Goal: Task Accomplishment & Management: Use online tool/utility

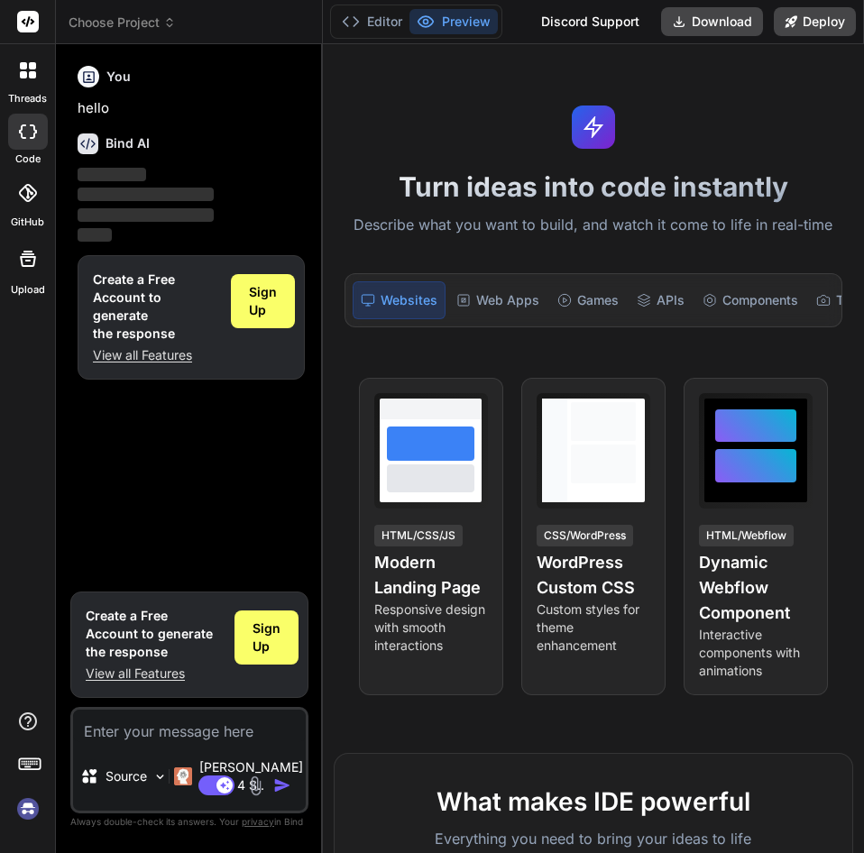
type textarea "x"
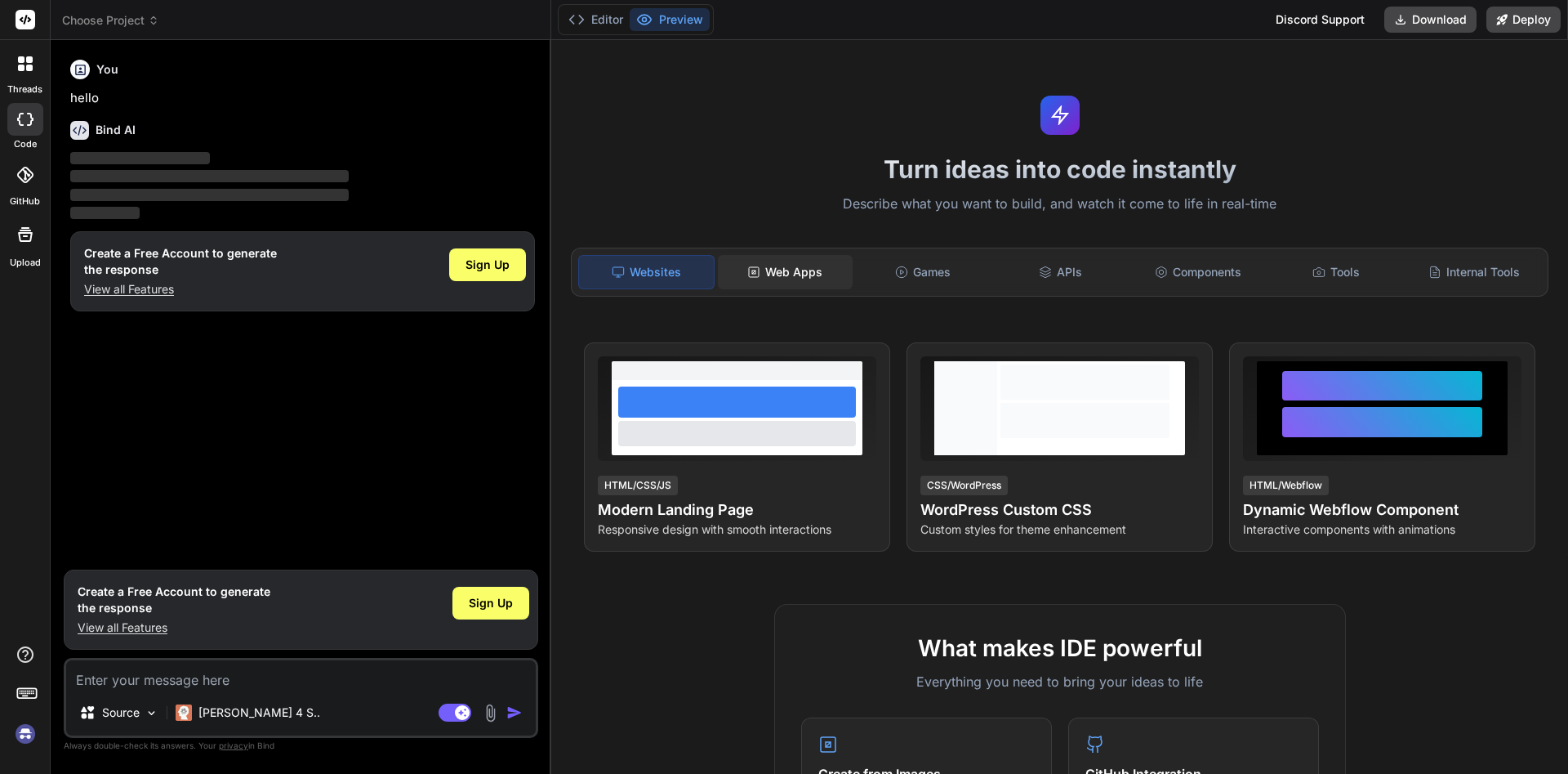
click at [782, 266] on div "Web Apps" at bounding box center [785, 272] width 135 height 34
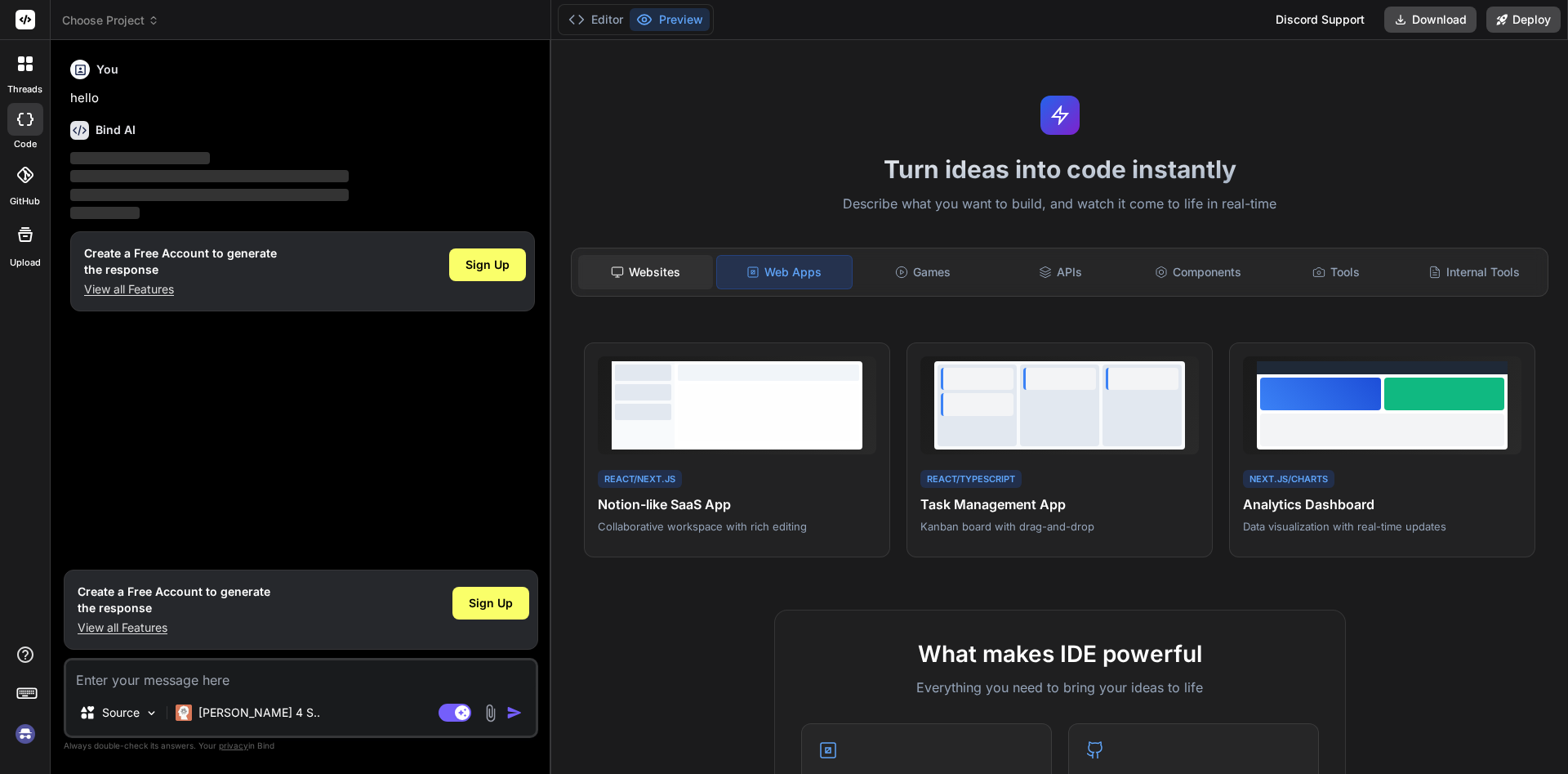
click at [656, 274] on div "Websites" at bounding box center [645, 272] width 135 height 34
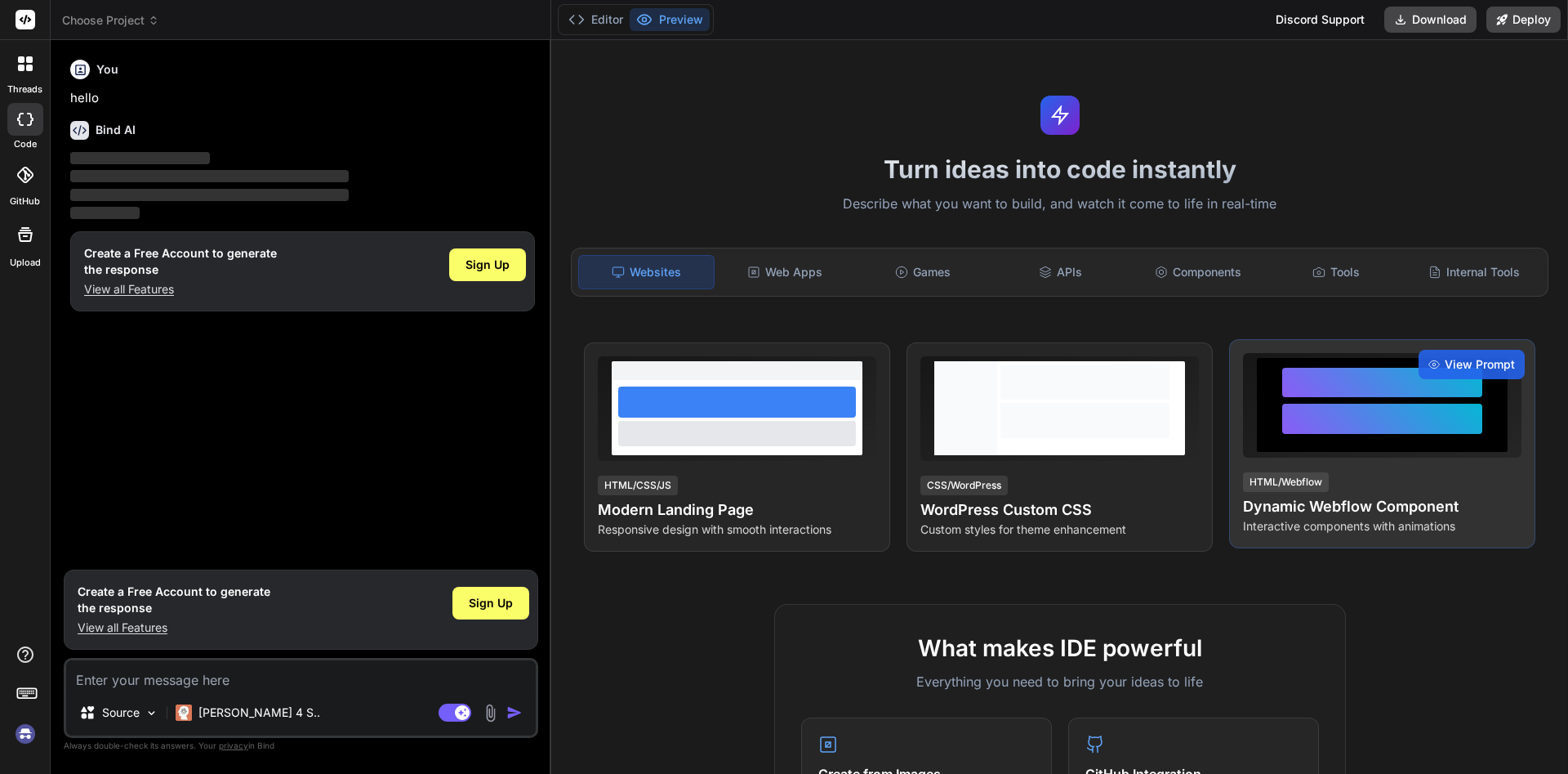
click at [782, 424] on div at bounding box center [1382, 418] width 200 height 30
click at [782, 353] on div "View Prompt" at bounding box center [1471, 364] width 106 height 29
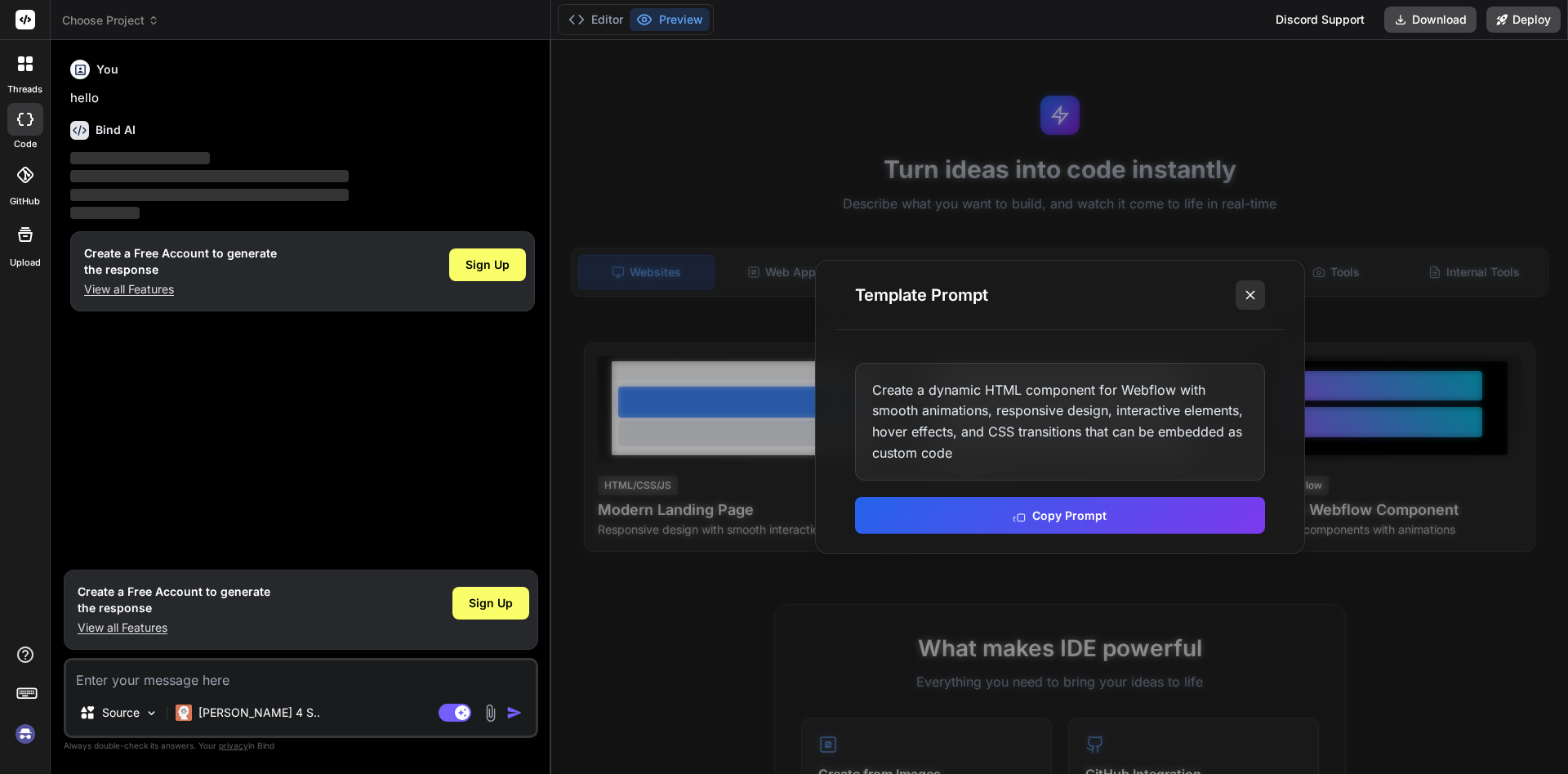
click at [782, 295] on line at bounding box center [1250, 295] width 8 height 8
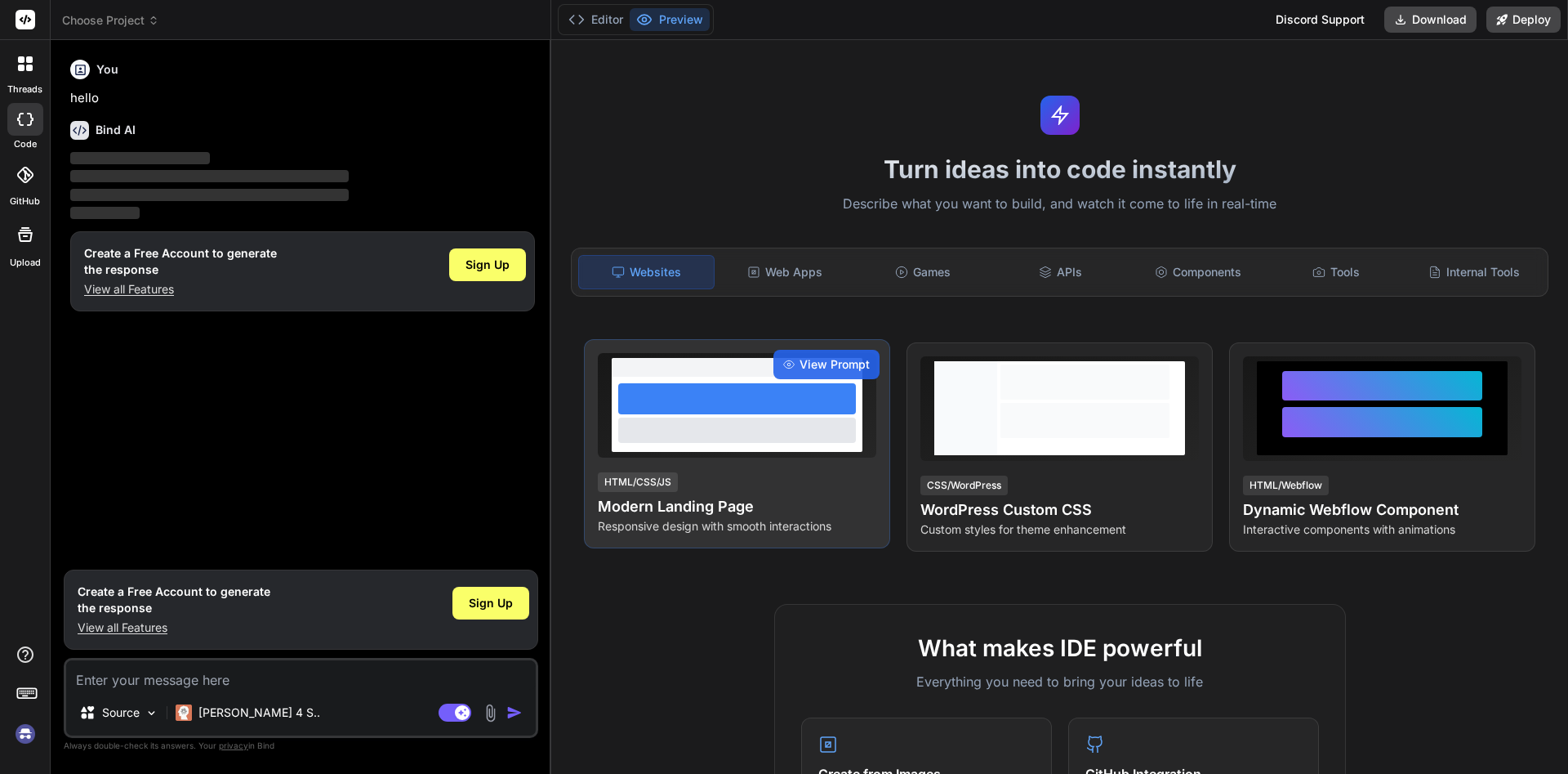
click at [782, 512] on h4 "Modern Landing Page" at bounding box center [736, 506] width 278 height 23
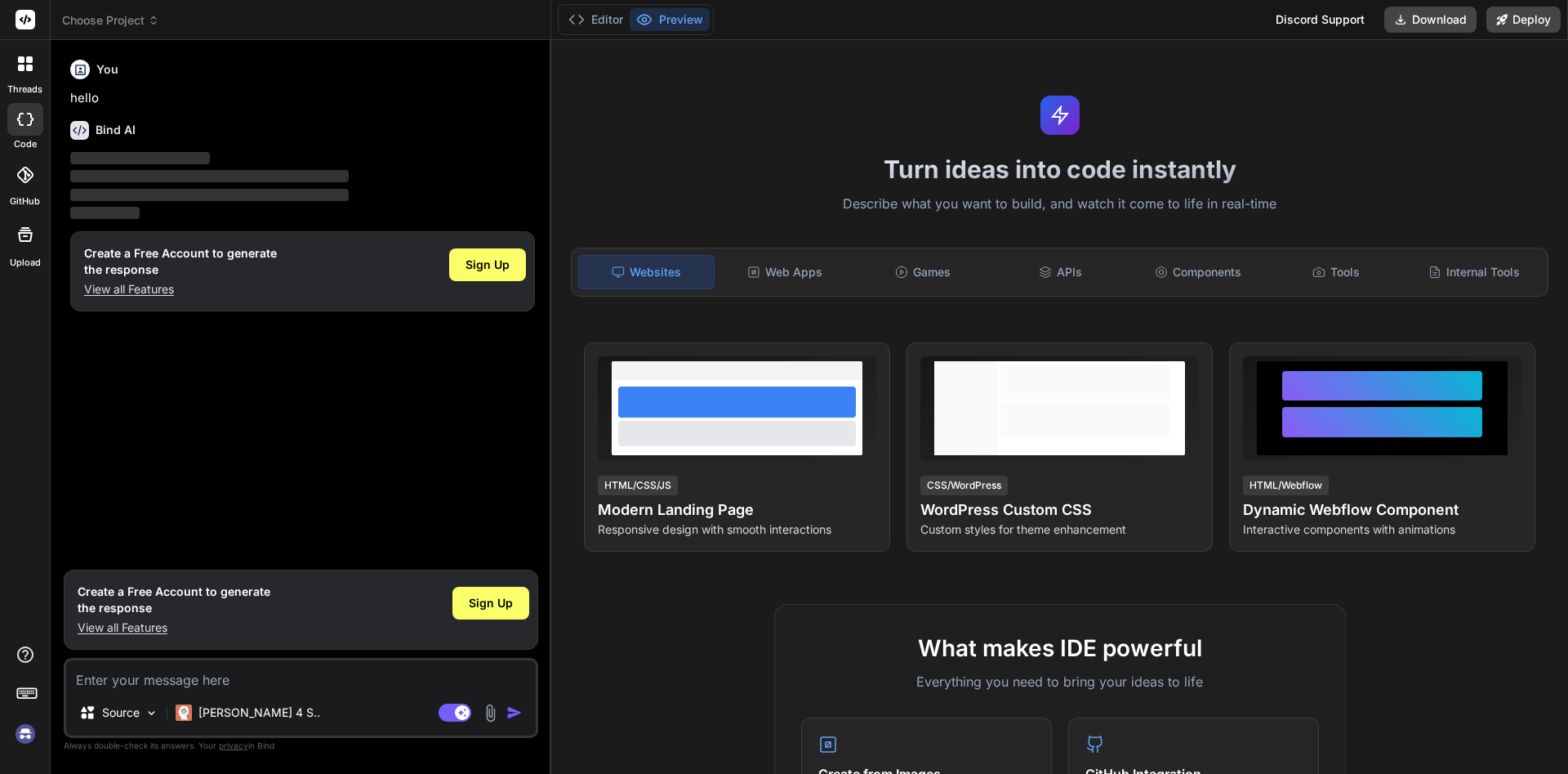
drag, startPoint x: 1555, startPoint y: 343, endPoint x: 1567, endPoint y: 482, distance: 139.5
click at [782, 482] on div "Turn ideas into code instantly Describe what you want to build, and watch it co…" at bounding box center [1060, 407] width 1017 height 734
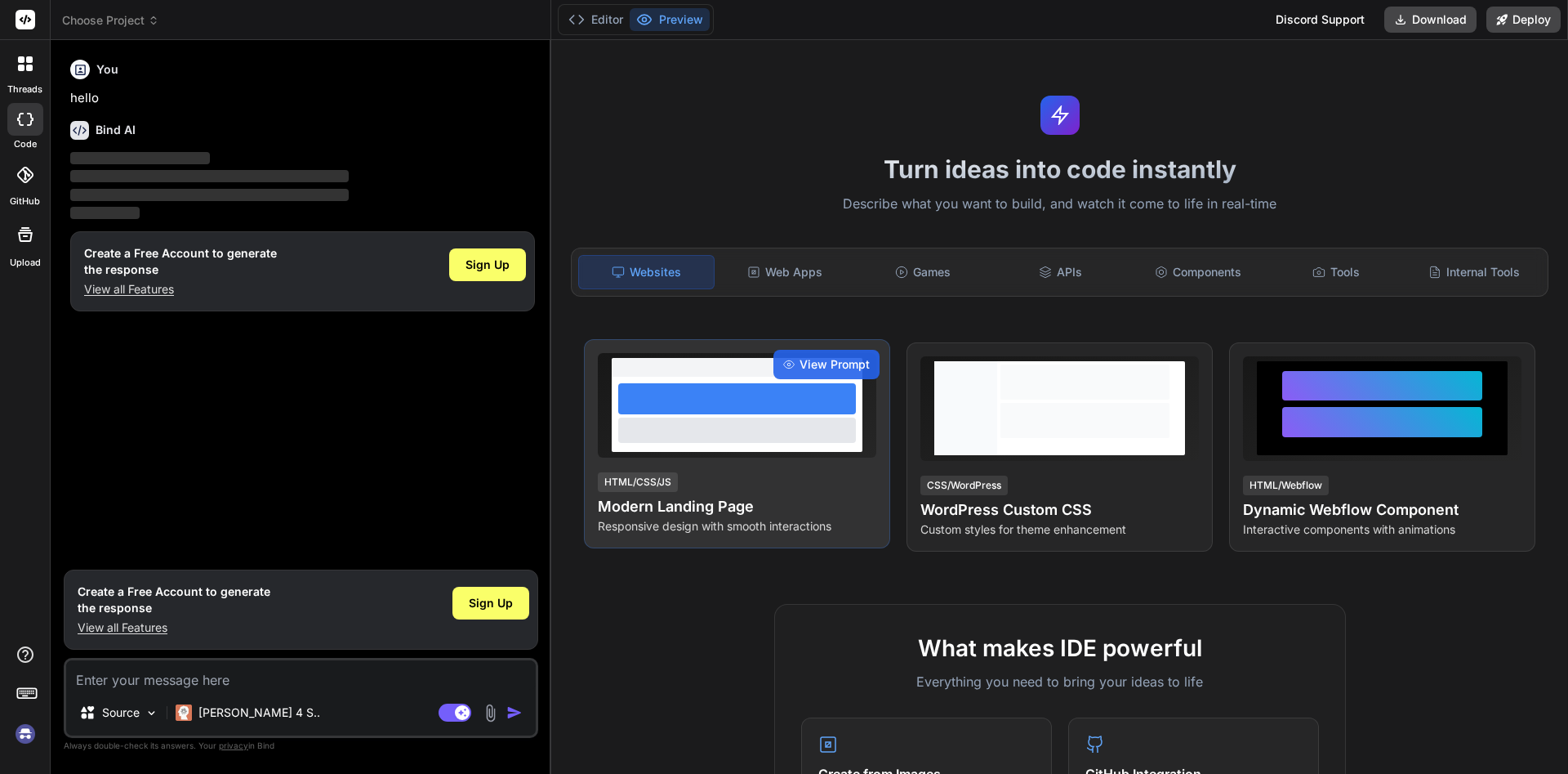
click at [782, 504] on h4 "Modern Landing Page" at bounding box center [736, 506] width 278 height 23
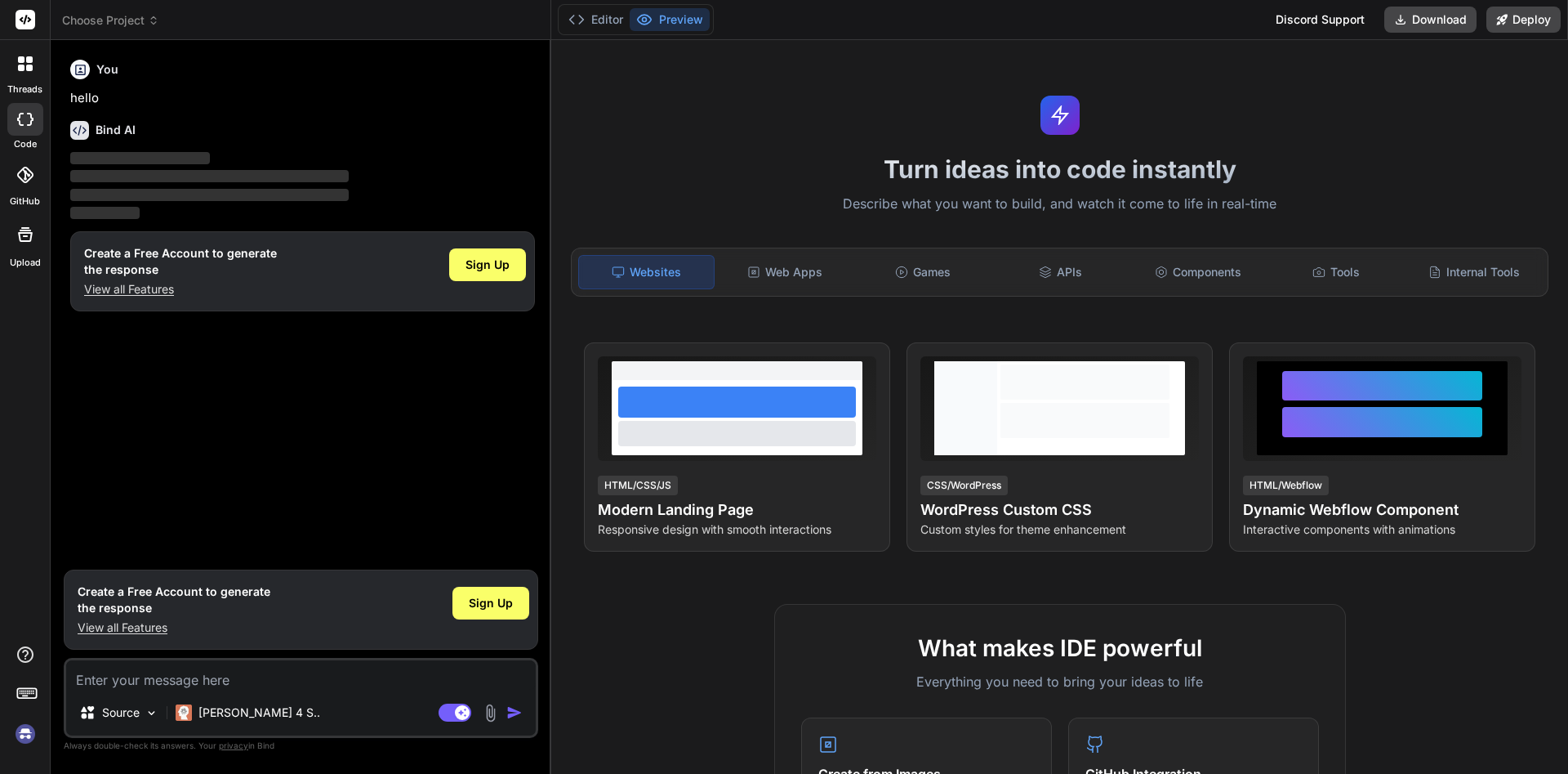
click at [26, 740] on img at bounding box center [25, 733] width 28 height 28
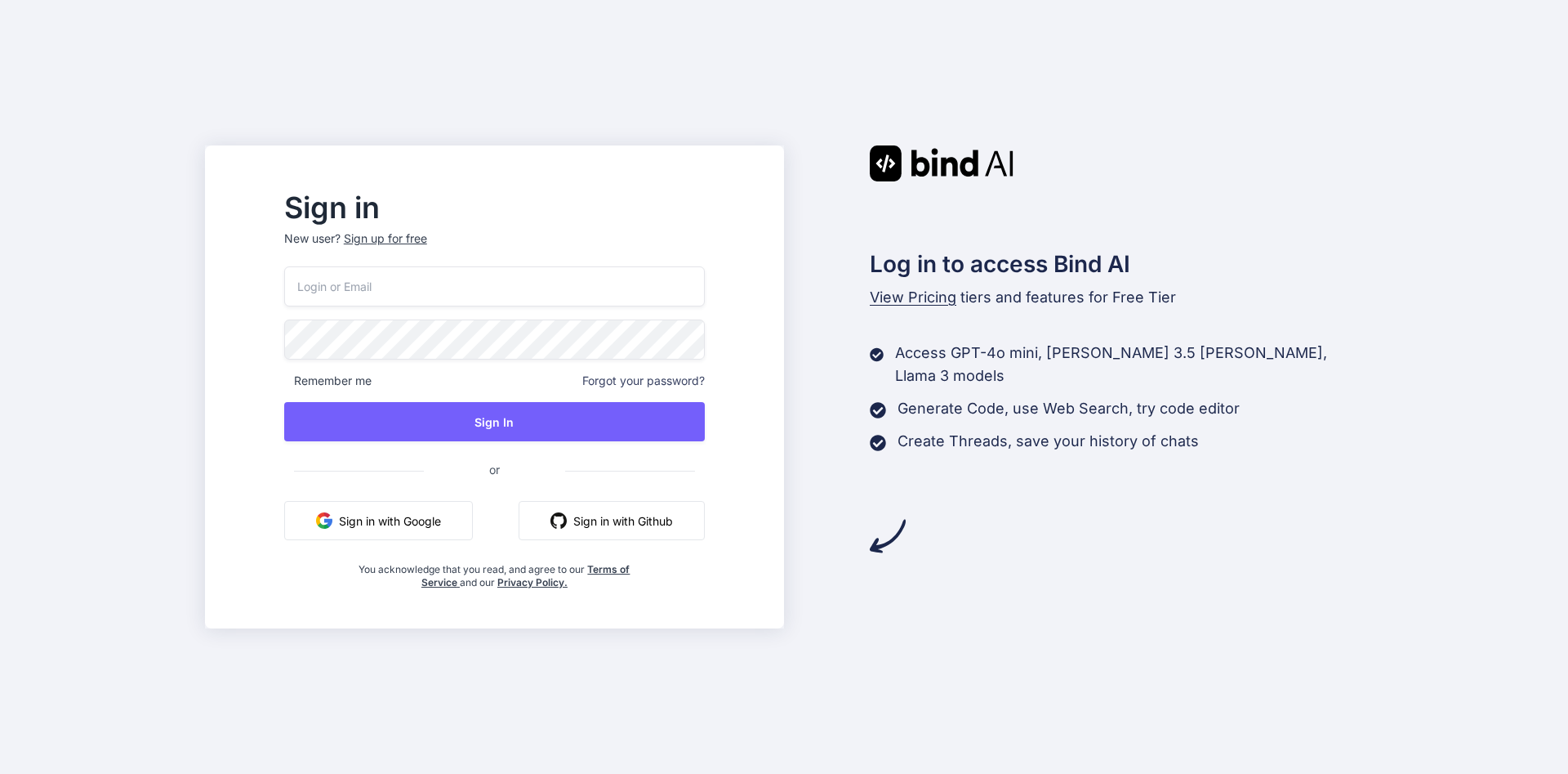
click at [410, 263] on p "New user? Sign up for free" at bounding box center [495, 248] width 420 height 36
click at [409, 278] on input "email" at bounding box center [495, 286] width 420 height 40
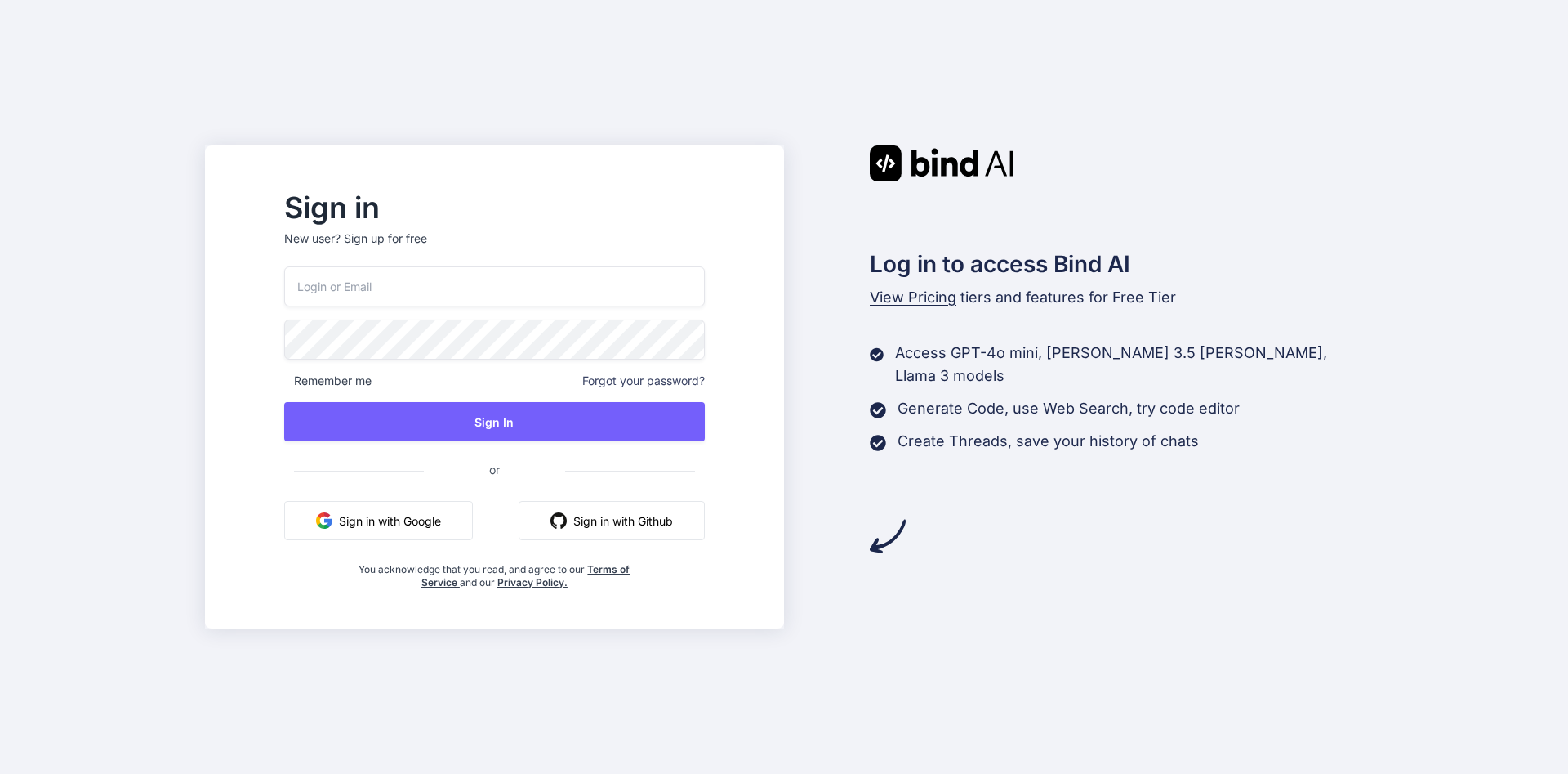
click at [598, 302] on input "email" at bounding box center [495, 286] width 420 height 40
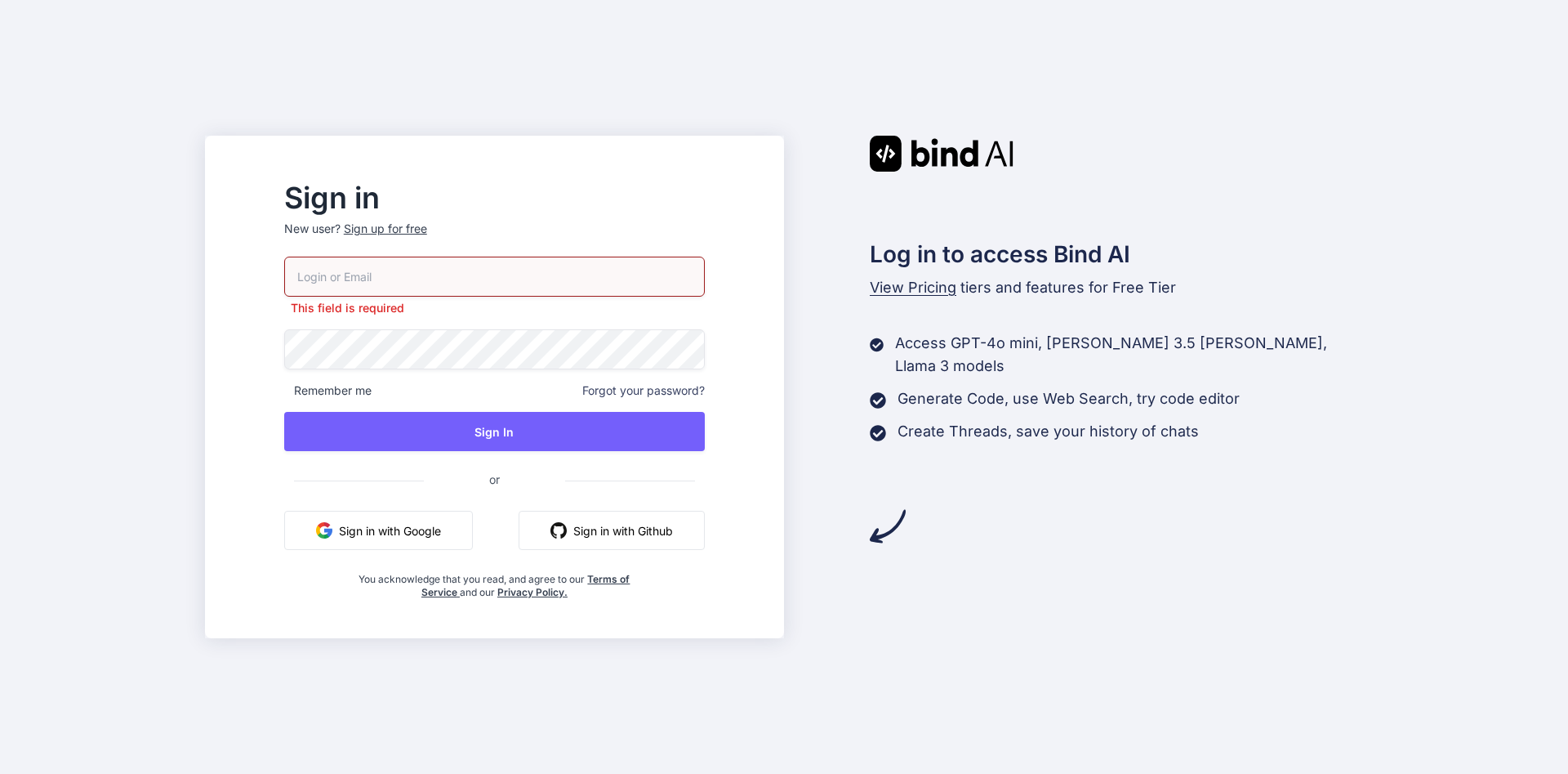
click at [1137, 182] on div "Log in to access Bind AI View Pricing tiers and features for Free Tier Access G…" at bounding box center [1073, 340] width 579 height 409
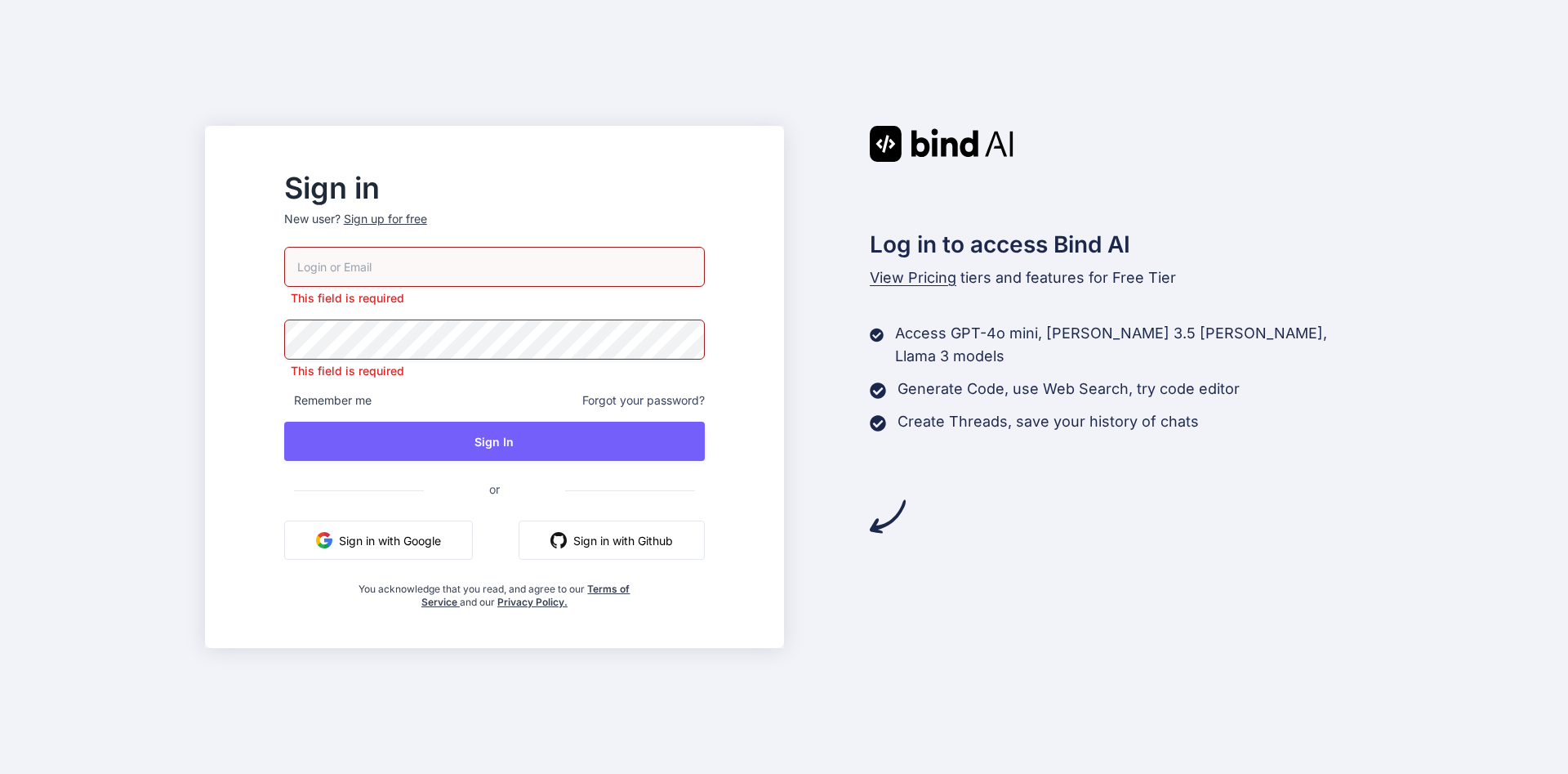
click at [664, 268] on input "email" at bounding box center [495, 266] width 420 height 40
type input "[EMAIL_ADDRESS][DOMAIN_NAME]"
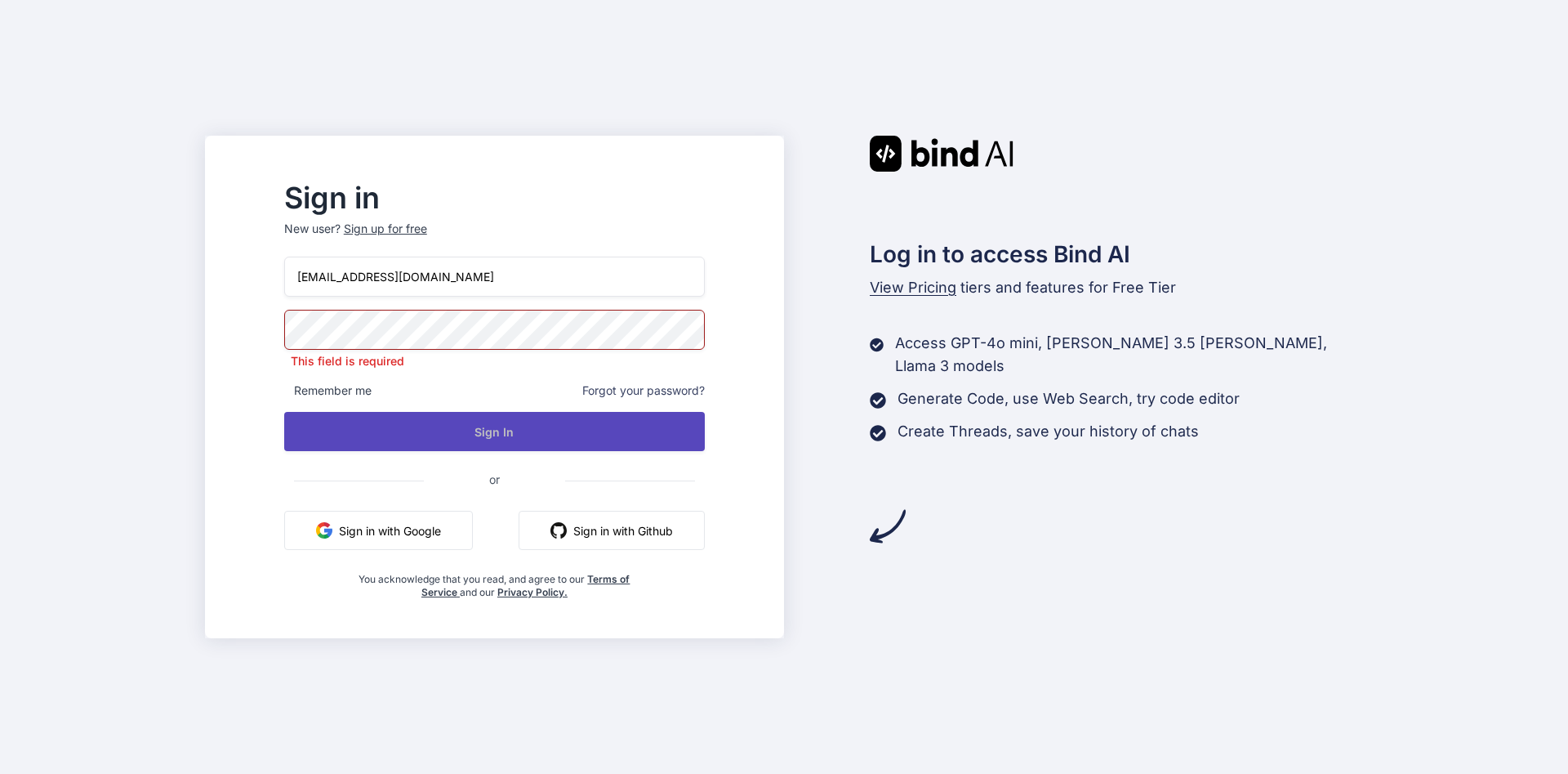
click at [685, 445] on div "fulltimedigitalagency@gmail.com This field is required Remember me Forgot your …" at bounding box center [495, 428] width 420 height 343
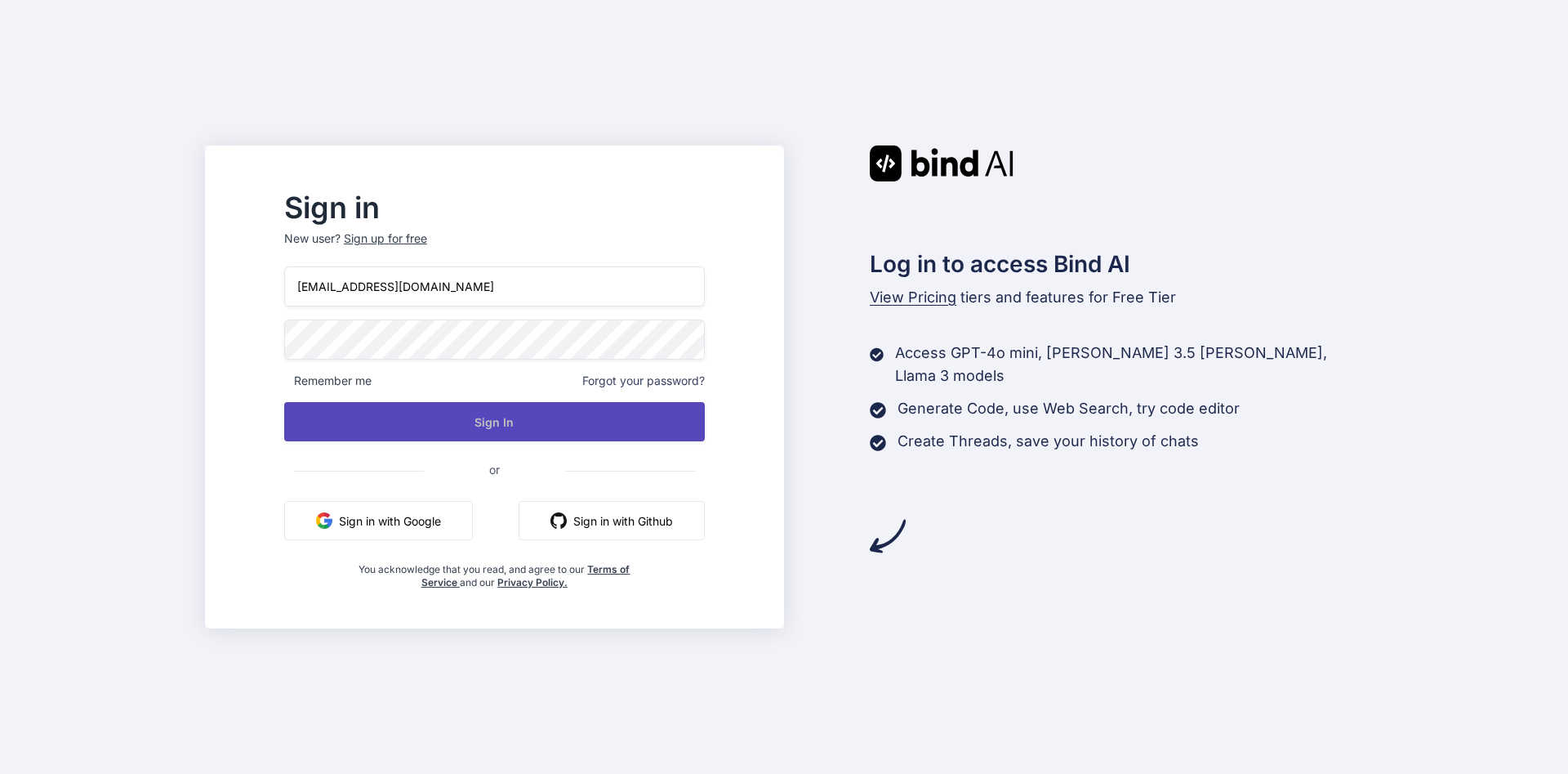
click at [565, 421] on button "Sign In" at bounding box center [495, 421] width 420 height 39
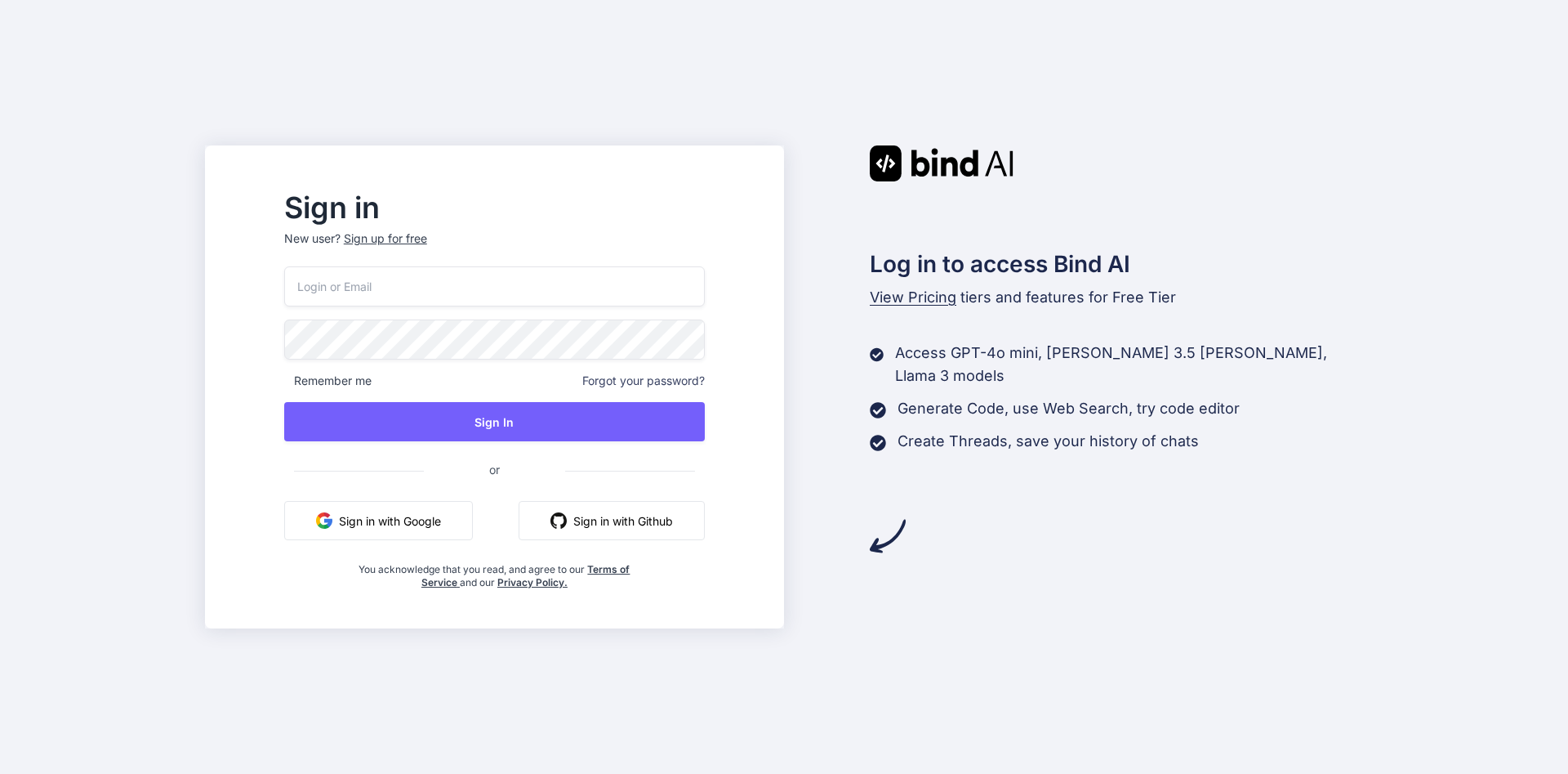
click at [668, 289] on input "email" at bounding box center [495, 286] width 420 height 40
click at [668, 295] on input "email" at bounding box center [495, 286] width 420 height 40
type input "[EMAIL_ADDRESS][DOMAIN_NAME]"
click at [371, 382] on span "Remember me" at bounding box center [328, 381] width 87 height 16
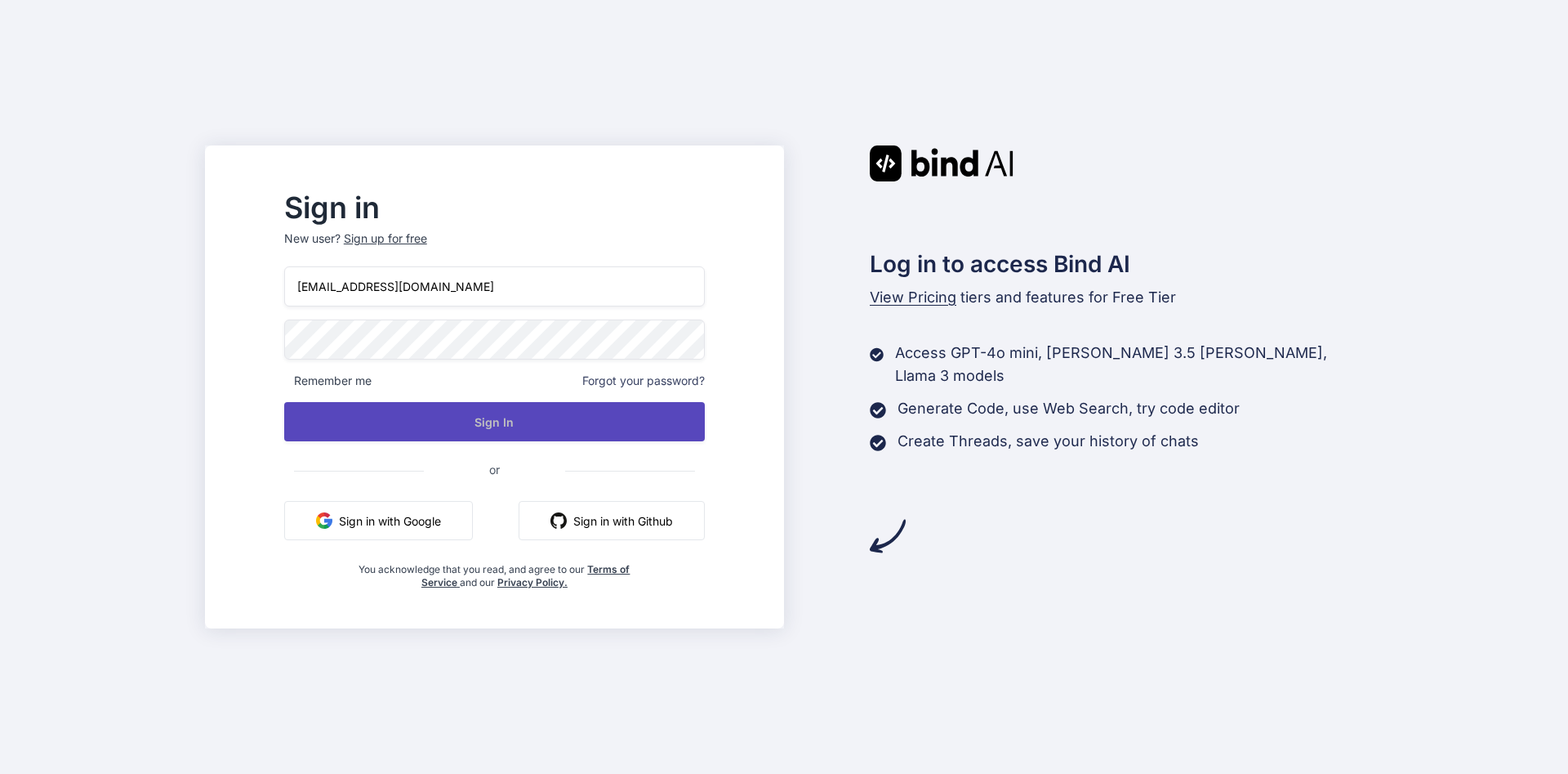
click at [471, 411] on button "Sign In" at bounding box center [495, 421] width 420 height 39
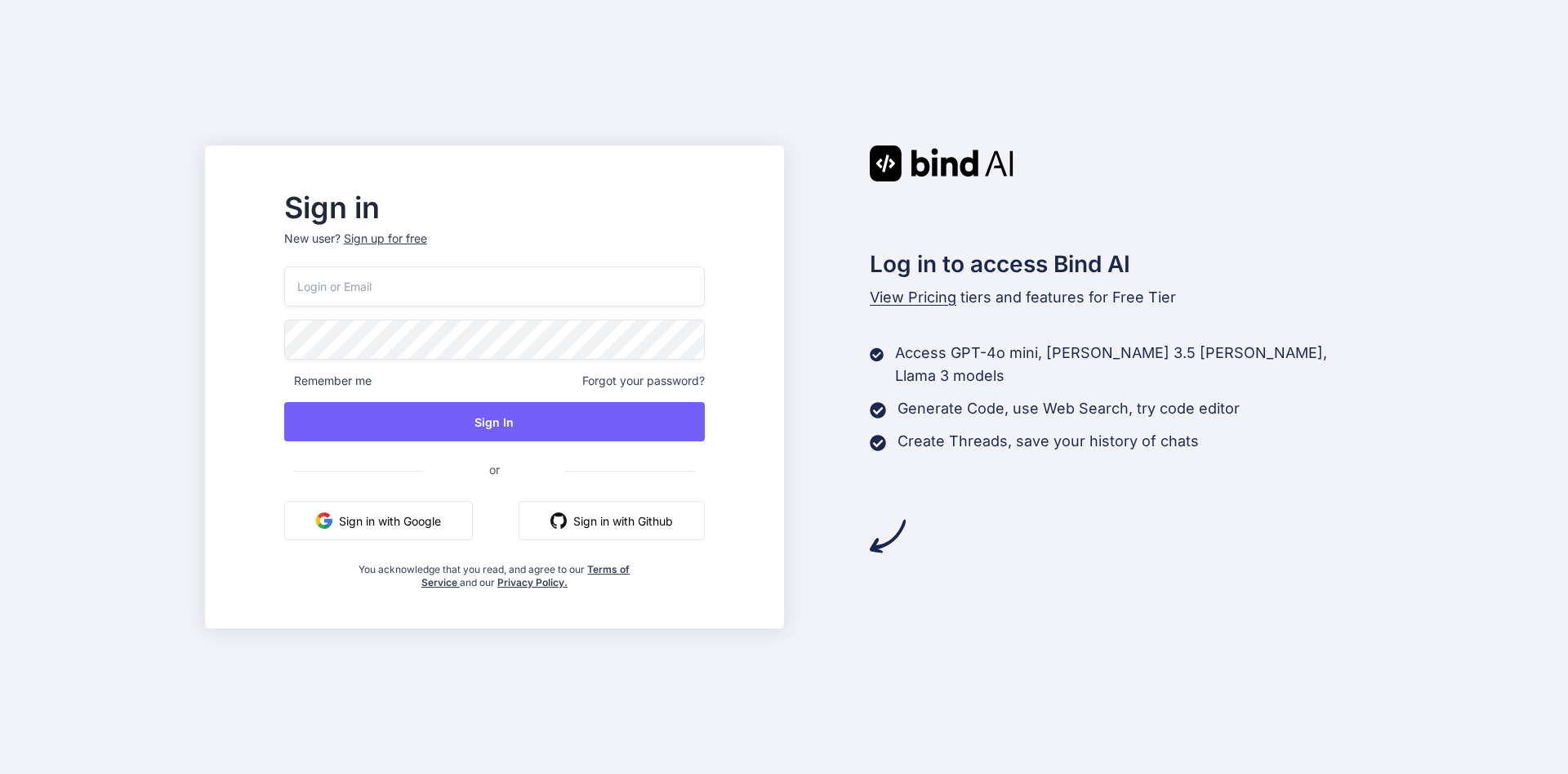
click at [473, 523] on button "Sign in with Google" at bounding box center [379, 520] width 188 height 39
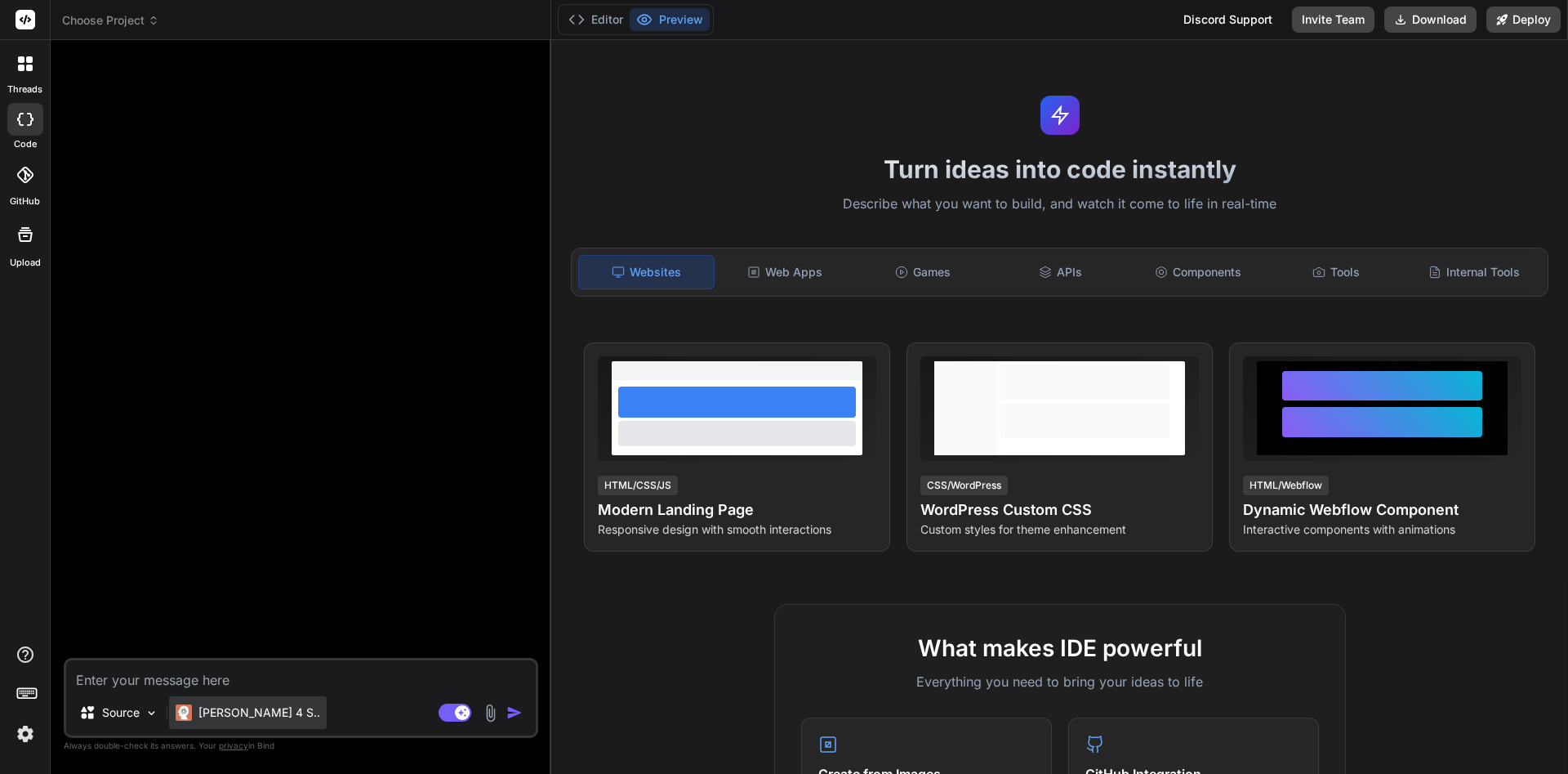
click at [219, 715] on p "Claude 4 S.." at bounding box center [259, 712] width 121 height 16
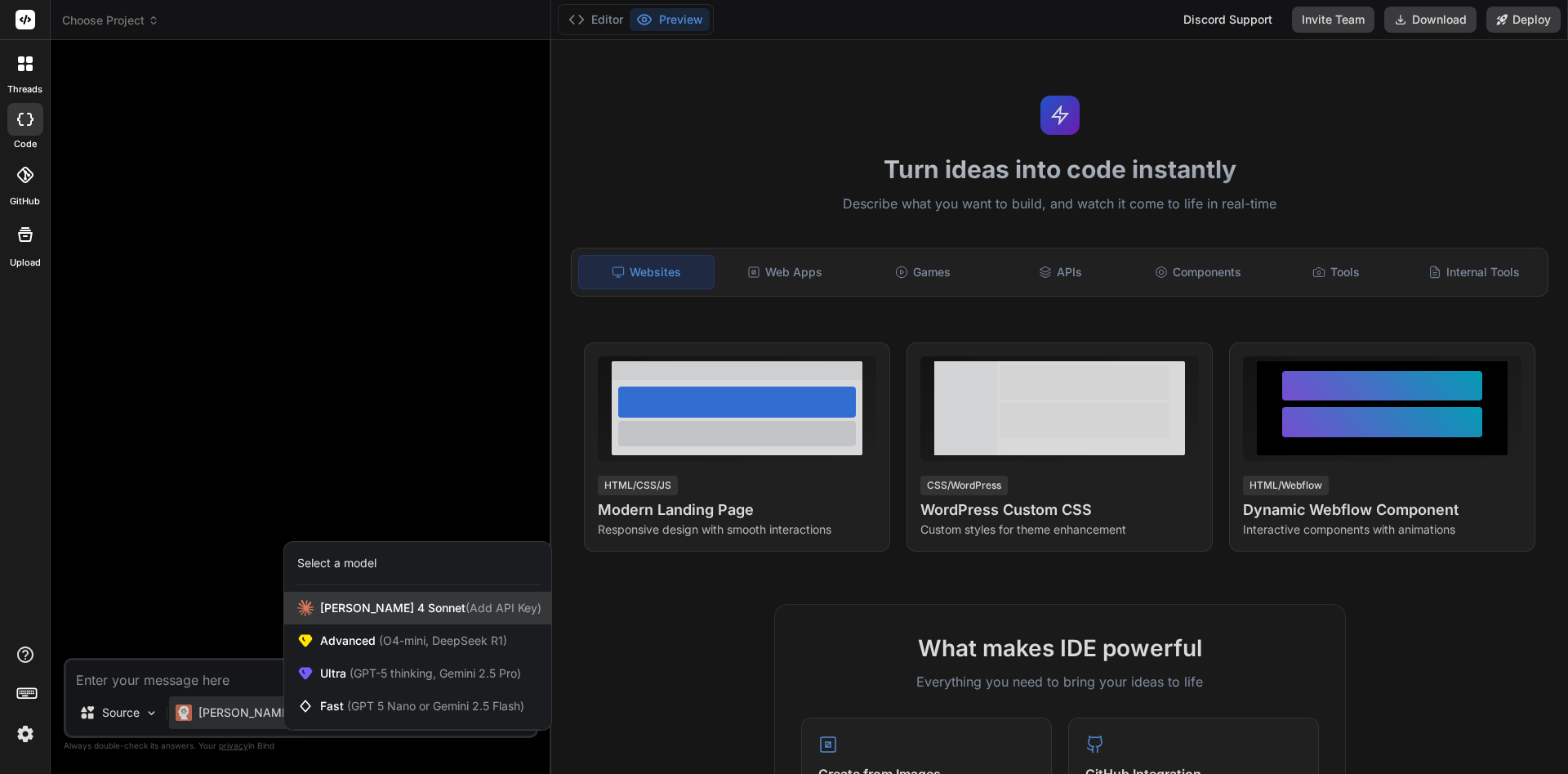
click at [328, 617] on div "Claude 4 Sonnet (Add API Key)" at bounding box center [418, 608] width 267 height 33
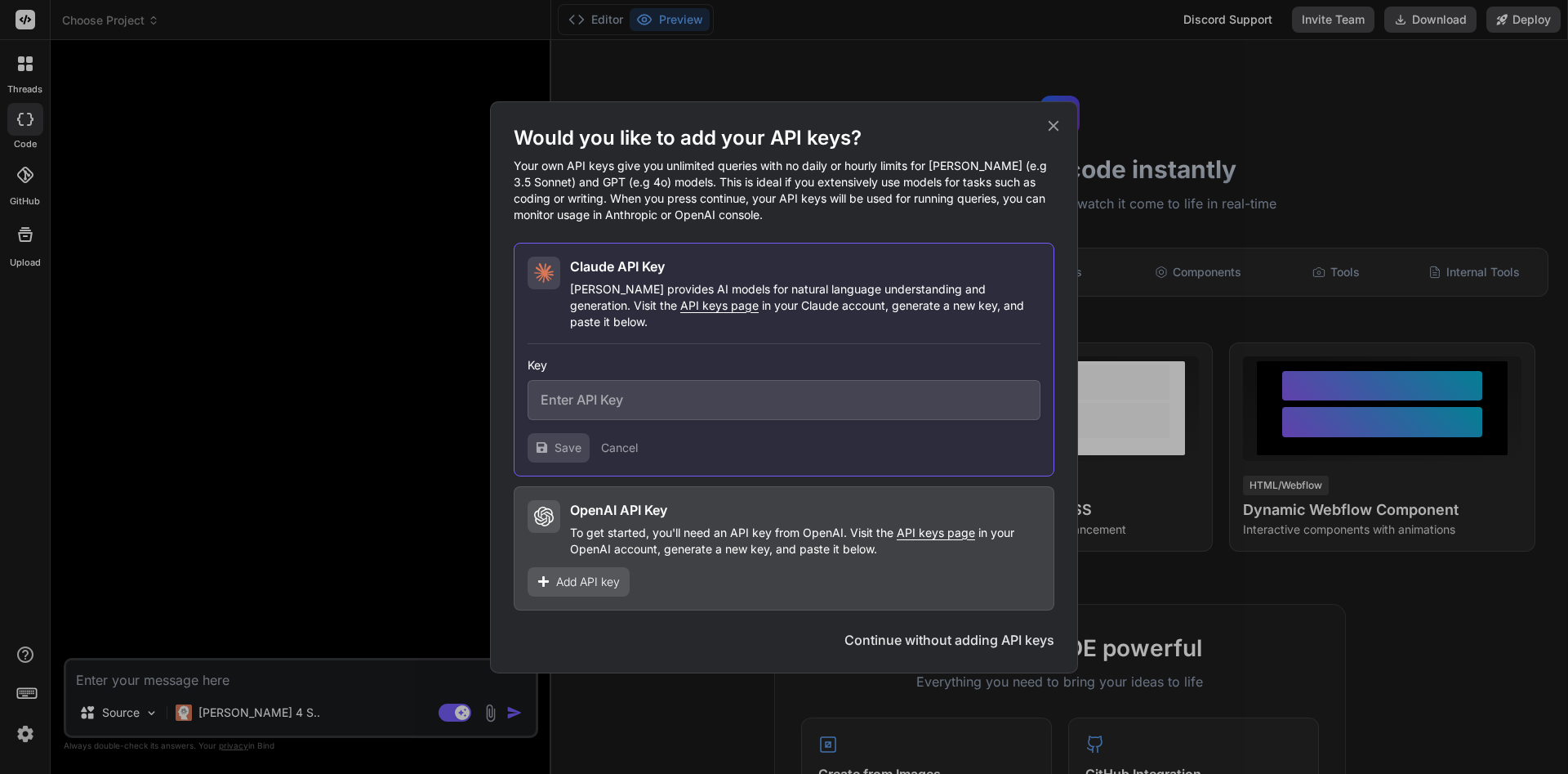
click at [1052, 134] on icon at bounding box center [1053, 126] width 18 height 18
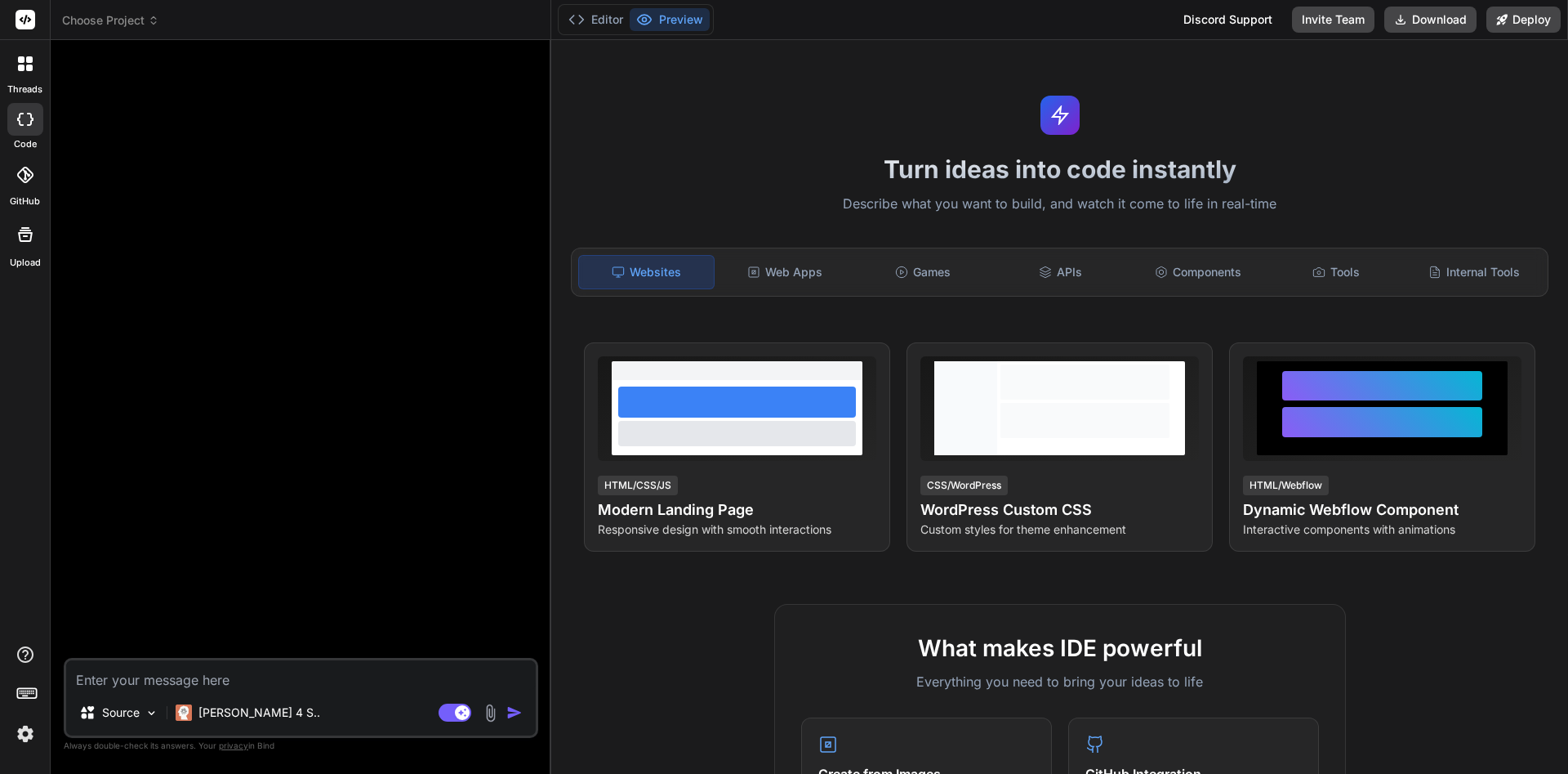
click at [26, 737] on img at bounding box center [25, 733] width 28 height 28
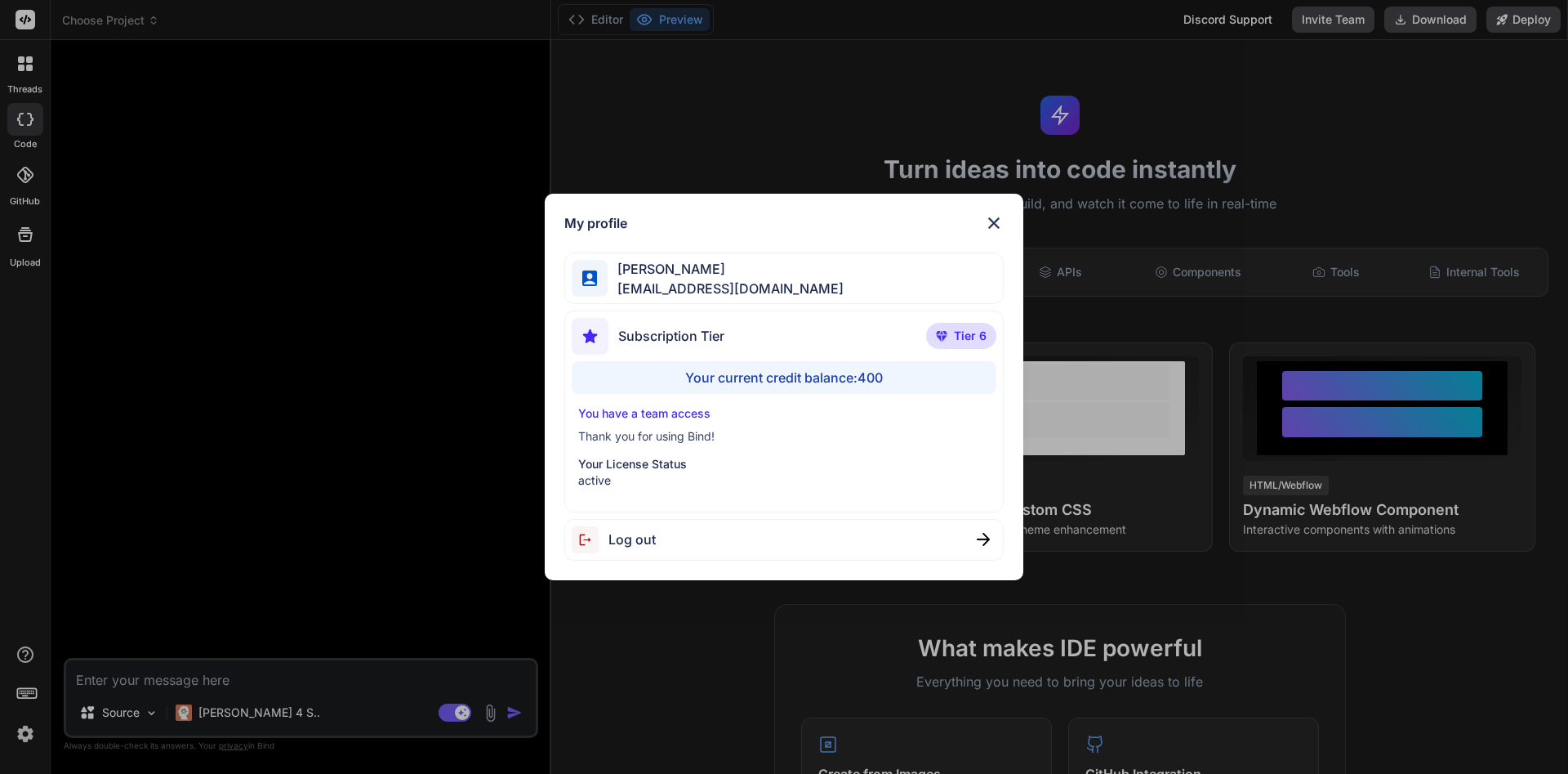
click at [667, 420] on p "You have a team access" at bounding box center [784, 413] width 412 height 16
click at [662, 459] on p "Your License Status" at bounding box center [784, 464] width 412 height 16
click at [989, 226] on img at bounding box center [994, 223] width 20 height 20
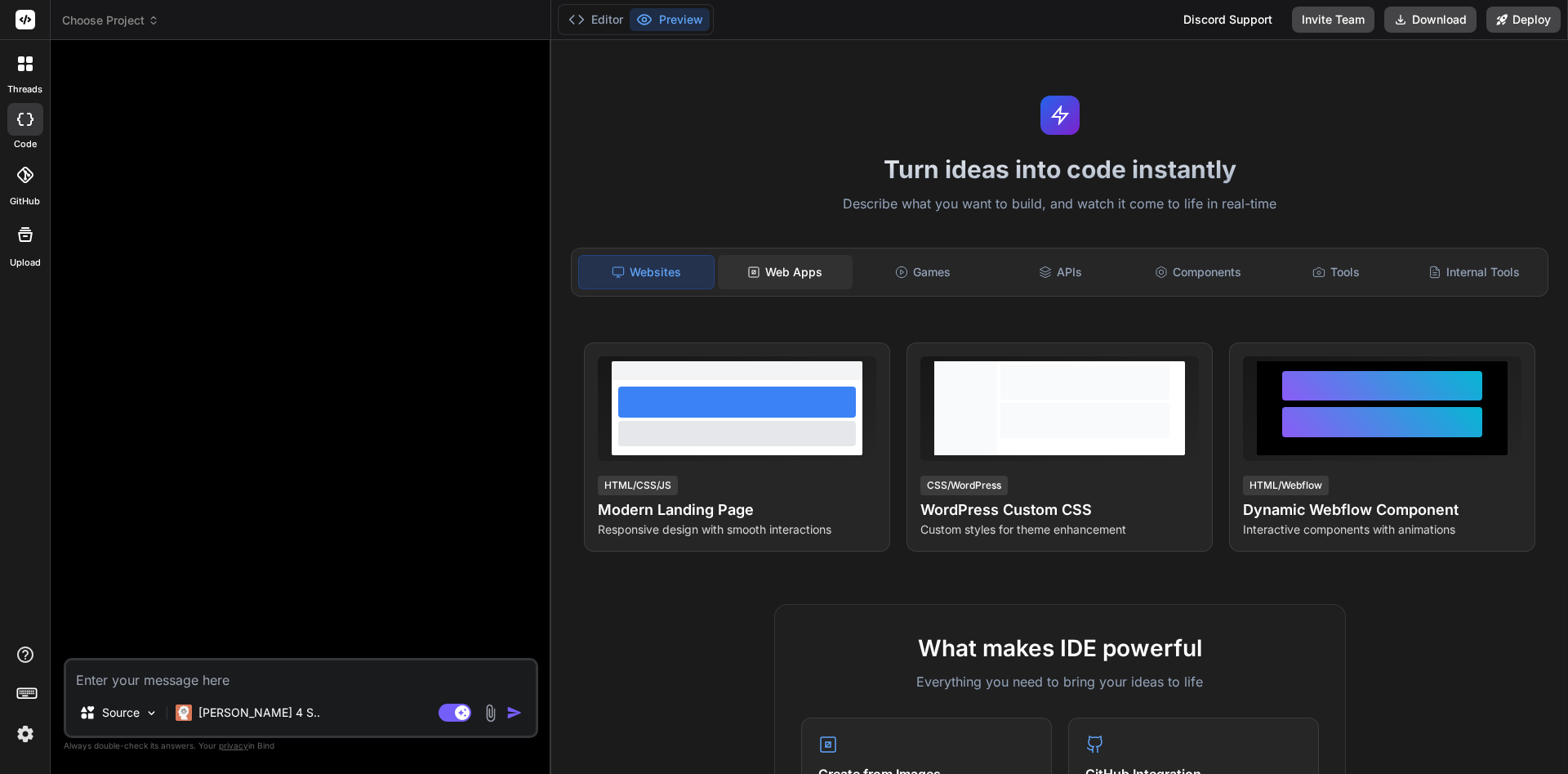
click at [834, 284] on div "Web Apps" at bounding box center [785, 272] width 135 height 34
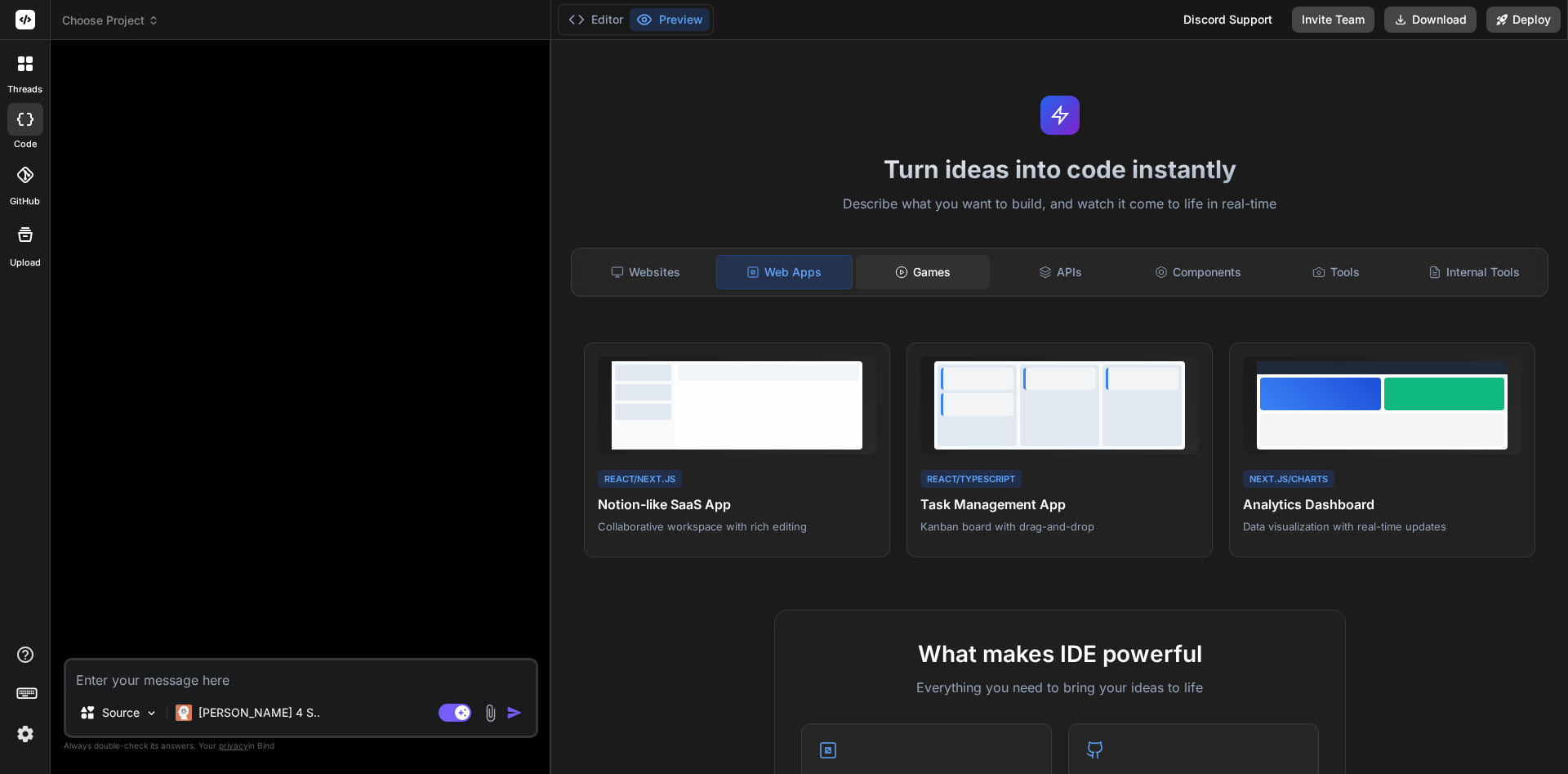
click at [963, 263] on div "Games" at bounding box center [923, 272] width 135 height 34
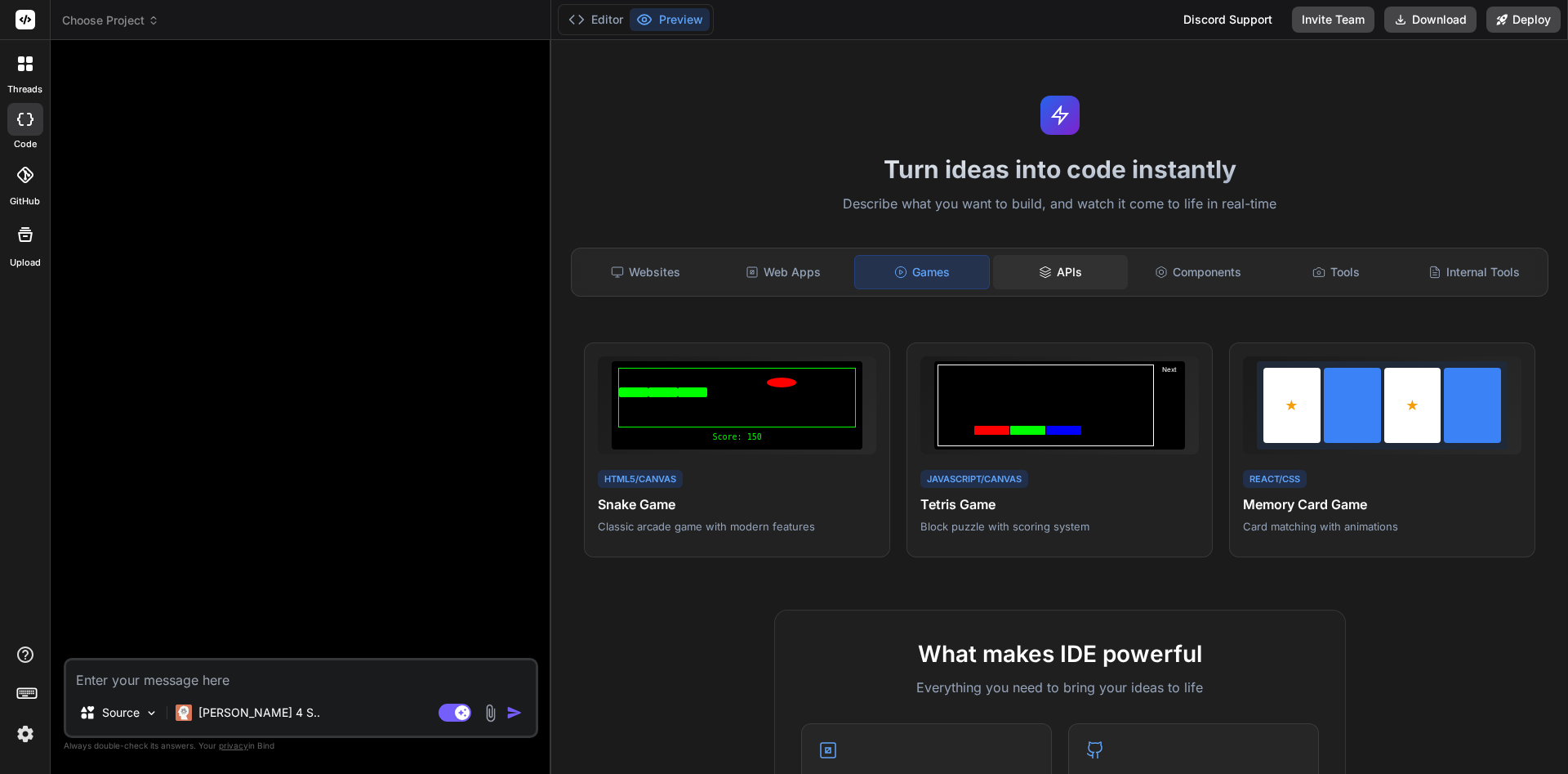
click at [1042, 274] on icon at bounding box center [1045, 272] width 13 height 13
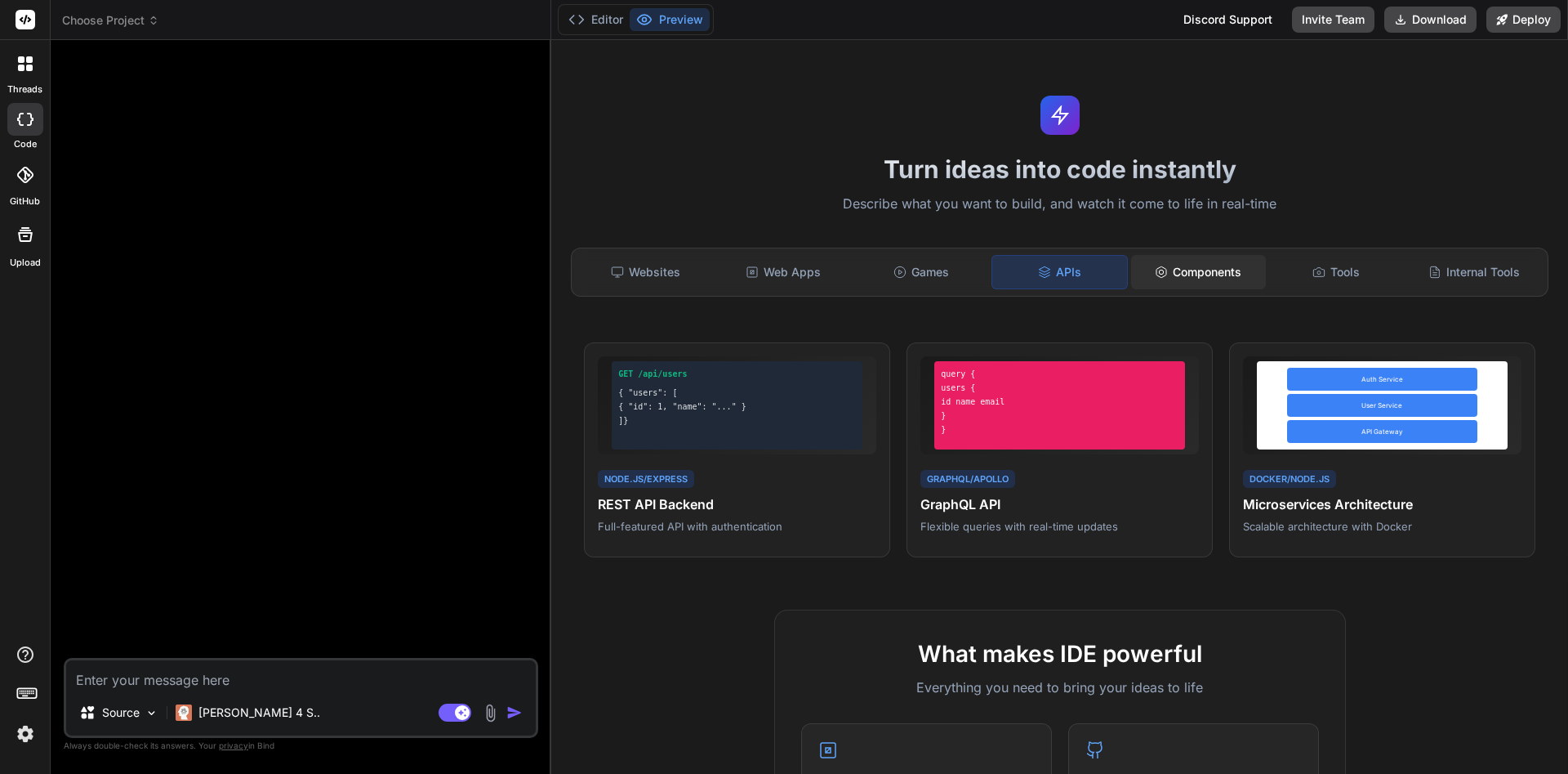
click at [1174, 274] on div "Components" at bounding box center [1198, 272] width 135 height 34
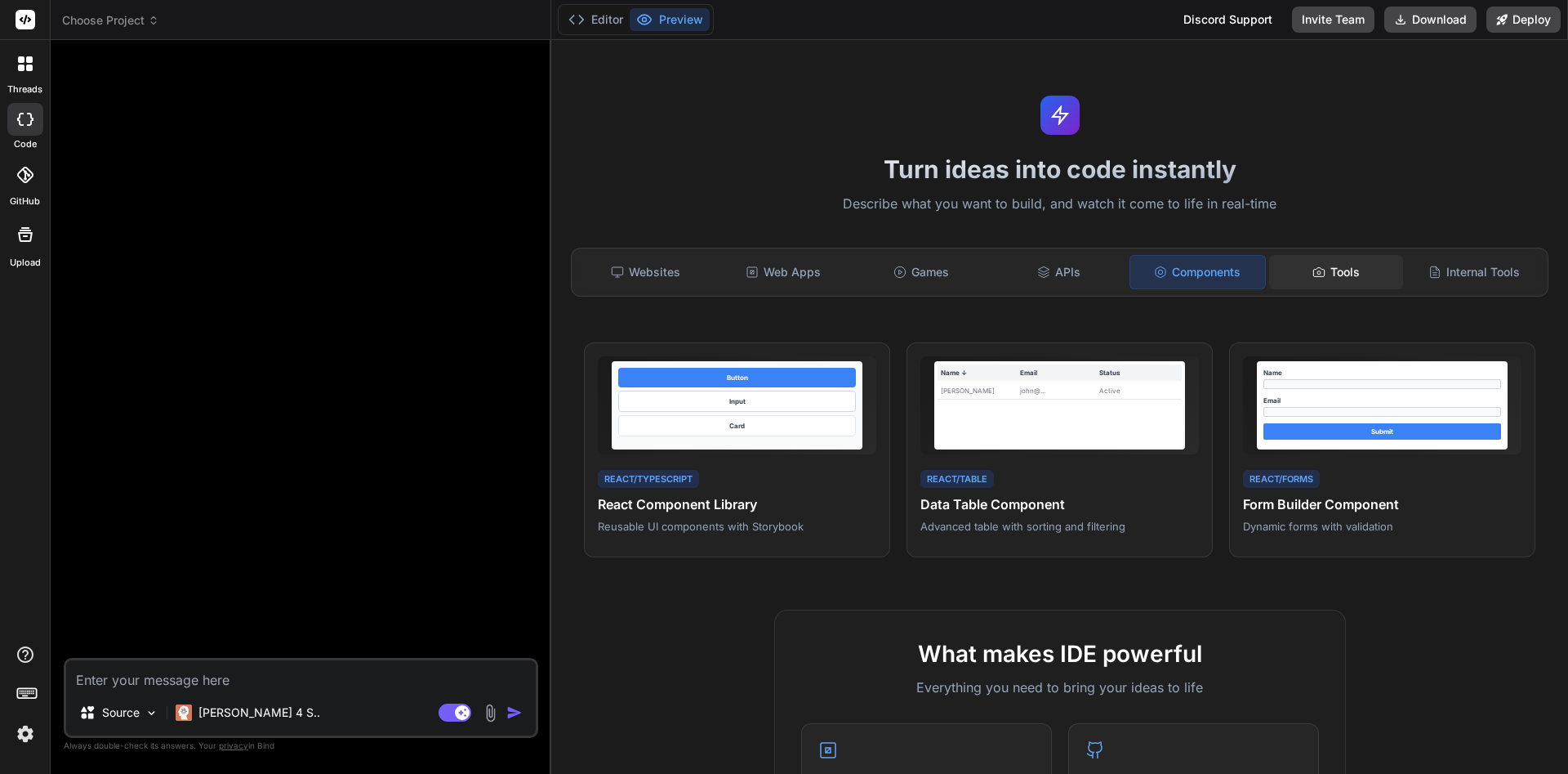
click at [1291, 277] on div "Tools" at bounding box center [1336, 272] width 135 height 34
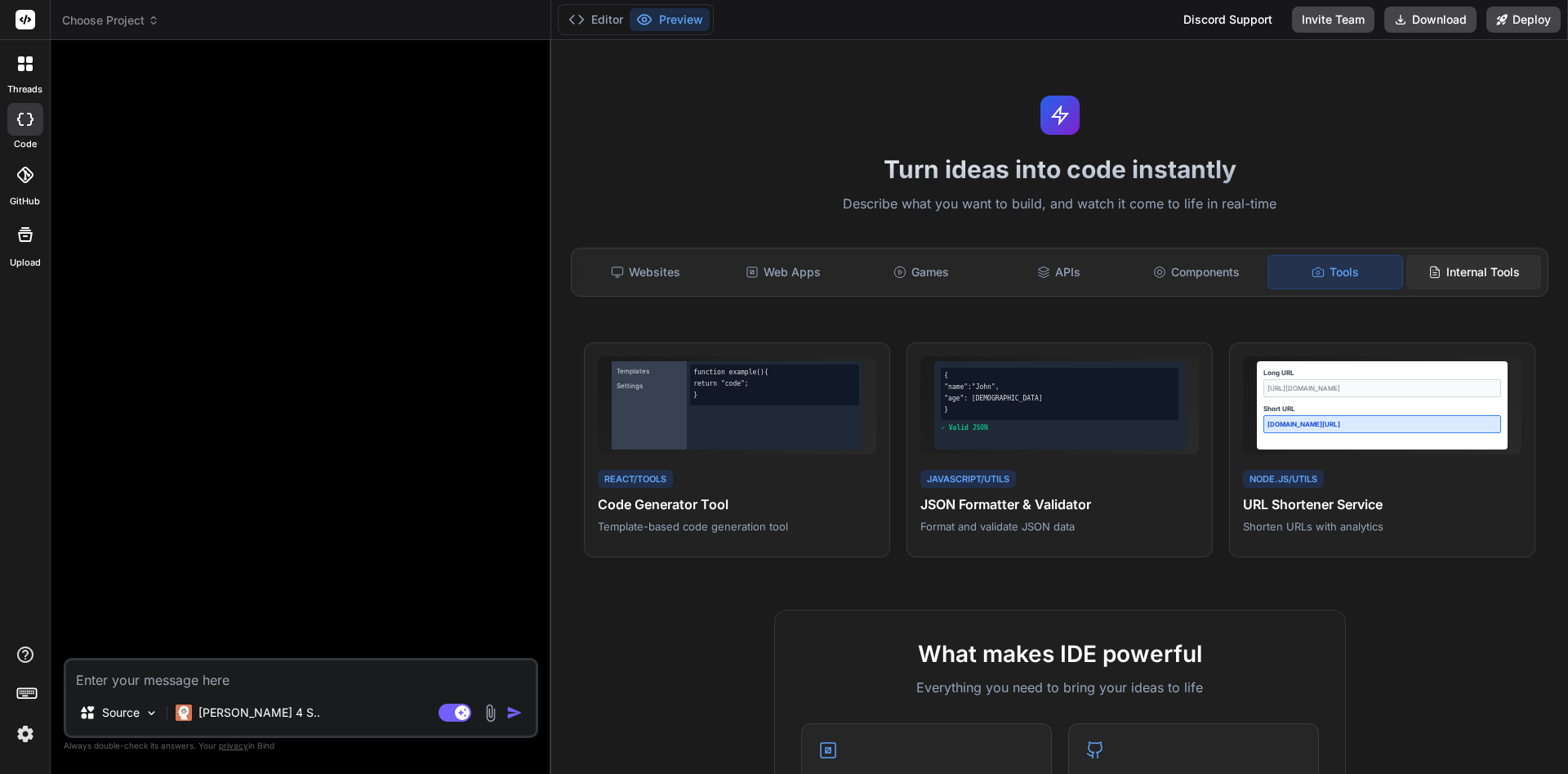
click at [1438, 275] on icon at bounding box center [1435, 272] width 13 height 13
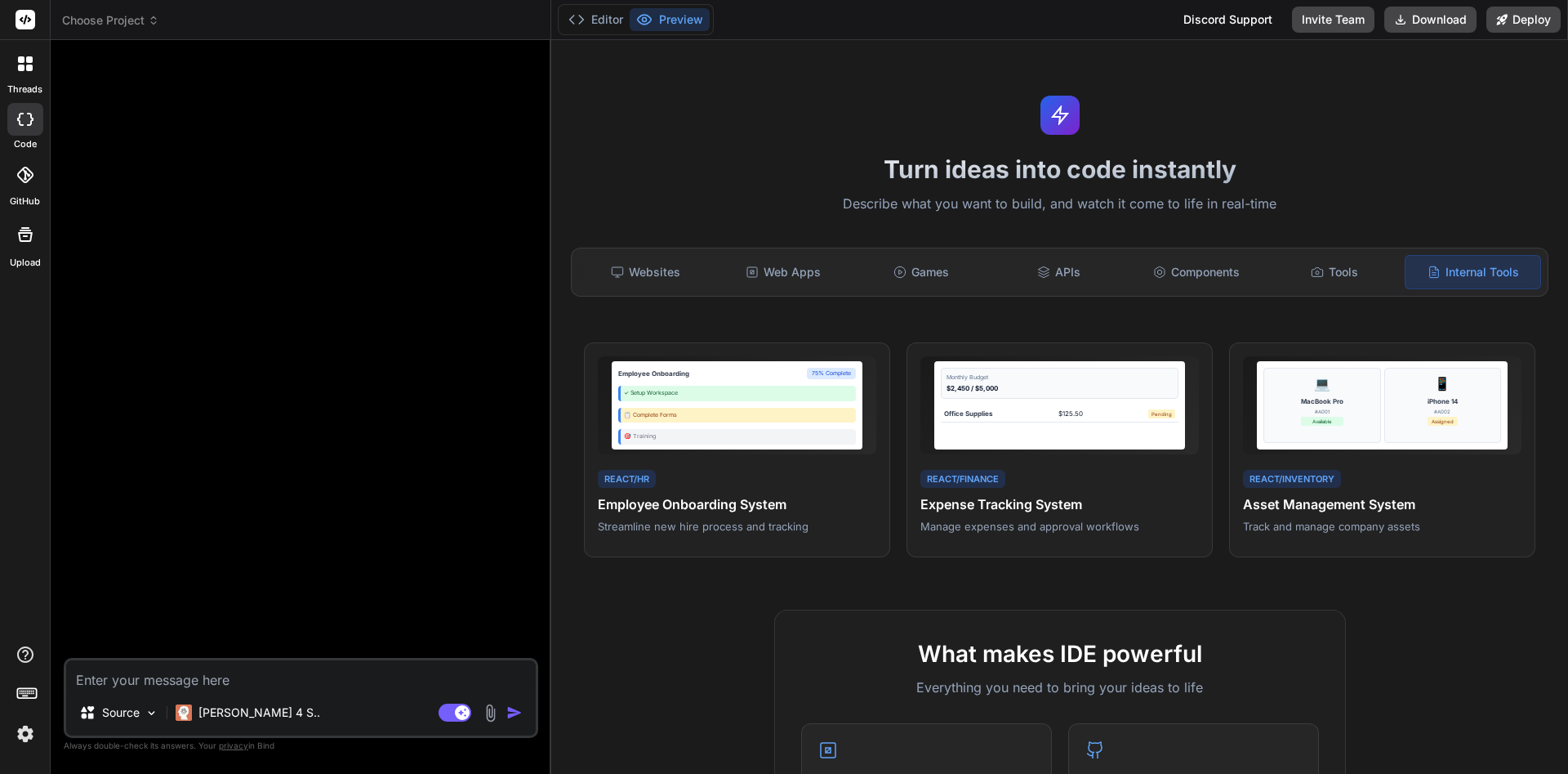
click at [714, 271] on div "Websites Web Apps Games APIs Components Tools Internal Tools" at bounding box center [1059, 272] width 977 height 49
click at [689, 271] on div "Websites" at bounding box center [645, 272] width 135 height 34
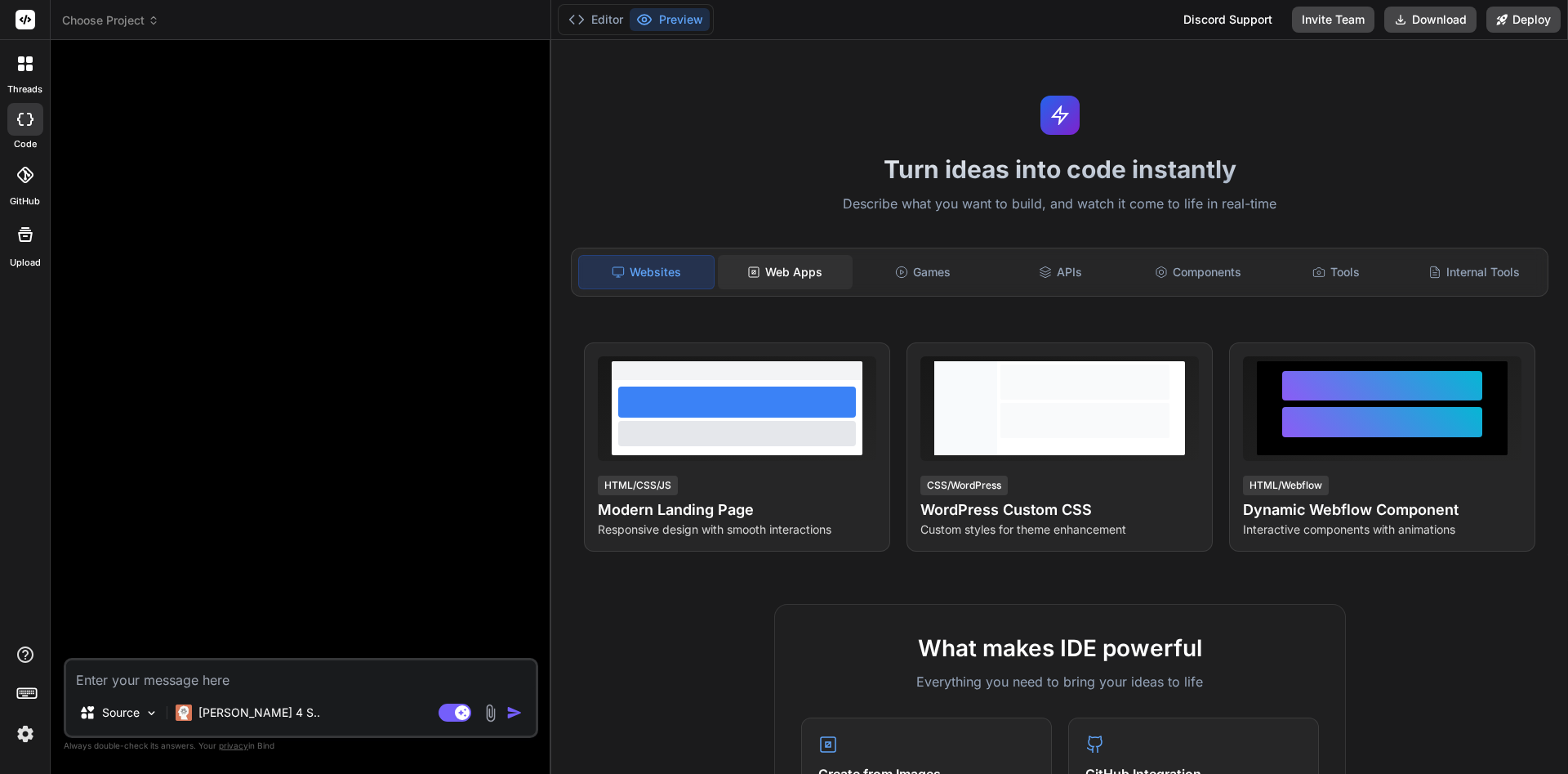
click at [832, 278] on div "Web Apps" at bounding box center [785, 272] width 135 height 34
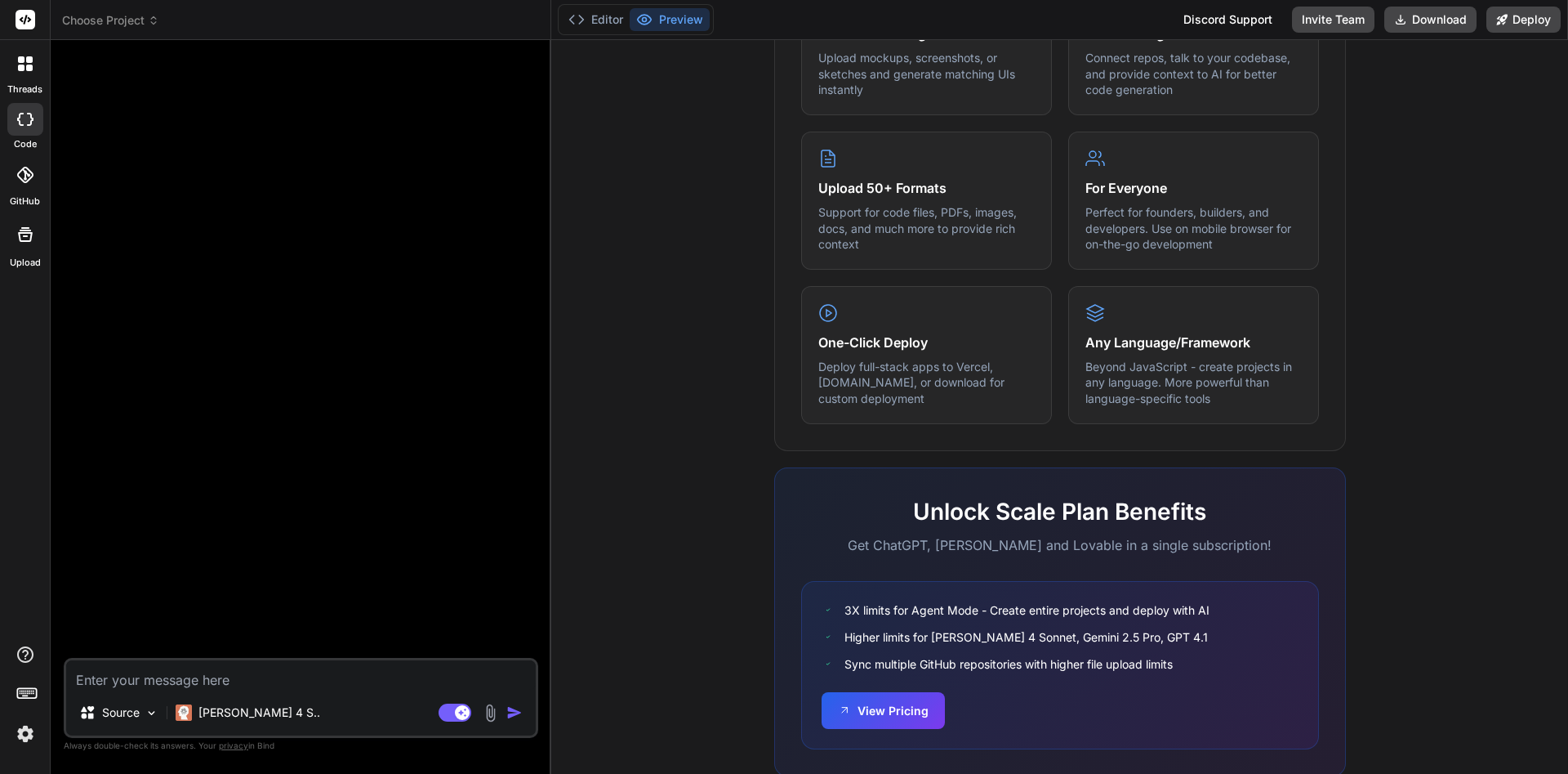
scroll to position [790, 0]
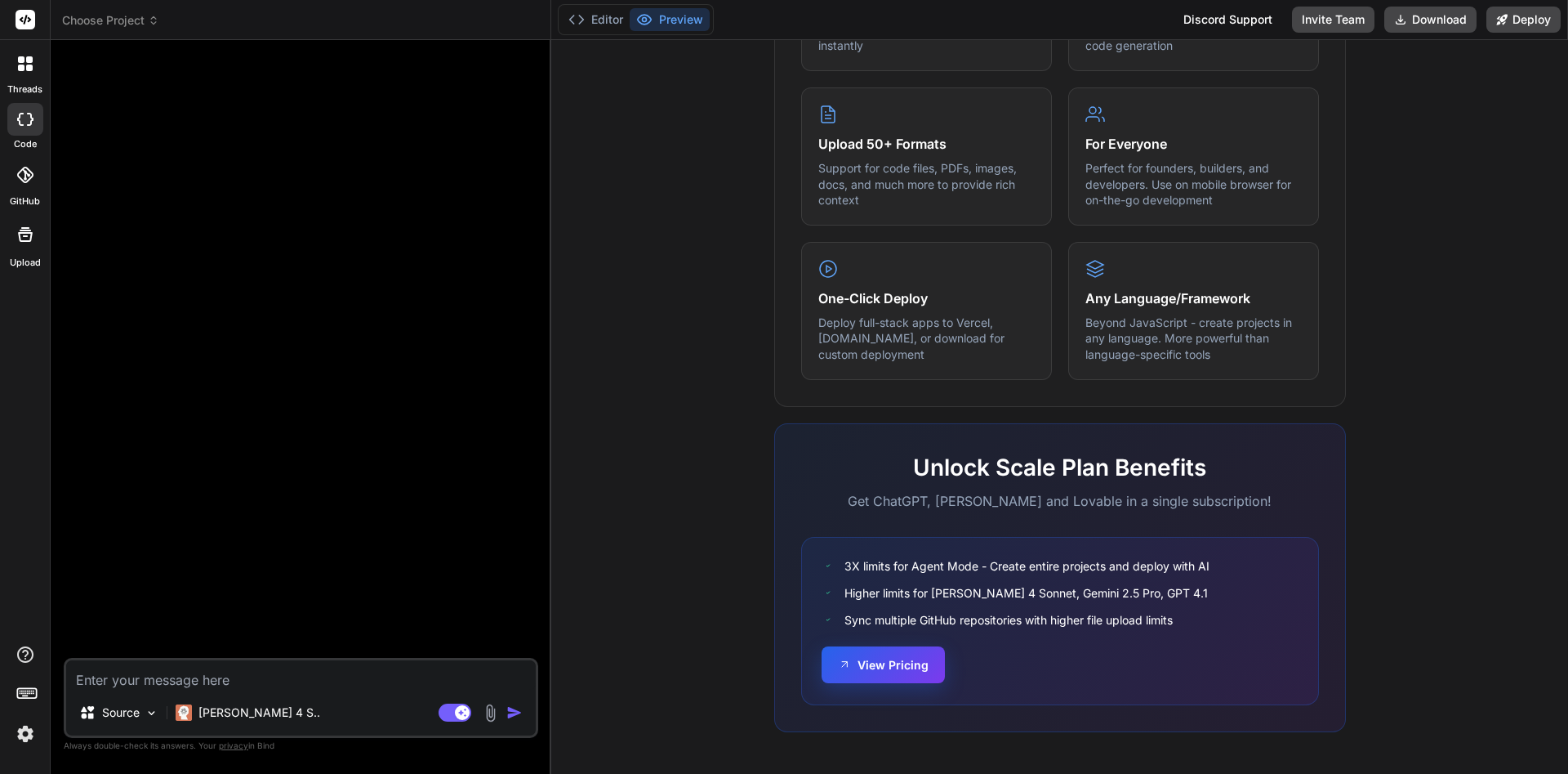
click at [903, 677] on button "View Pricing" at bounding box center [883, 664] width 123 height 37
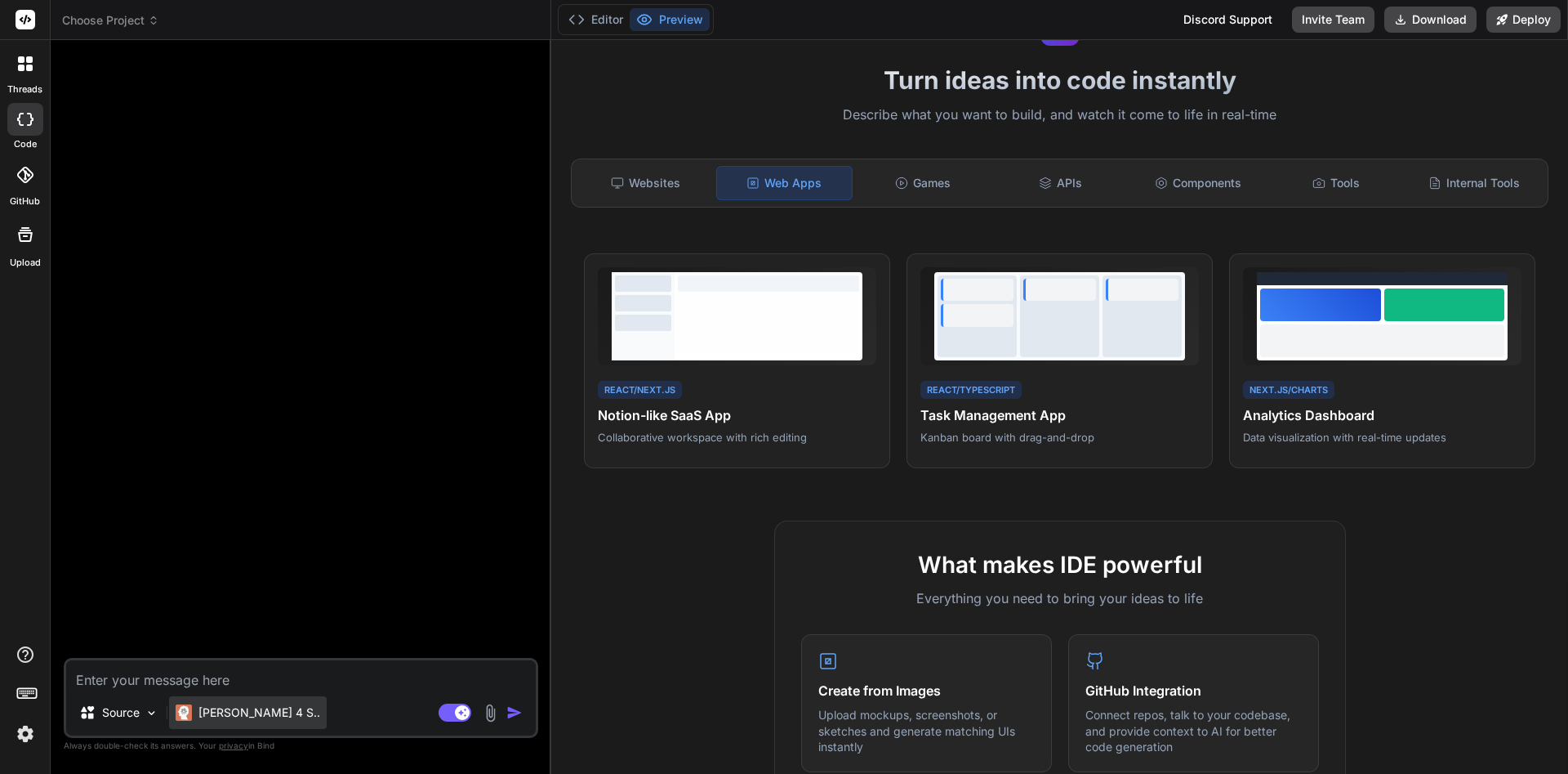
click at [258, 719] on p "[PERSON_NAME] 4 S.." at bounding box center [259, 712] width 121 height 16
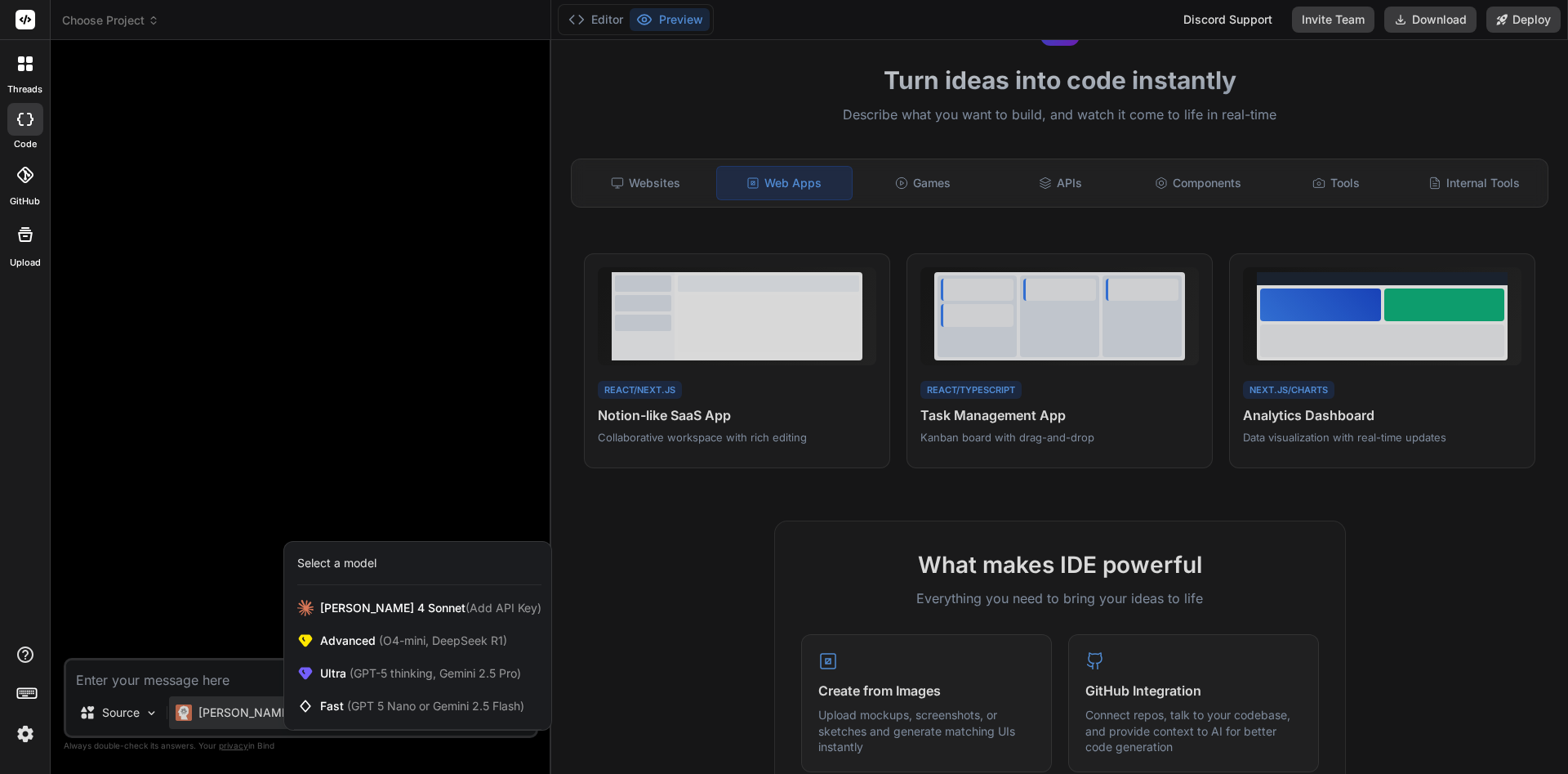
click at [236, 604] on div at bounding box center [784, 387] width 1568 height 774
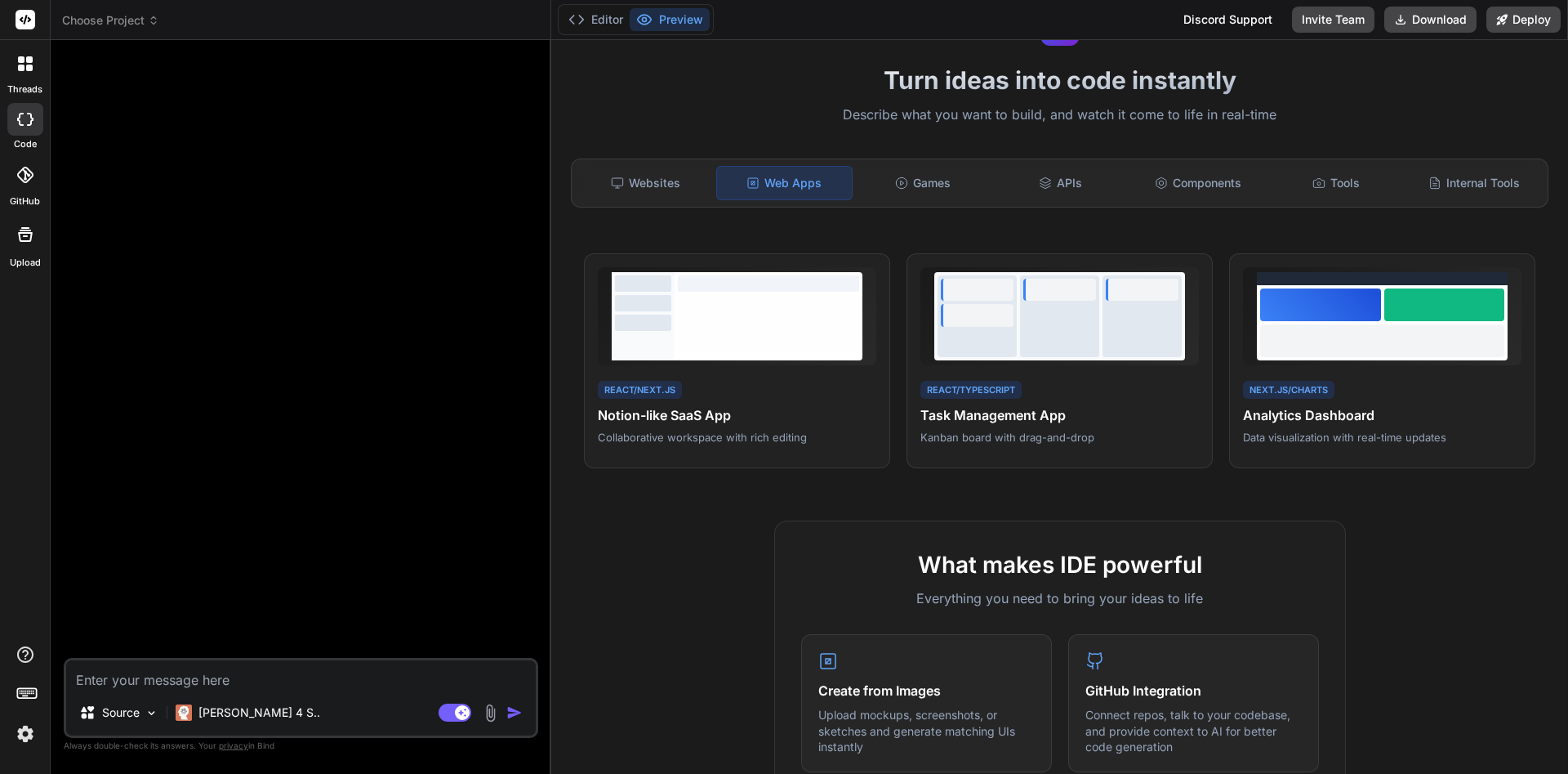
click at [268, 593] on div at bounding box center [303, 355] width 471 height 605
click at [1360, 24] on button "Invite Team" at bounding box center [1332, 19] width 82 height 26
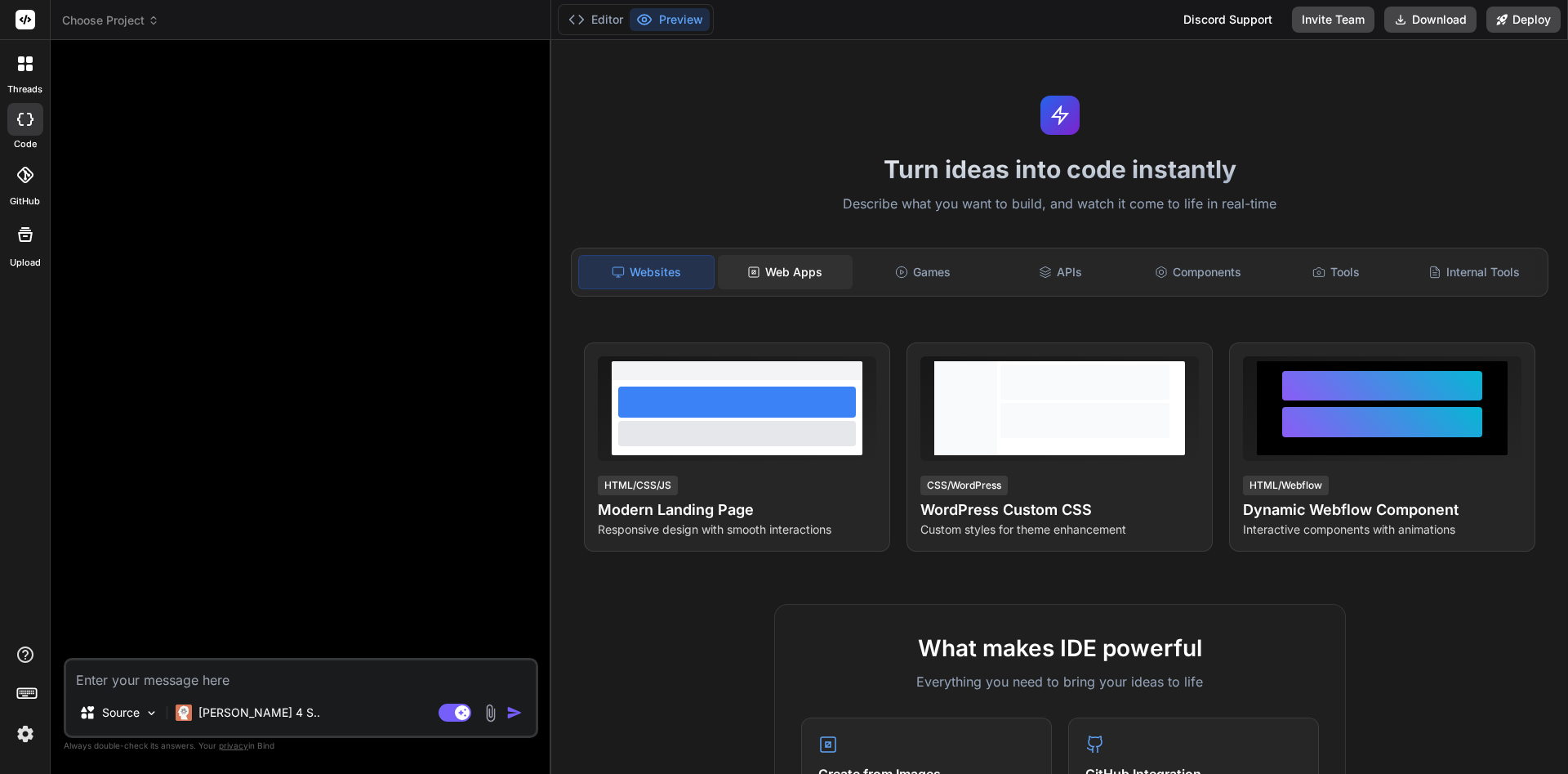
click at [817, 268] on div "Web Apps" at bounding box center [785, 272] width 135 height 34
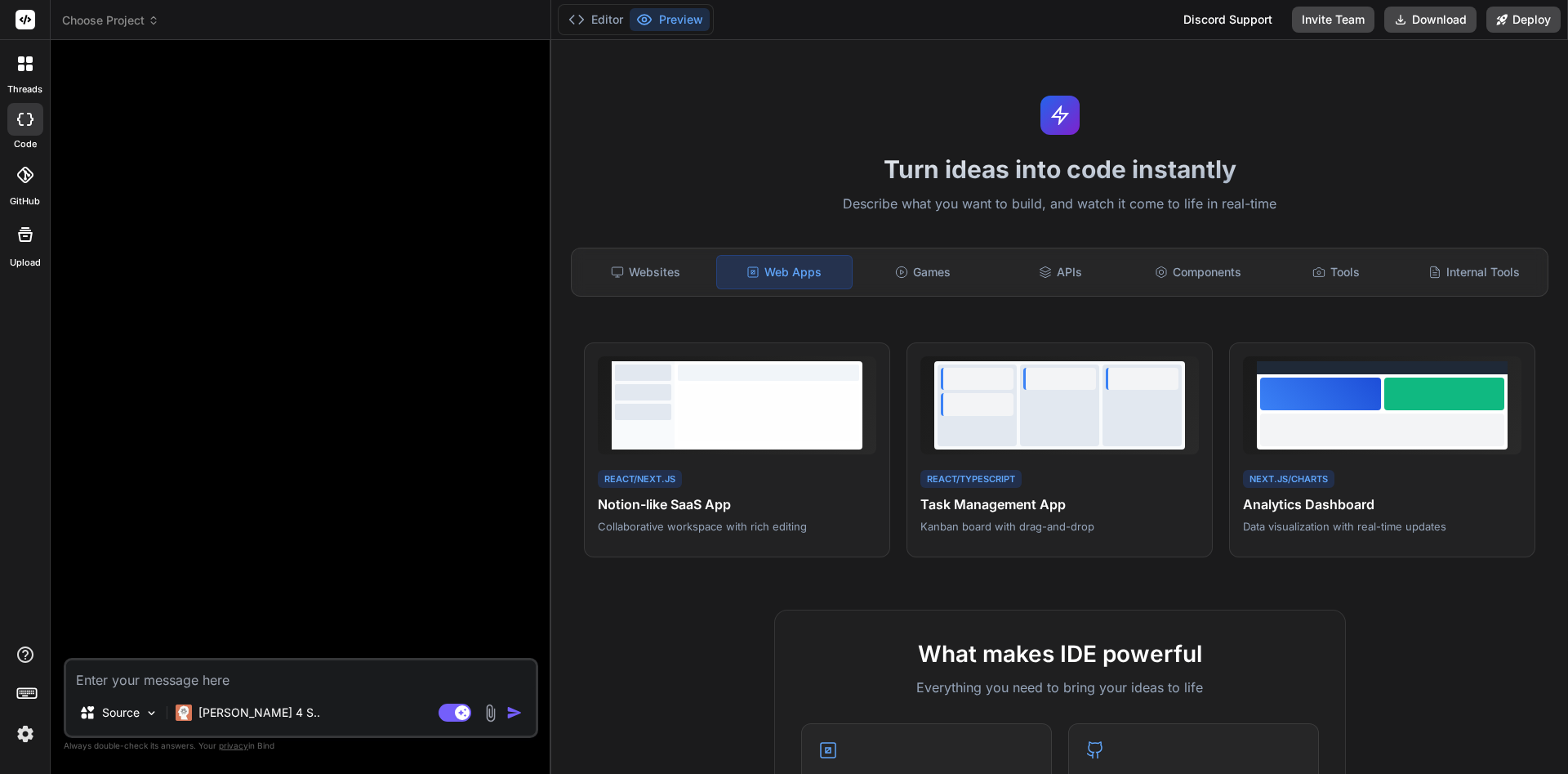
drag, startPoint x: 1567, startPoint y: 162, endPoint x: 1558, endPoint y: 71, distance: 91.4
click at [30, 66] on icon at bounding box center [29, 67] width 6 height 6
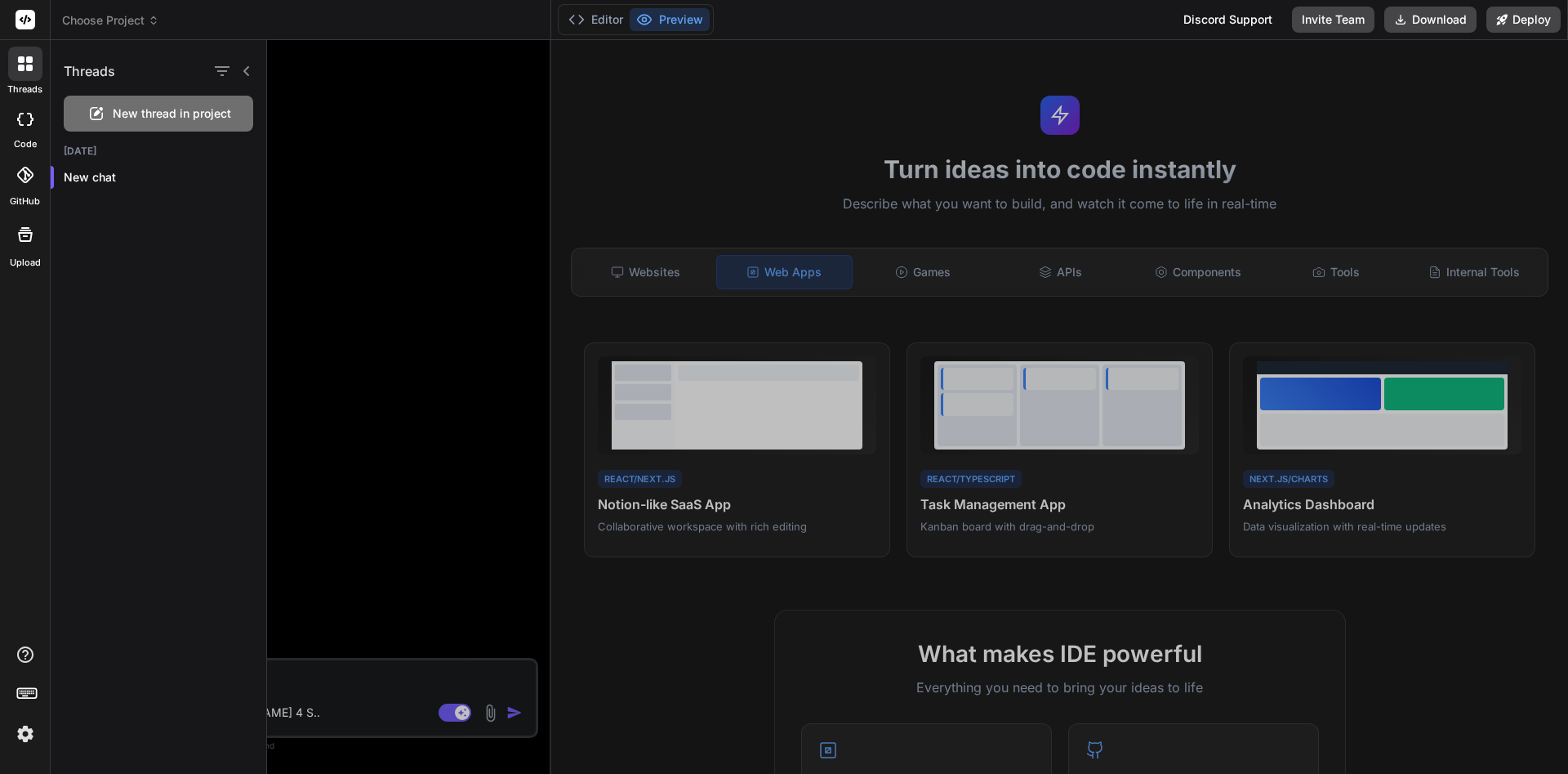
click at [29, 121] on icon at bounding box center [25, 119] width 16 height 13
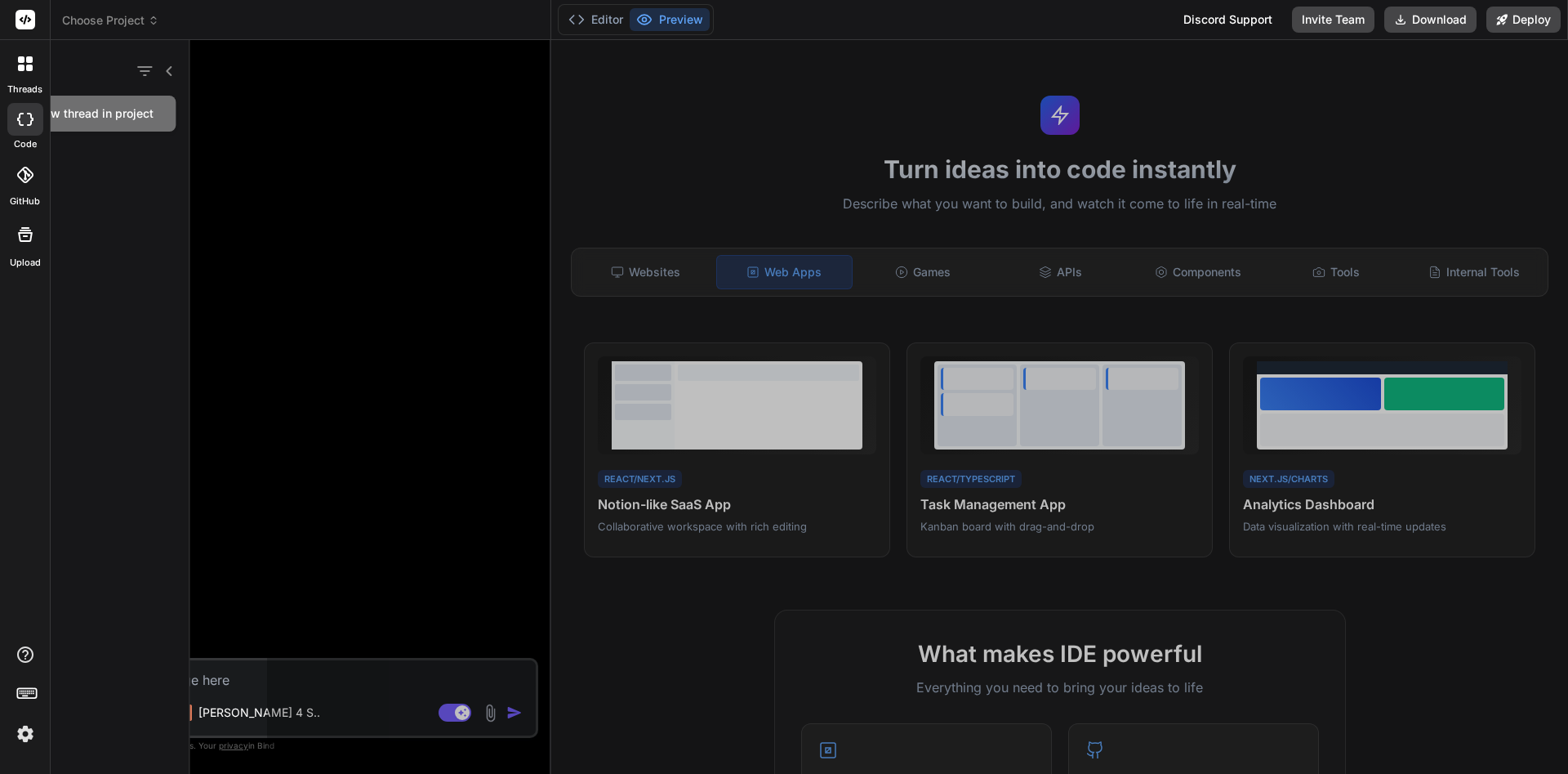
type textarea "x"
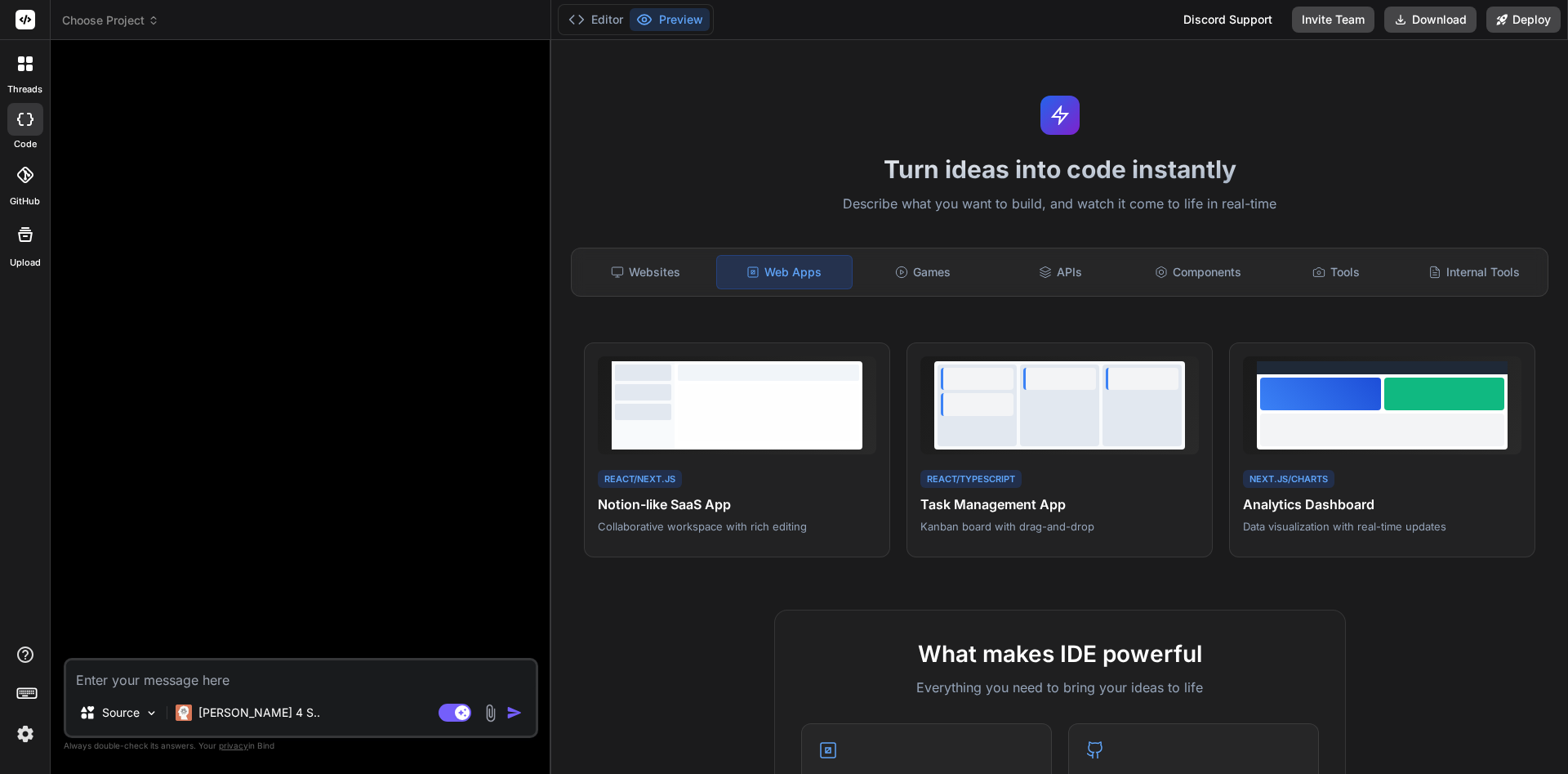
click at [29, 208] on label "GitHub" at bounding box center [24, 201] width 30 height 14
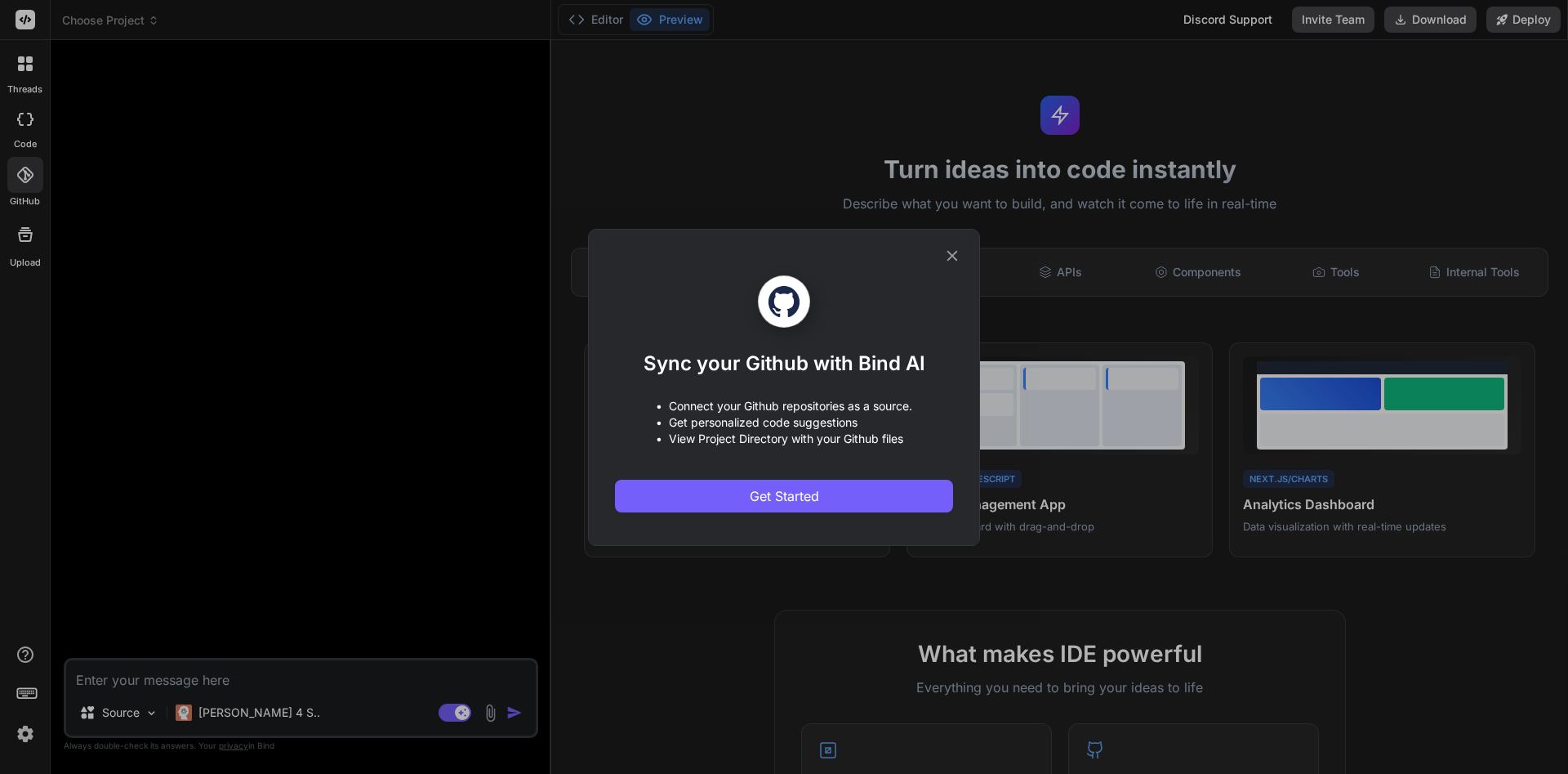
click at [957, 254] on icon at bounding box center [952, 256] width 18 height 18
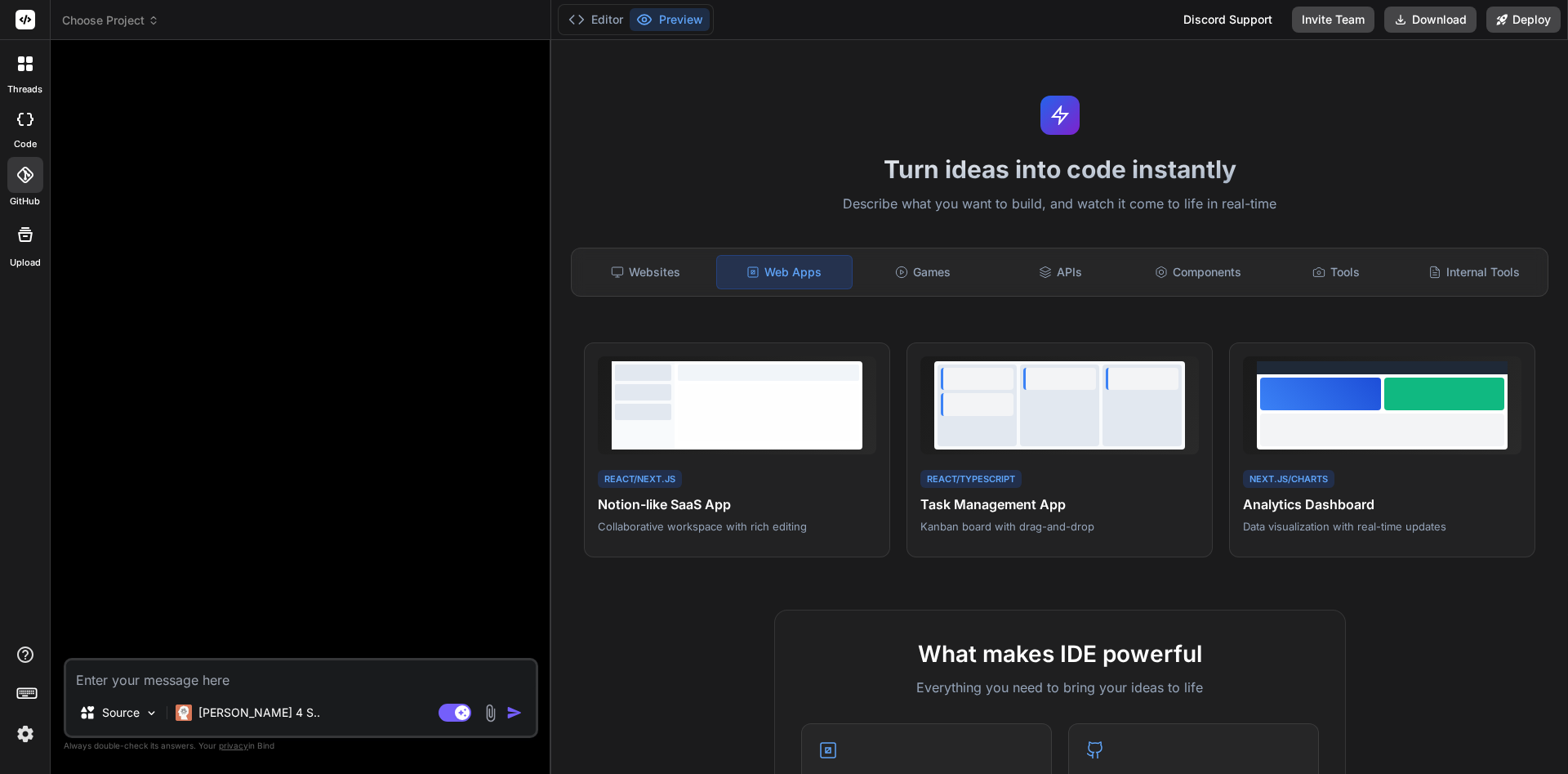
click at [24, 63] on icon at bounding box center [25, 63] width 14 height 15
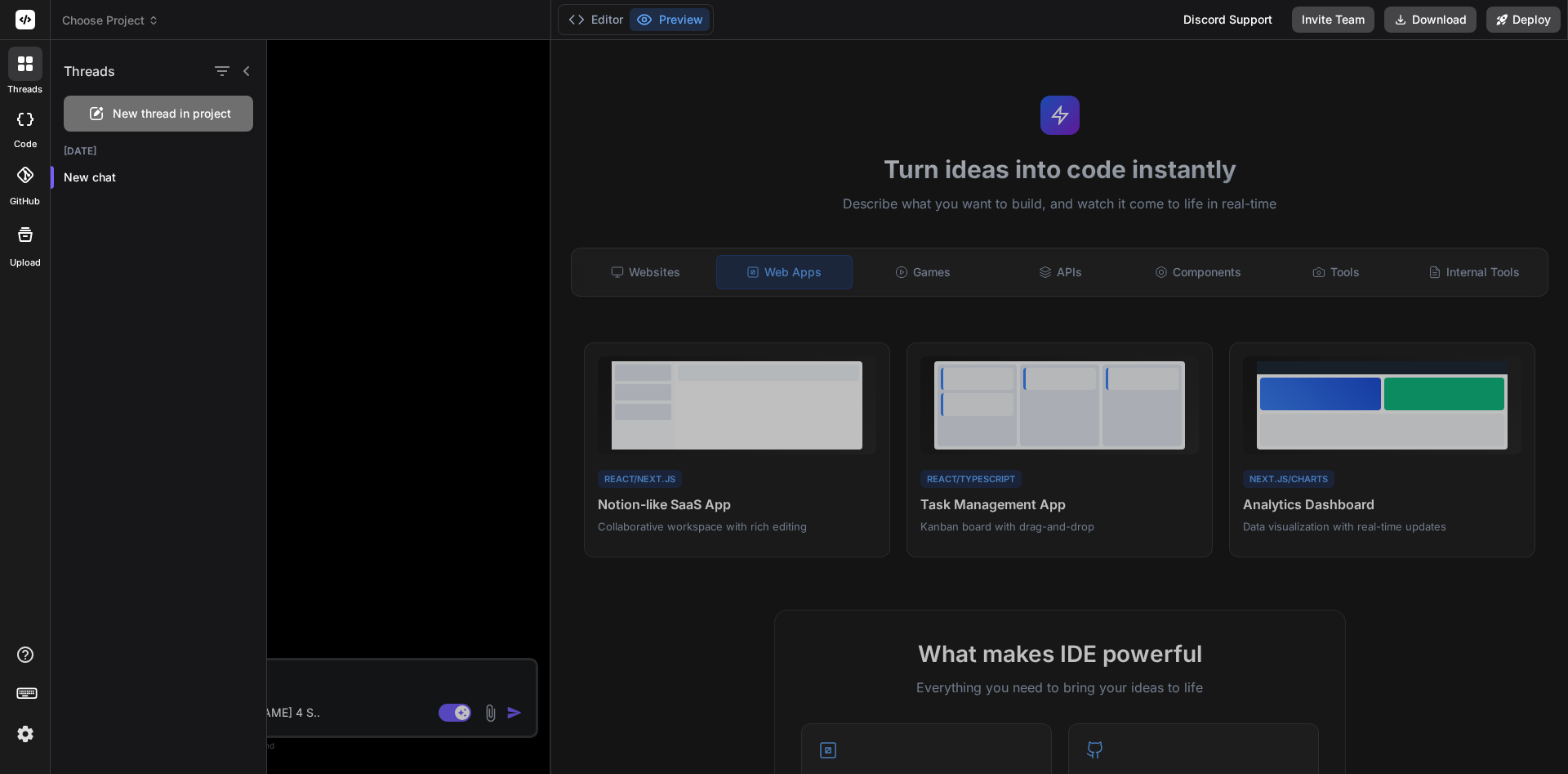
click at [34, 732] on img at bounding box center [25, 733] width 28 height 28
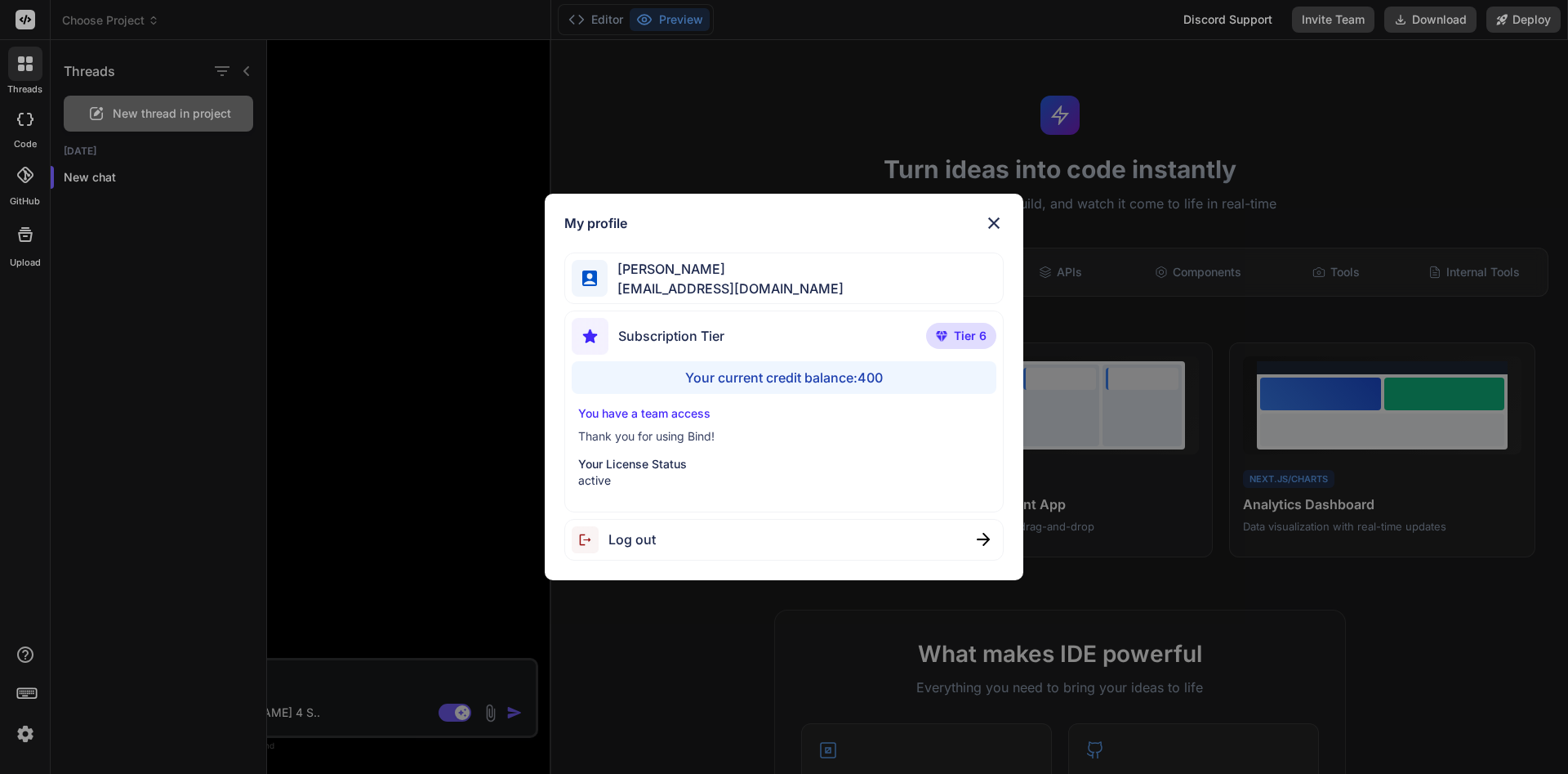
click at [998, 223] on img at bounding box center [994, 223] width 20 height 20
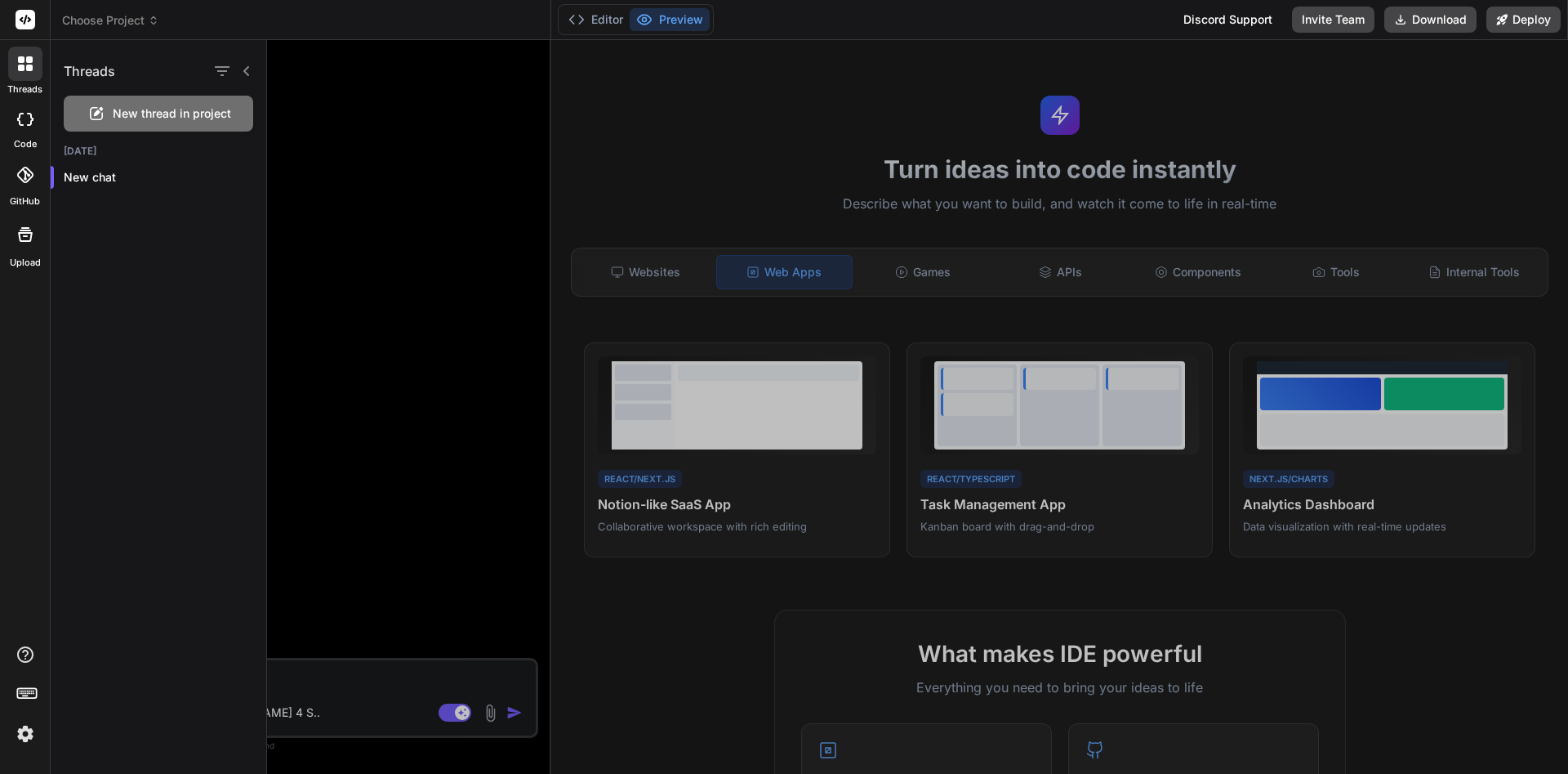
click at [660, 288] on div at bounding box center [918, 407] width 1301 height 734
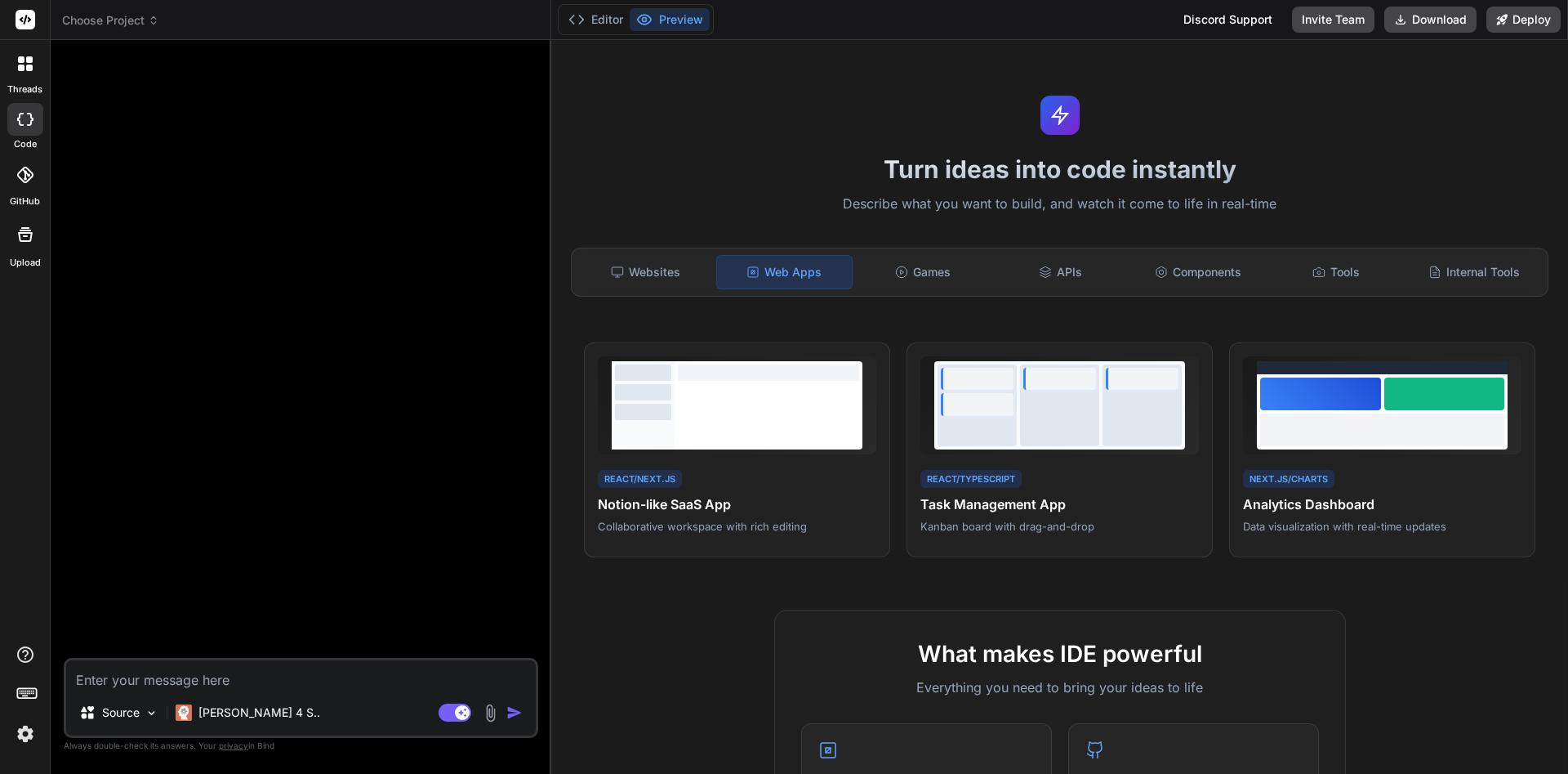
click at [837, 274] on div "Web Apps" at bounding box center [784, 272] width 137 height 34
click at [1347, 288] on div "Tools" at bounding box center [1336, 272] width 135 height 34
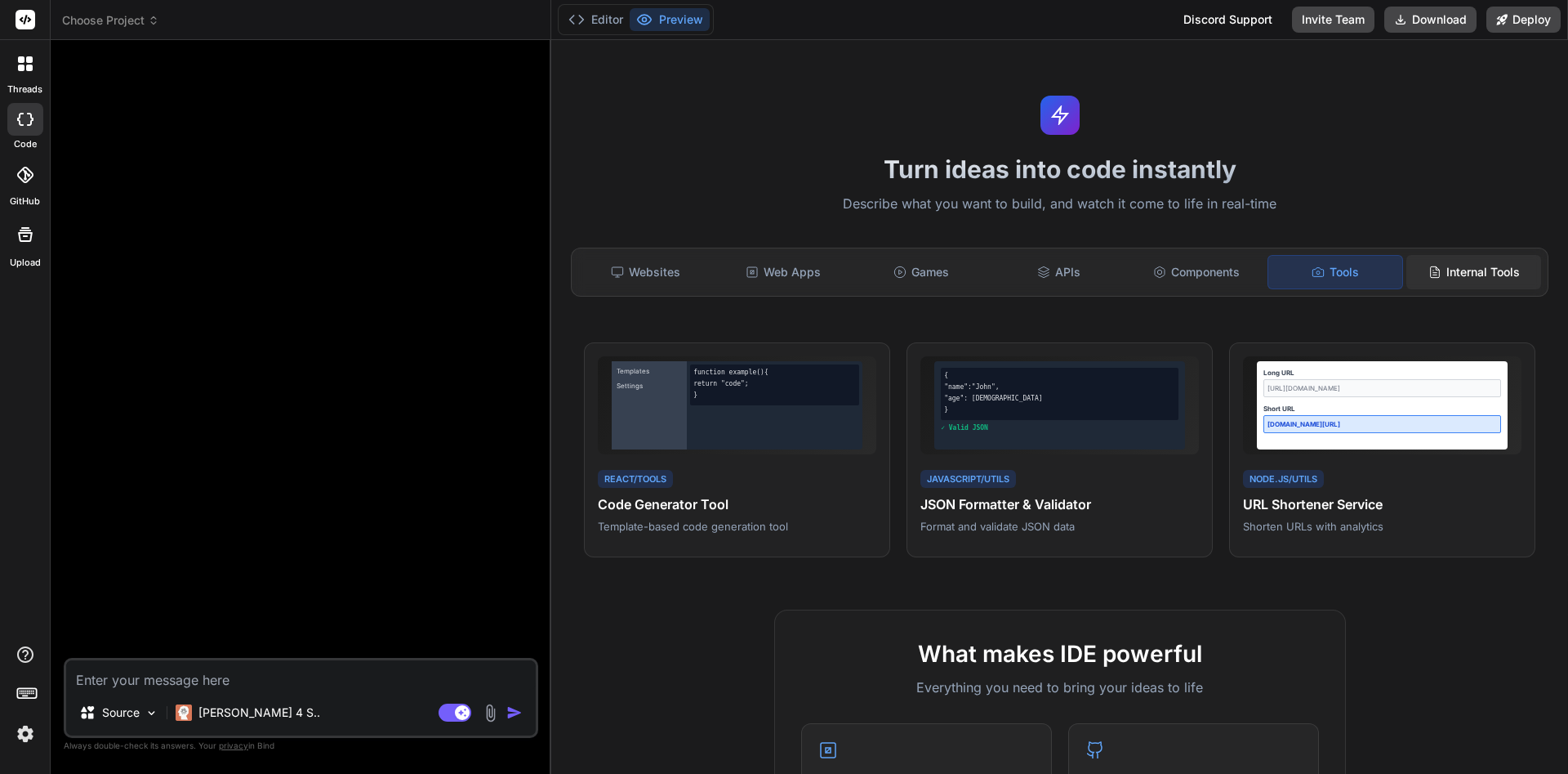
click at [1460, 277] on div "Internal Tools" at bounding box center [1474, 272] width 135 height 34
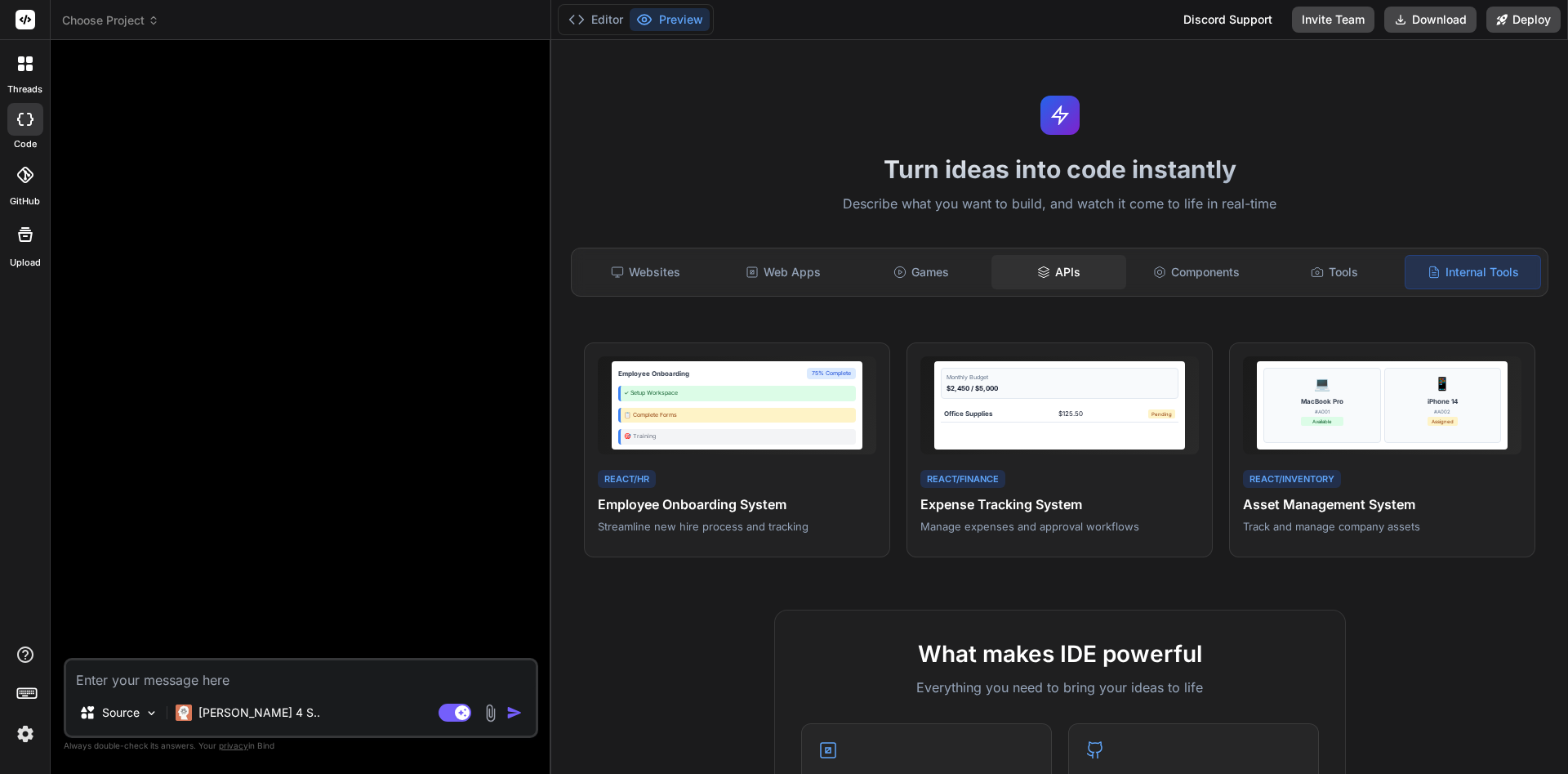
click at [1120, 286] on div "APIs" at bounding box center [1059, 272] width 135 height 34
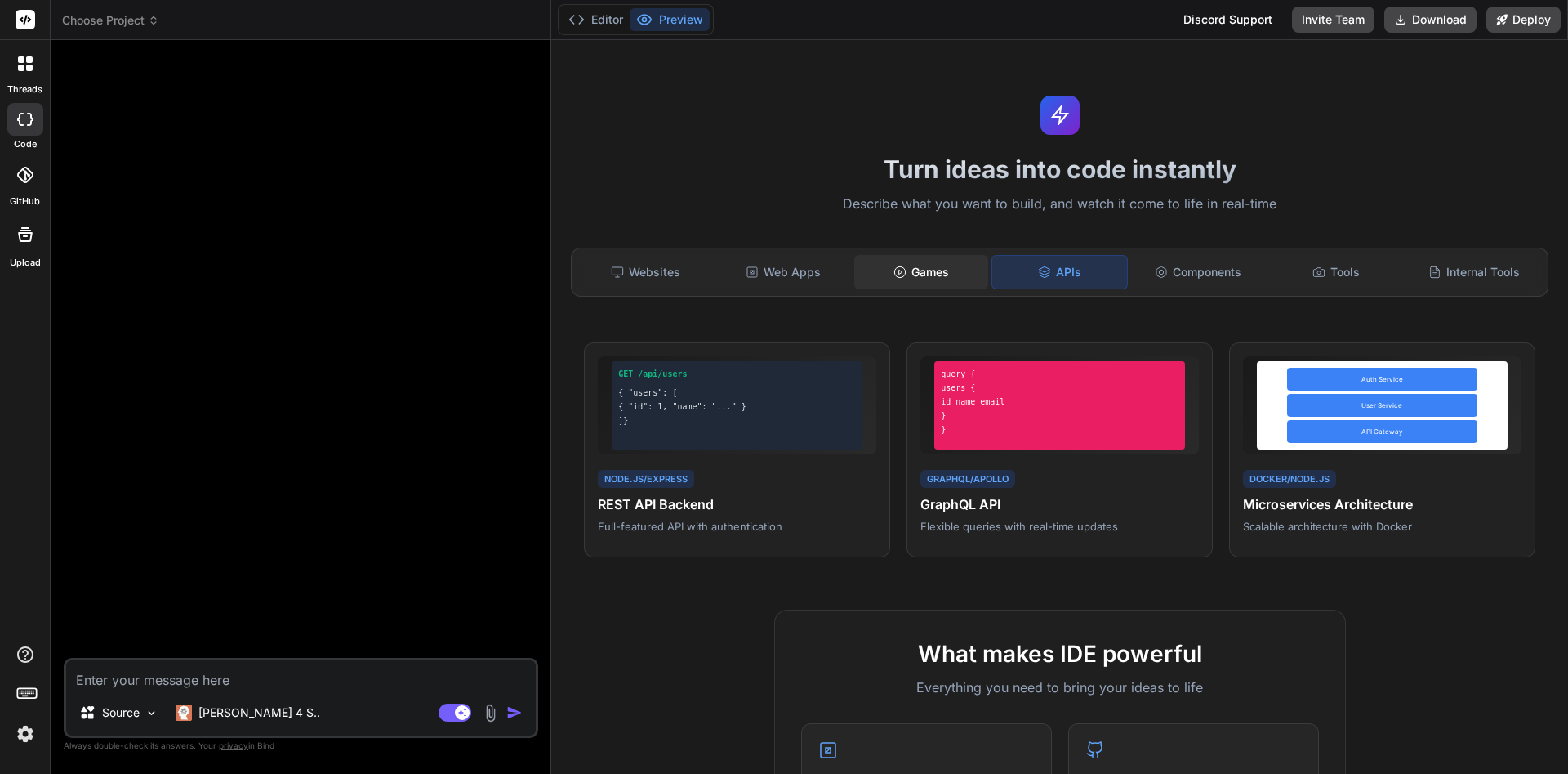
click at [965, 276] on div "Games" at bounding box center [921, 272] width 135 height 34
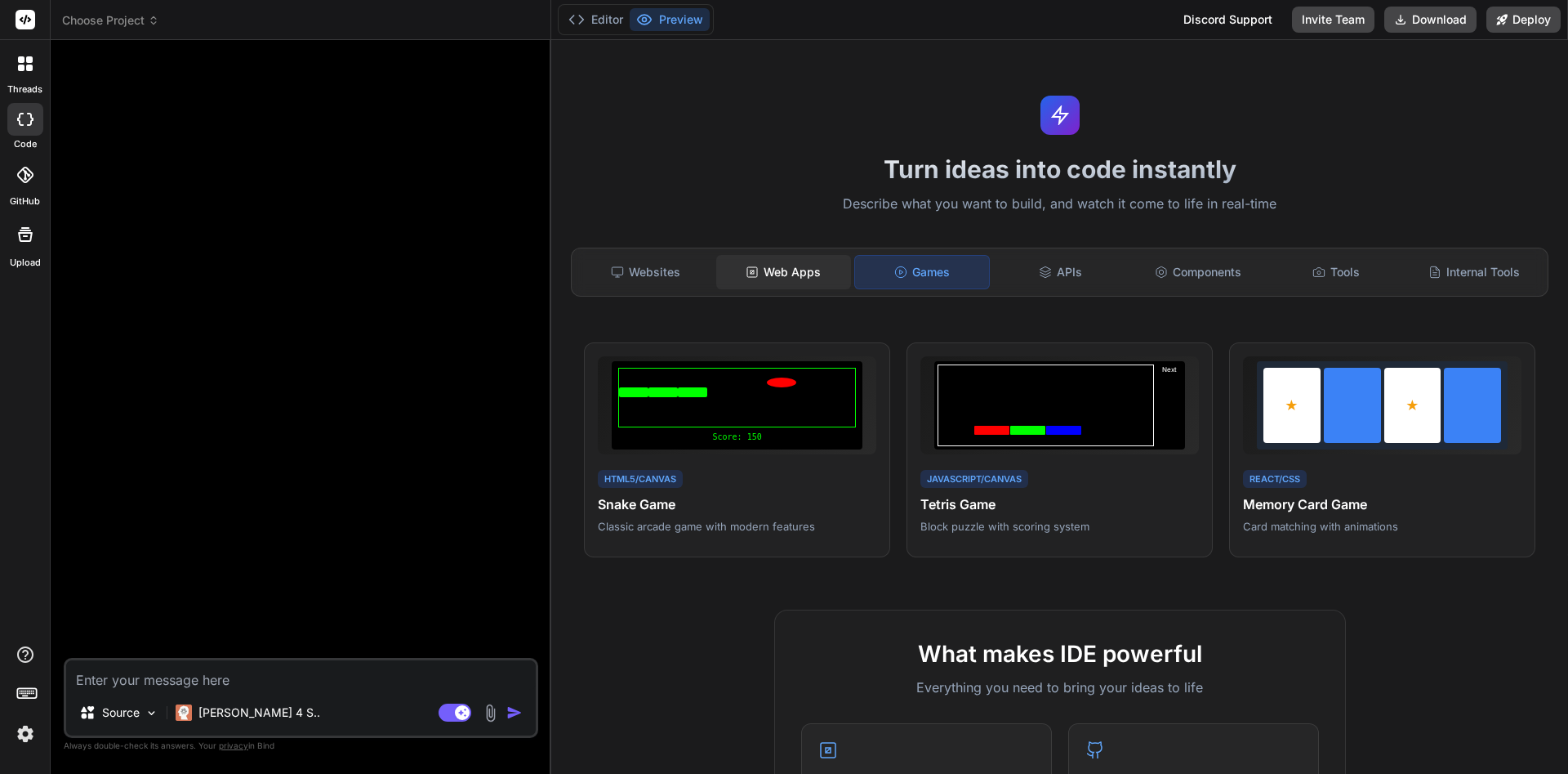
click at [774, 280] on div "Web Apps" at bounding box center [784, 272] width 135 height 34
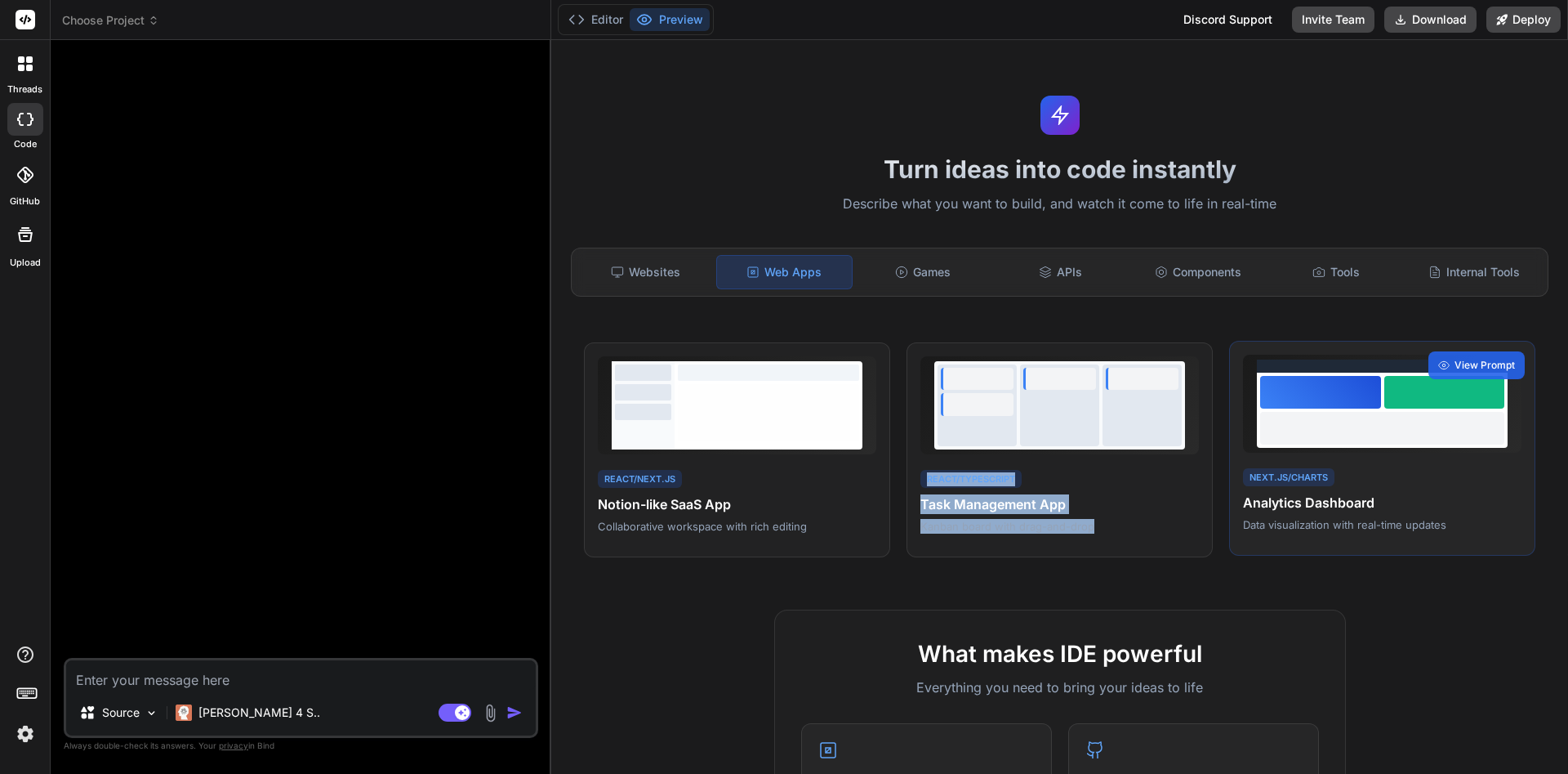
drag, startPoint x: 1390, startPoint y: 524, endPoint x: 1055, endPoint y: 423, distance: 349.9
click at [1229, 423] on div "Next.js/Charts Analytics Dashboard Data visualization with real-time updates Vi…" at bounding box center [1382, 449] width 306 height 216
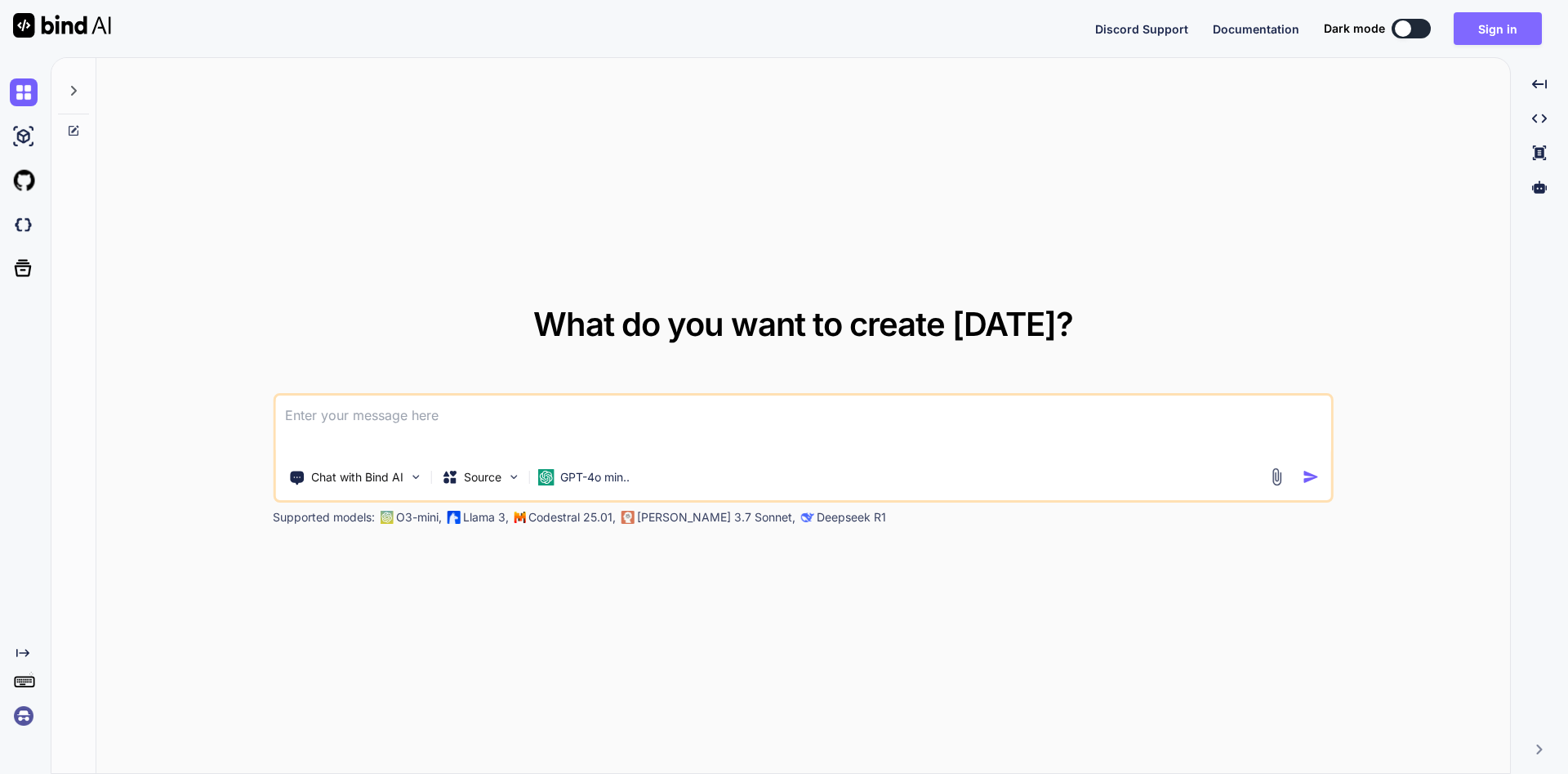
click at [1495, 35] on button "Sign in" at bounding box center [1497, 29] width 88 height 33
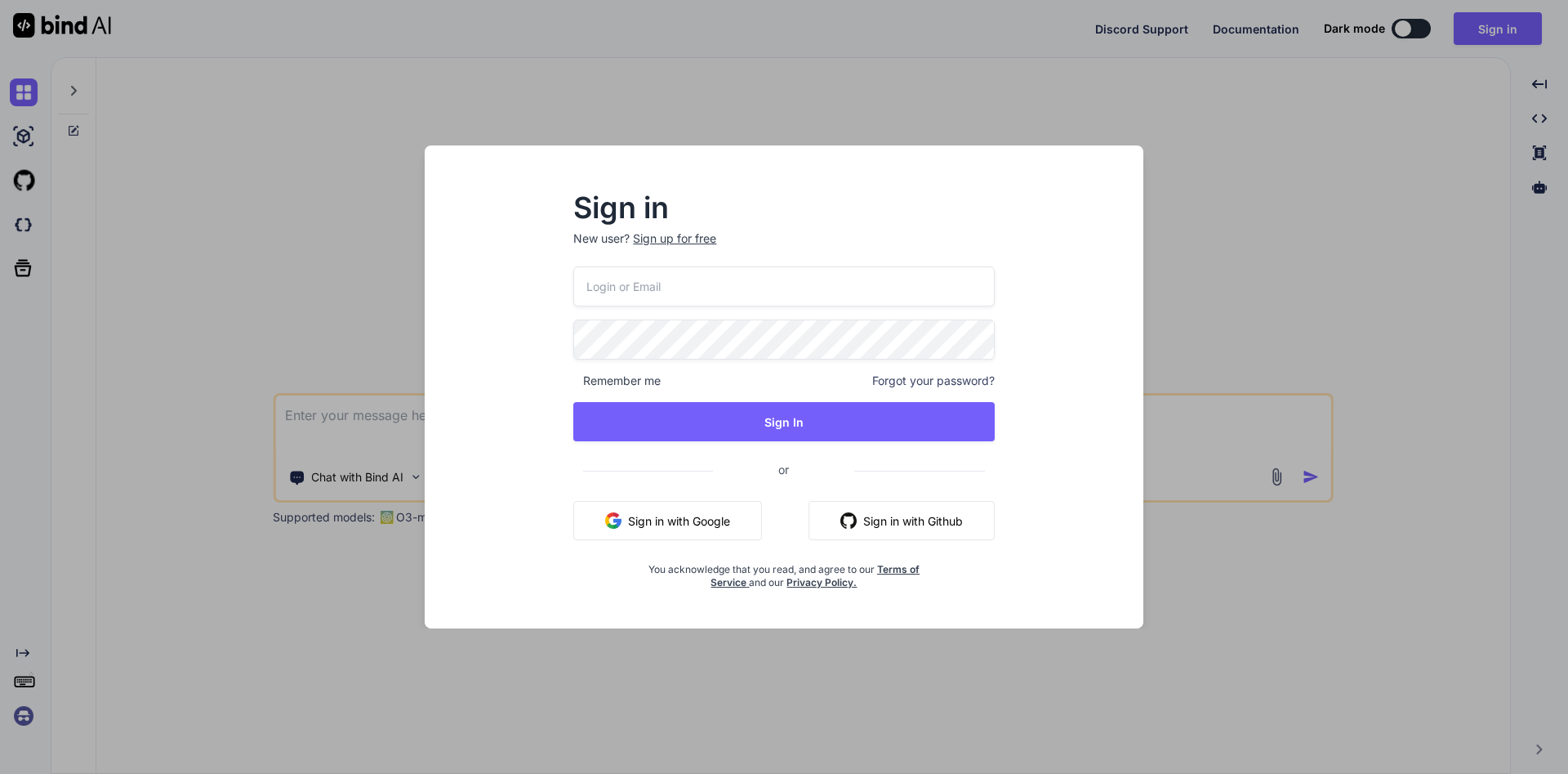
click at [910, 295] on input "email" at bounding box center [784, 286] width 420 height 40
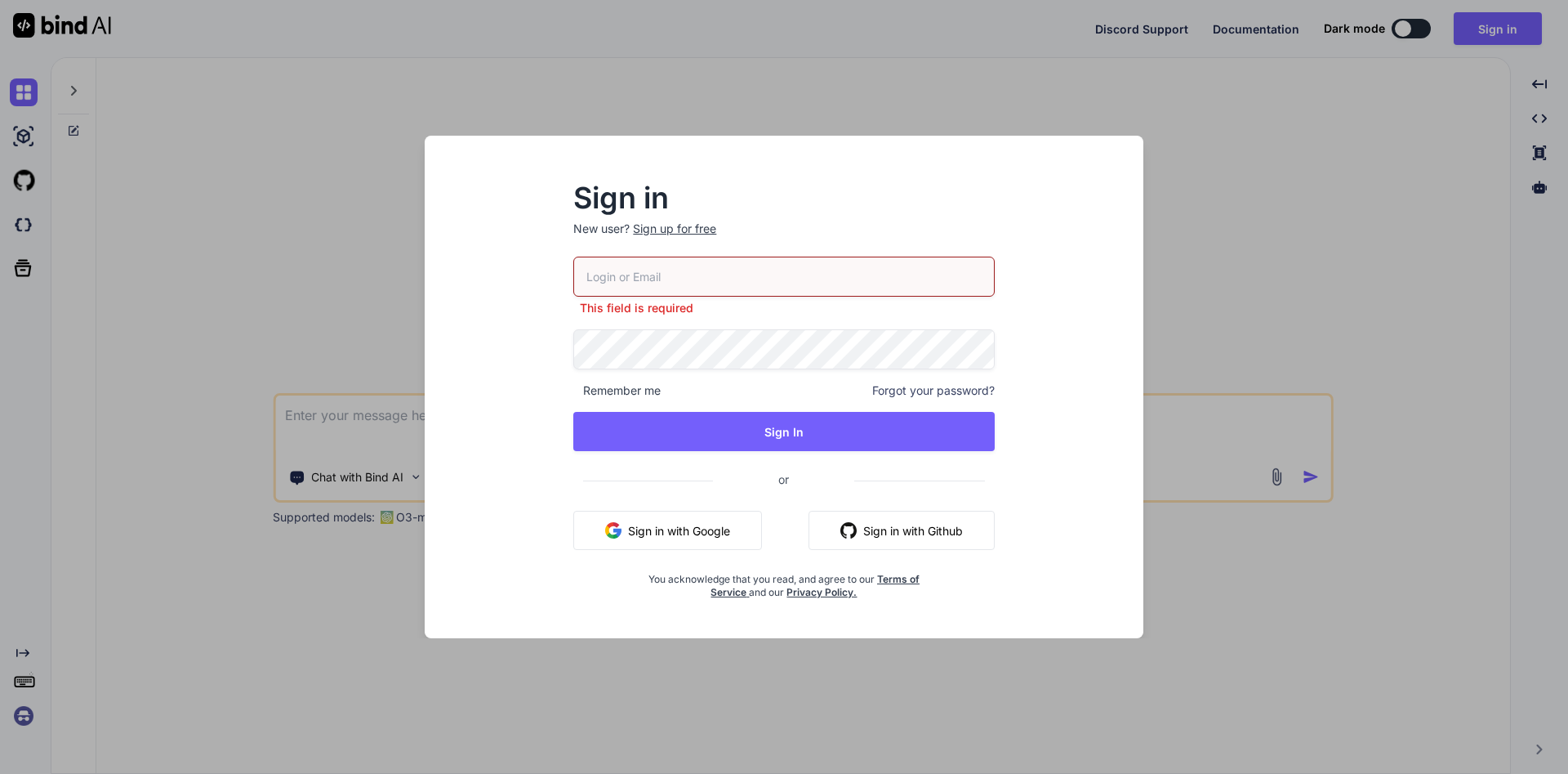
click at [700, 511] on button "Sign in with Google" at bounding box center [668, 530] width 188 height 39
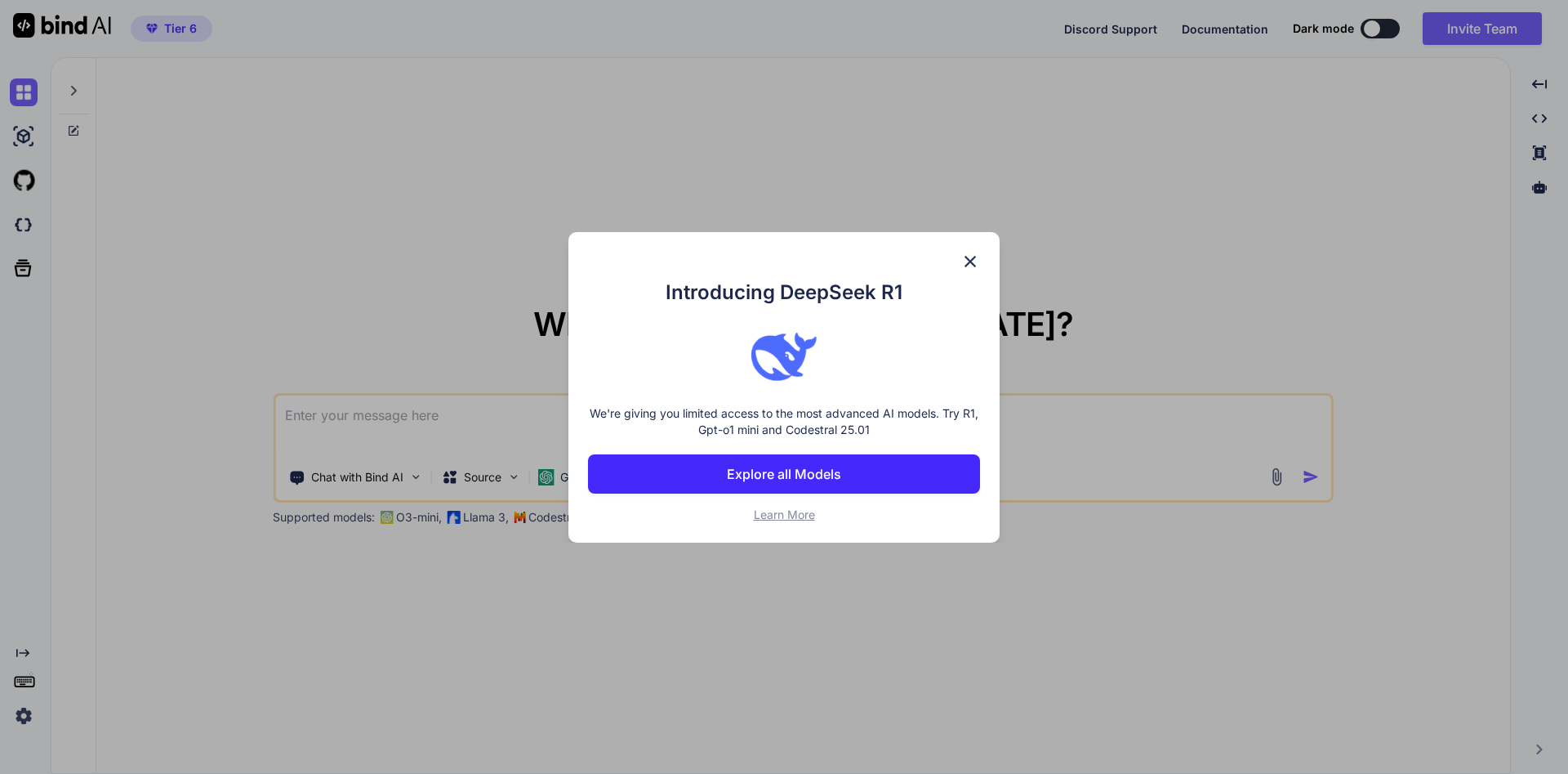
click at [851, 486] on button "Explore all Models" at bounding box center [784, 473] width 392 height 39
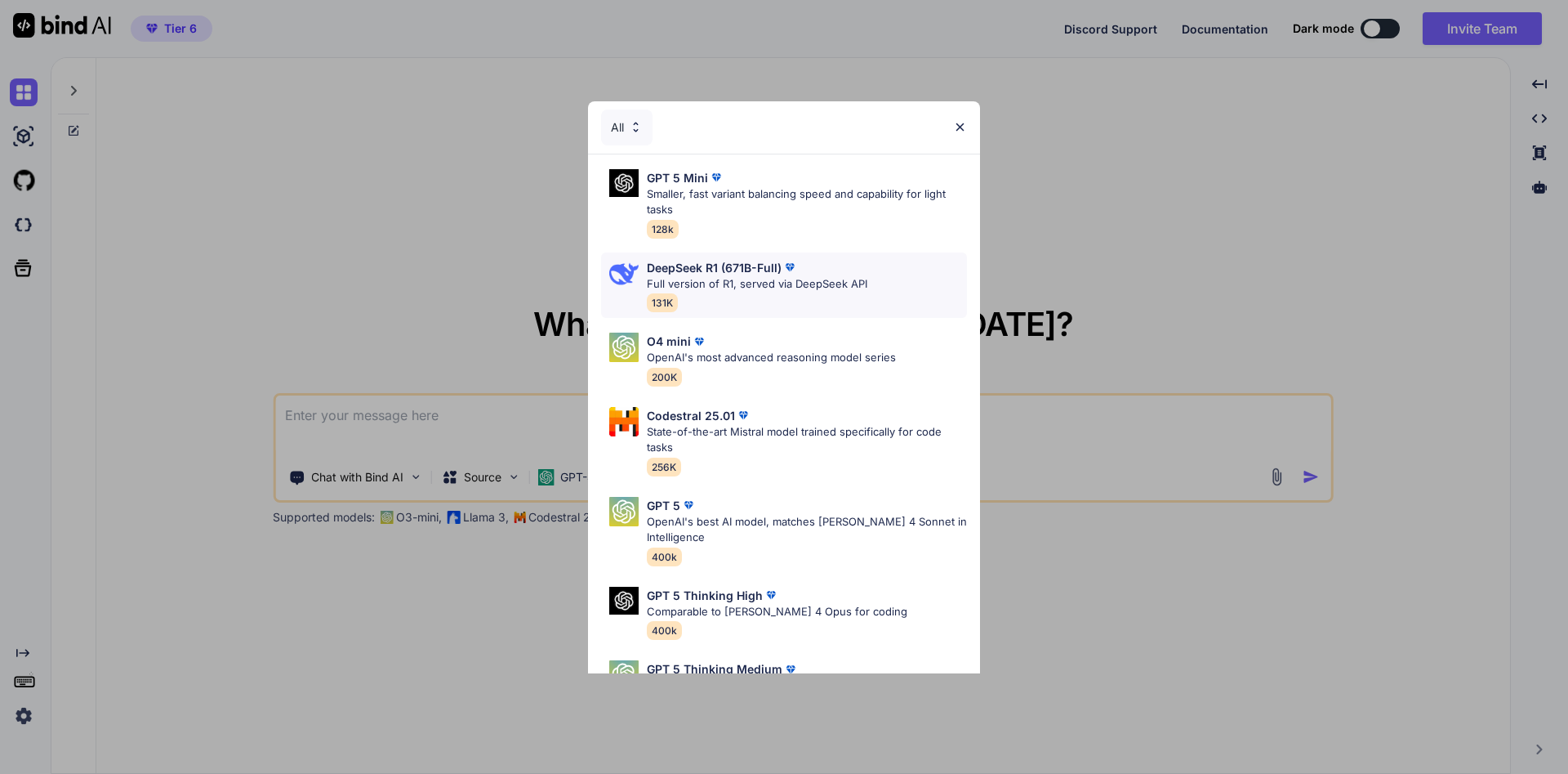
click at [731, 272] on p "DeepSeek R1 (671B-Full)" at bounding box center [714, 267] width 135 height 17
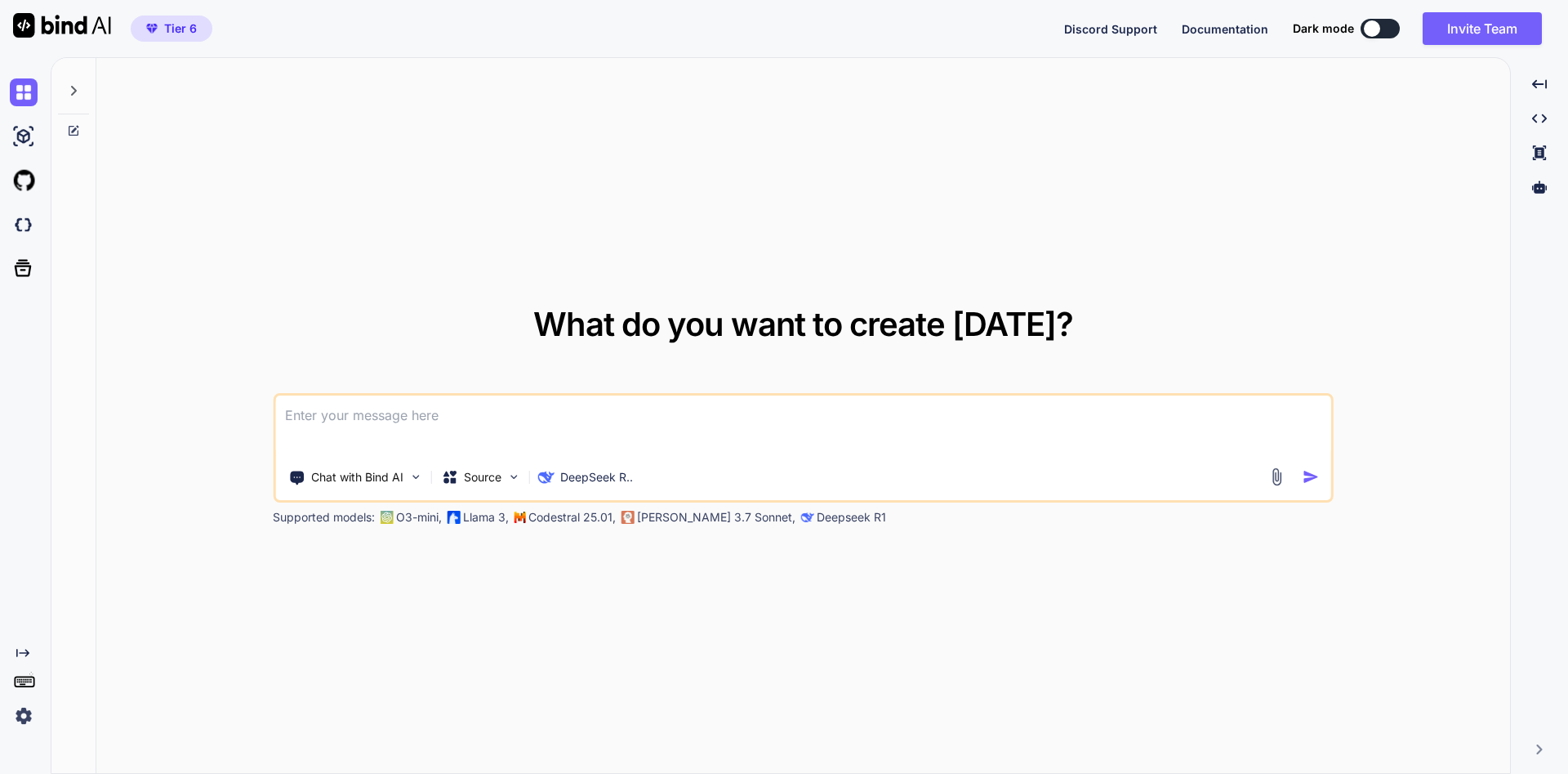
click at [764, 477] on div "Chat with Bind AI Source DeepSeek R.." at bounding box center [771, 478] width 992 height 33
click at [24, 131] on img at bounding box center [24, 136] width 28 height 28
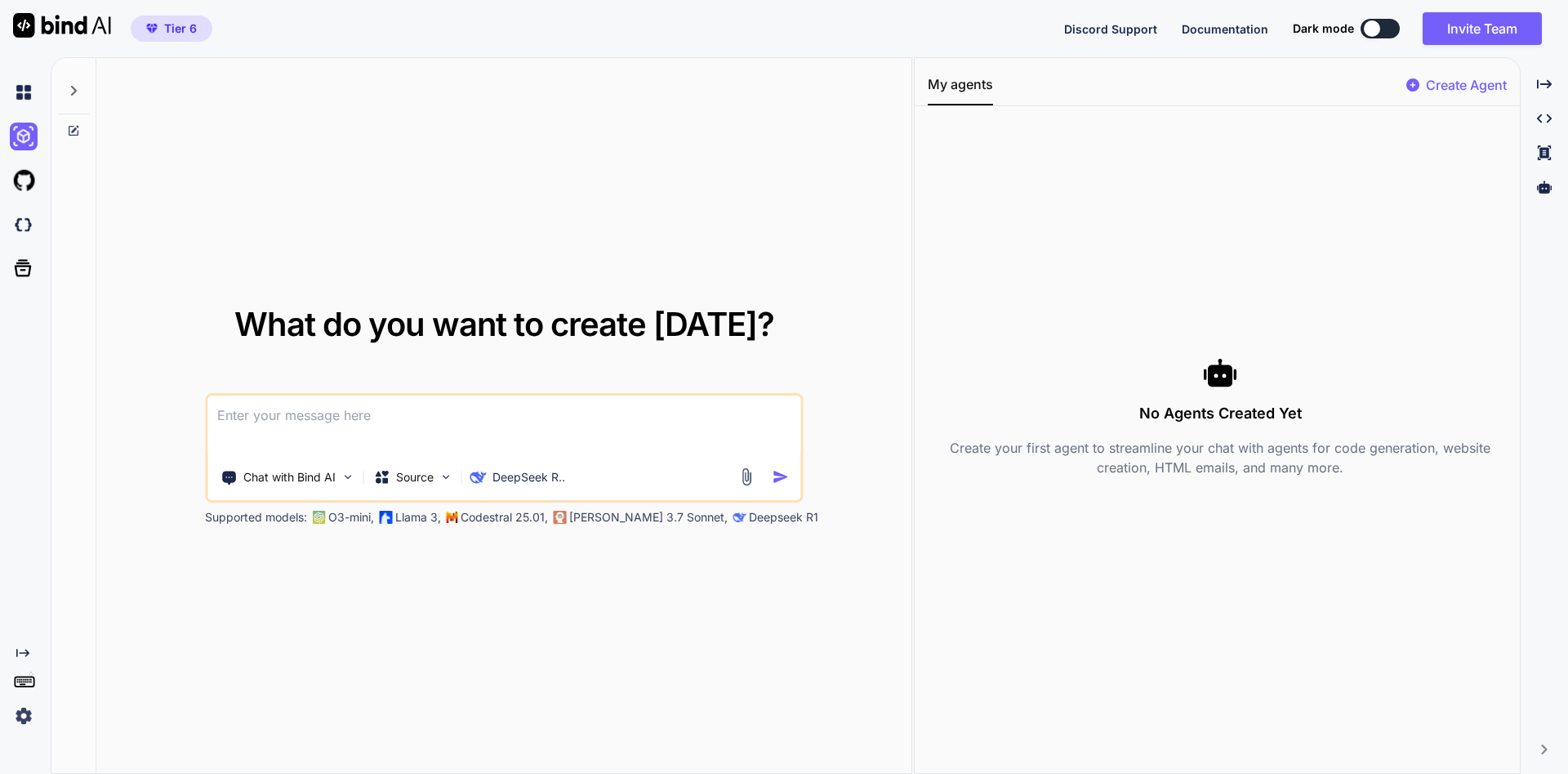
click at [492, 237] on div "What do you want to create today? Chat with Bind AI Source DeepSeek R.. Support…" at bounding box center [504, 416] width 815 height 717
click at [18, 175] on img at bounding box center [24, 180] width 28 height 28
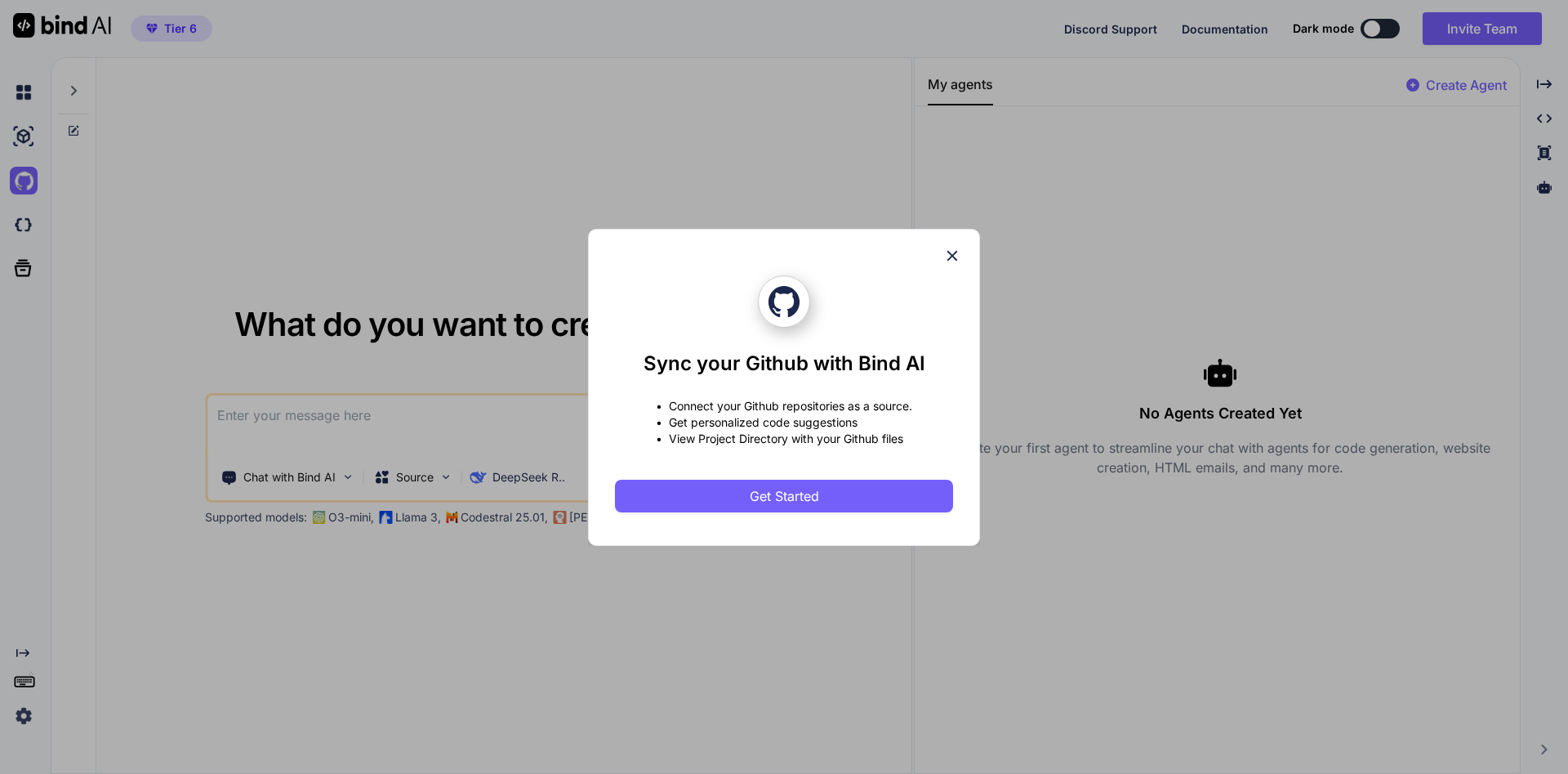
click at [948, 262] on icon at bounding box center [952, 256] width 18 height 18
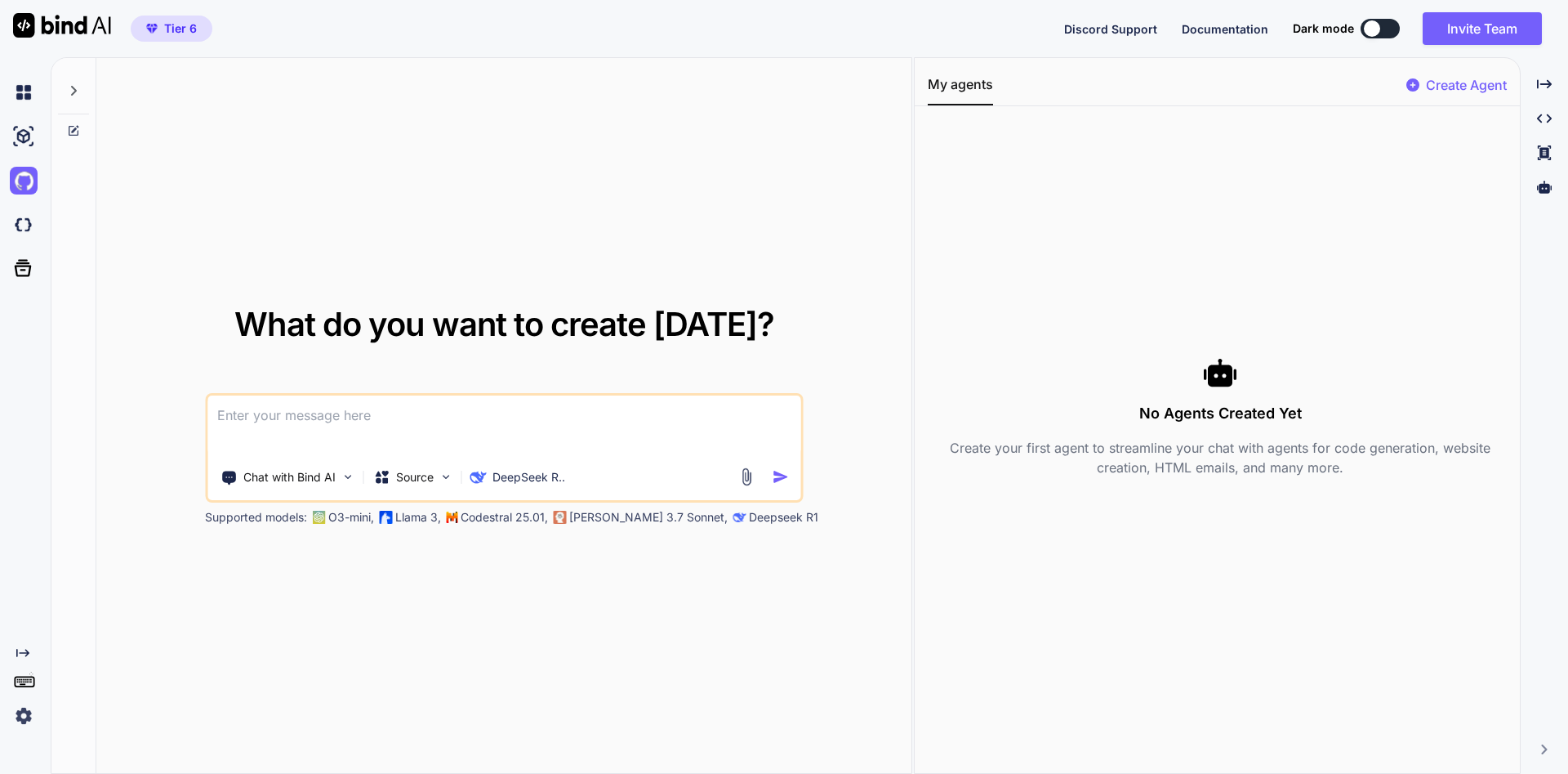
click at [1380, 40] on div "Discord Support Documentation Dark mode Invite Team Created with Pixso." at bounding box center [1310, 29] width 491 height 33
click at [1383, 29] on button at bounding box center [1380, 29] width 39 height 20
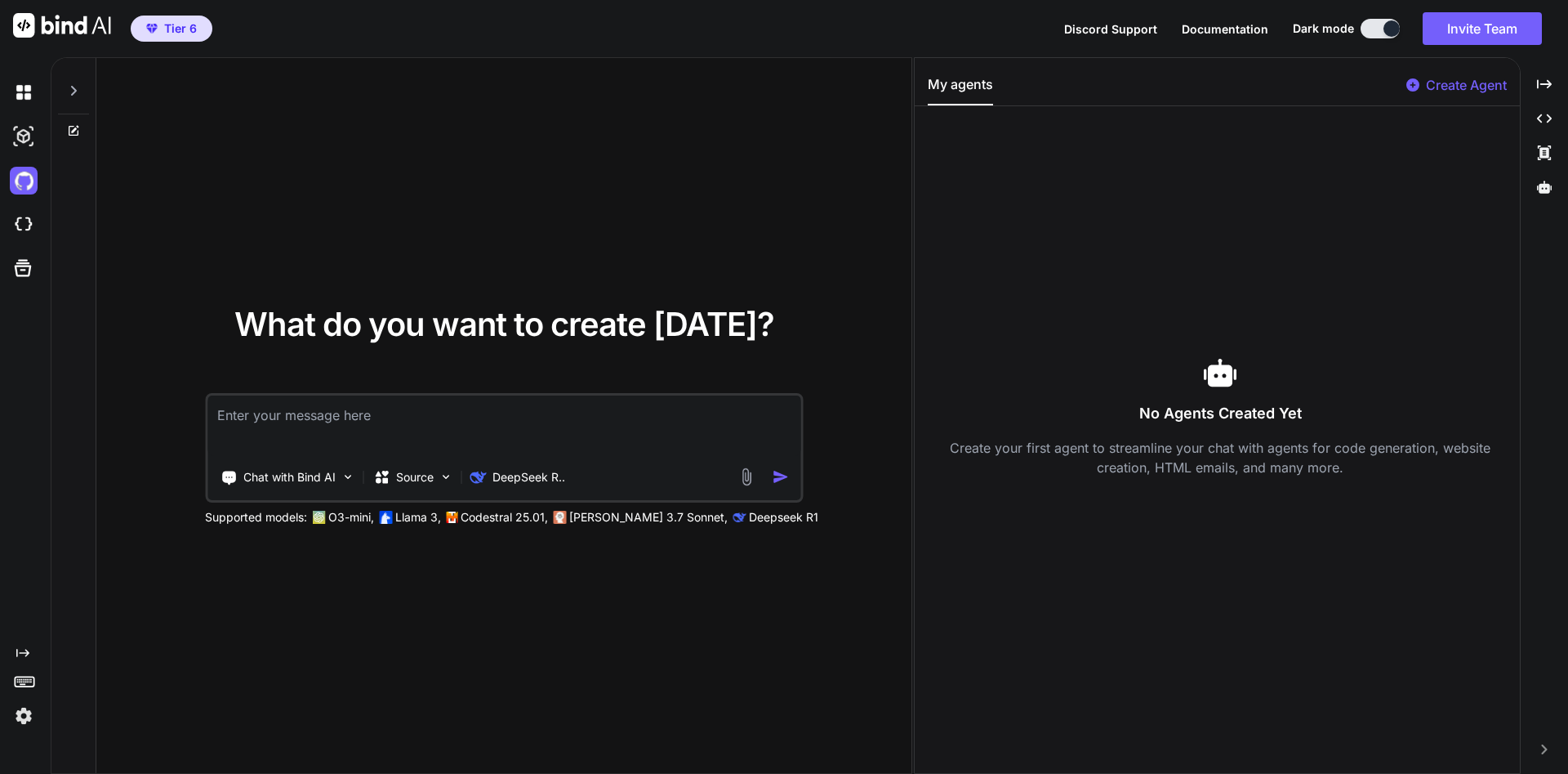
click at [1356, 34] on div "Dark mode" at bounding box center [1351, 29] width 117 height 20
click at [24, 215] on img at bounding box center [24, 225] width 28 height 28
click at [1365, 37] on div "Dark mode" at bounding box center [1351, 29] width 117 height 20
click at [1366, 30] on button at bounding box center [1380, 29] width 39 height 20
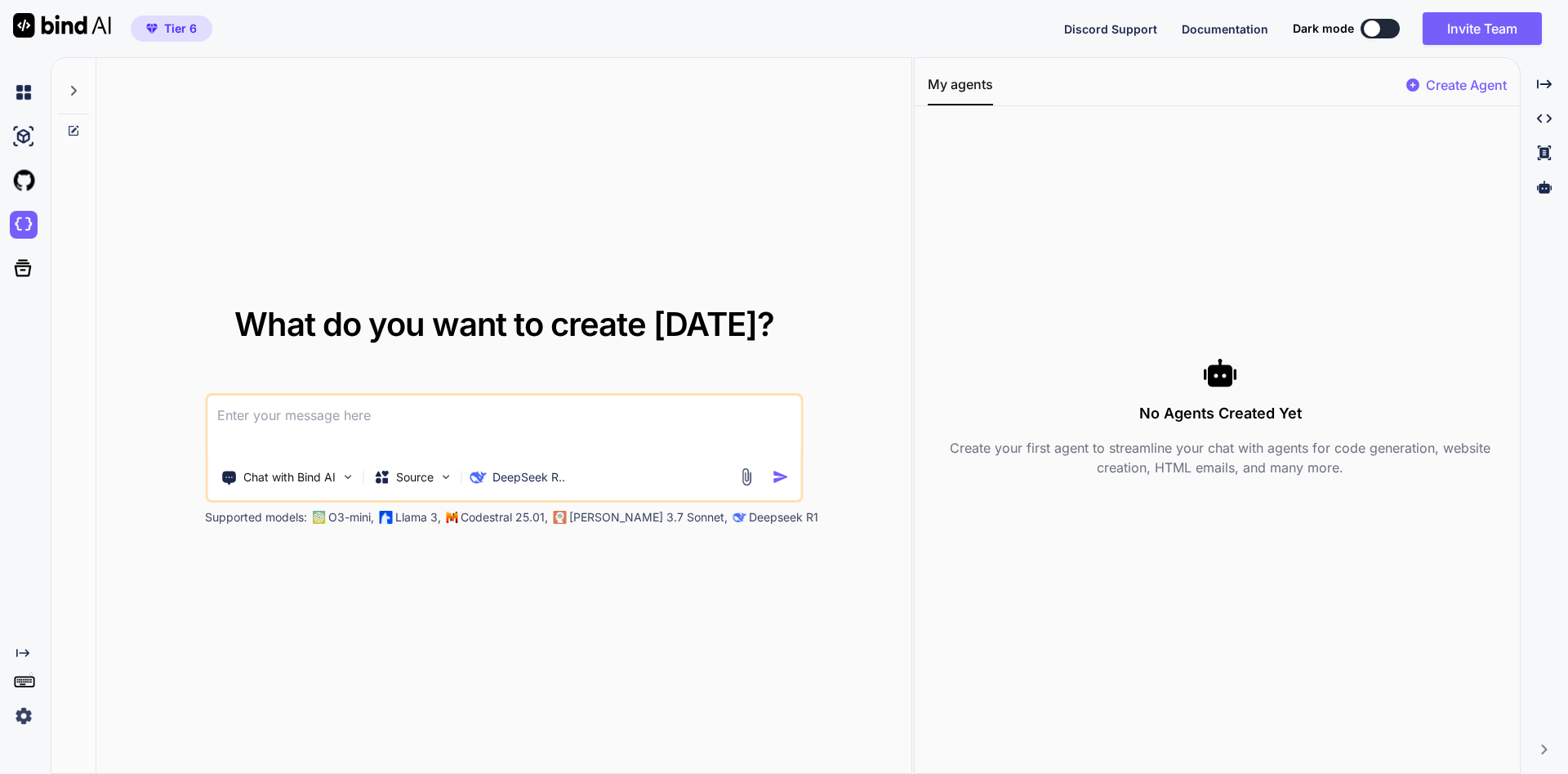
click at [80, 93] on div at bounding box center [73, 86] width 31 height 56
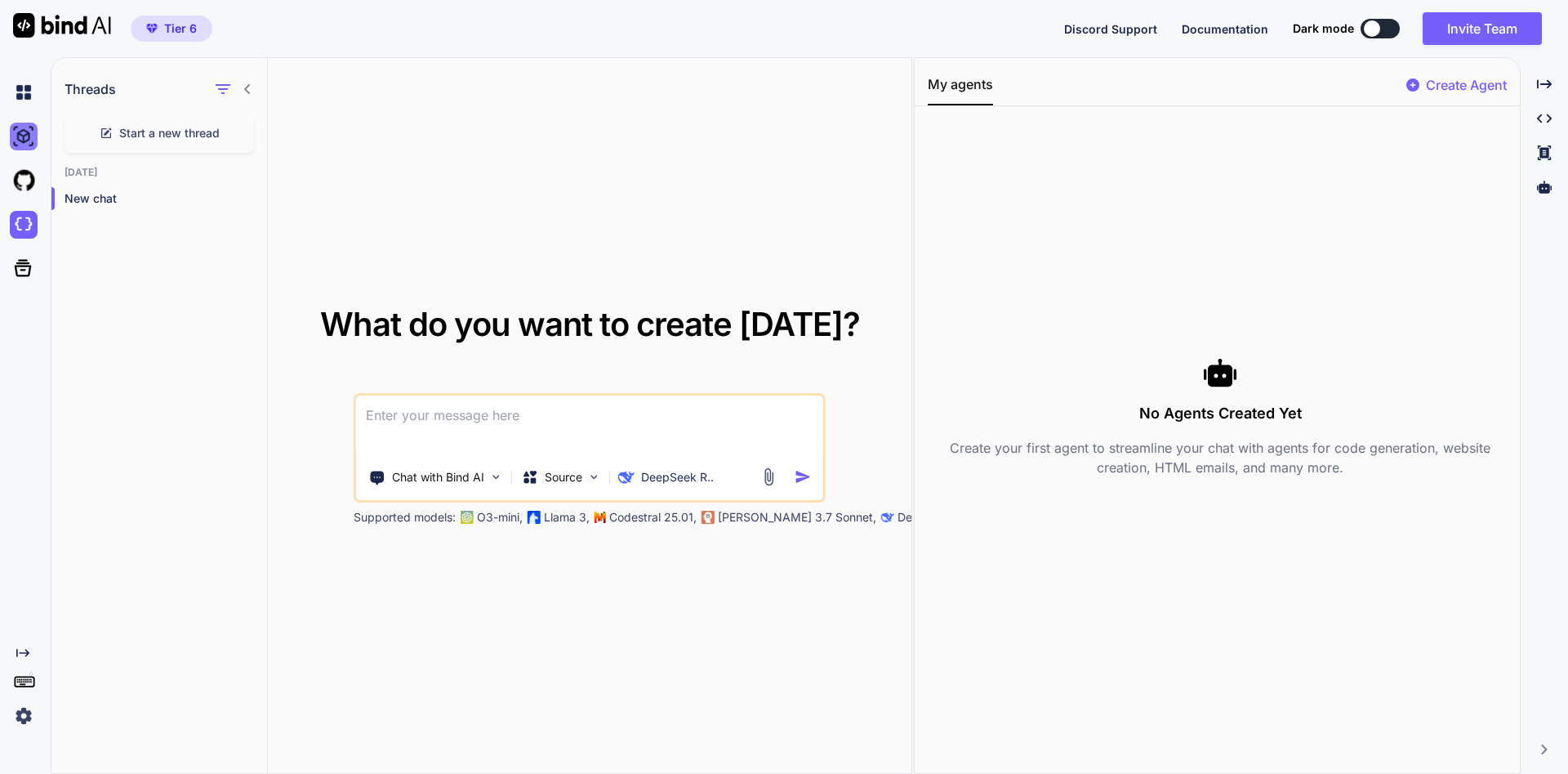
click at [10, 132] on img at bounding box center [24, 136] width 28 height 28
click at [14, 105] on img at bounding box center [24, 92] width 28 height 28
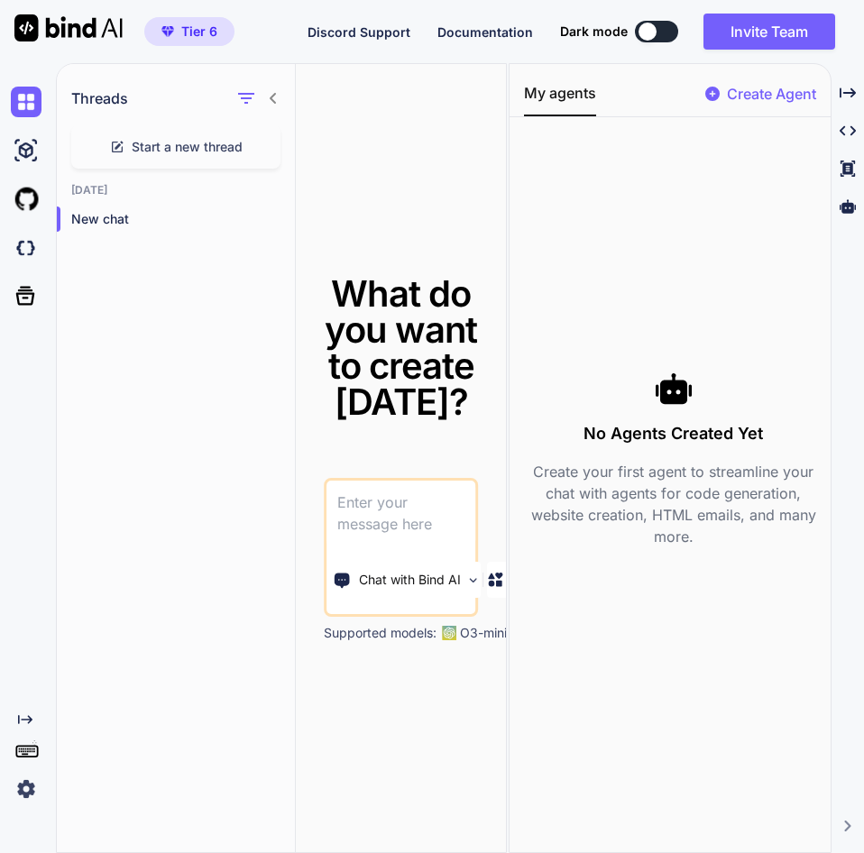
click at [714, 95] on icon at bounding box center [712, 94] width 14 height 14
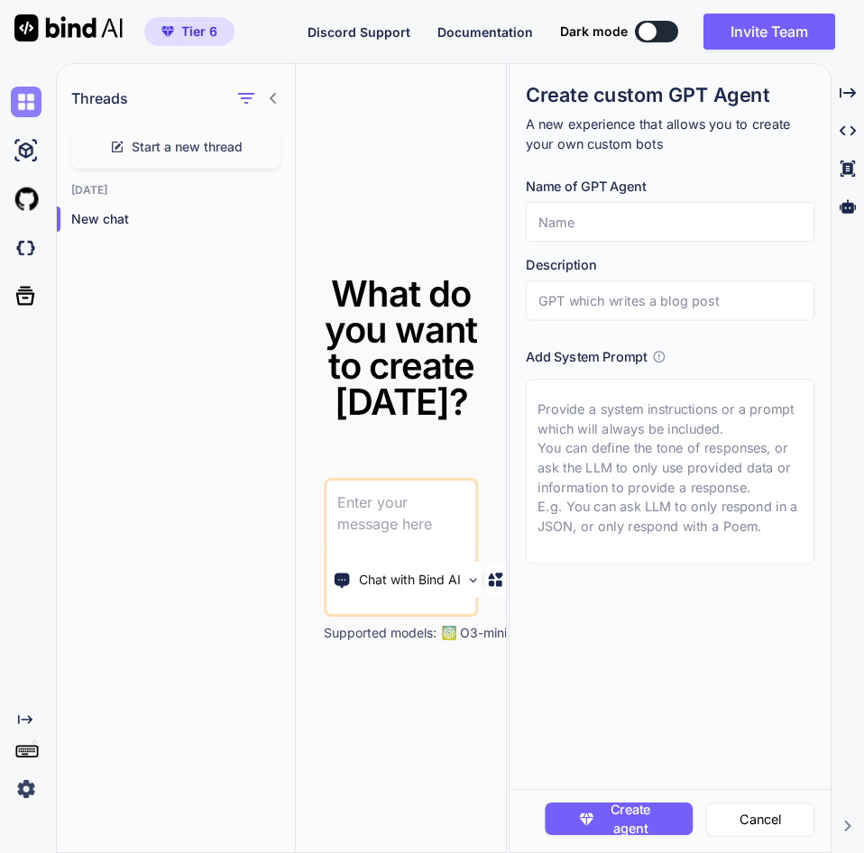
click at [30, 116] on img at bounding box center [26, 102] width 31 height 31
click at [12, 107] on img at bounding box center [26, 102] width 31 height 31
click at [196, 151] on span "Start a new thread" at bounding box center [187, 147] width 111 height 18
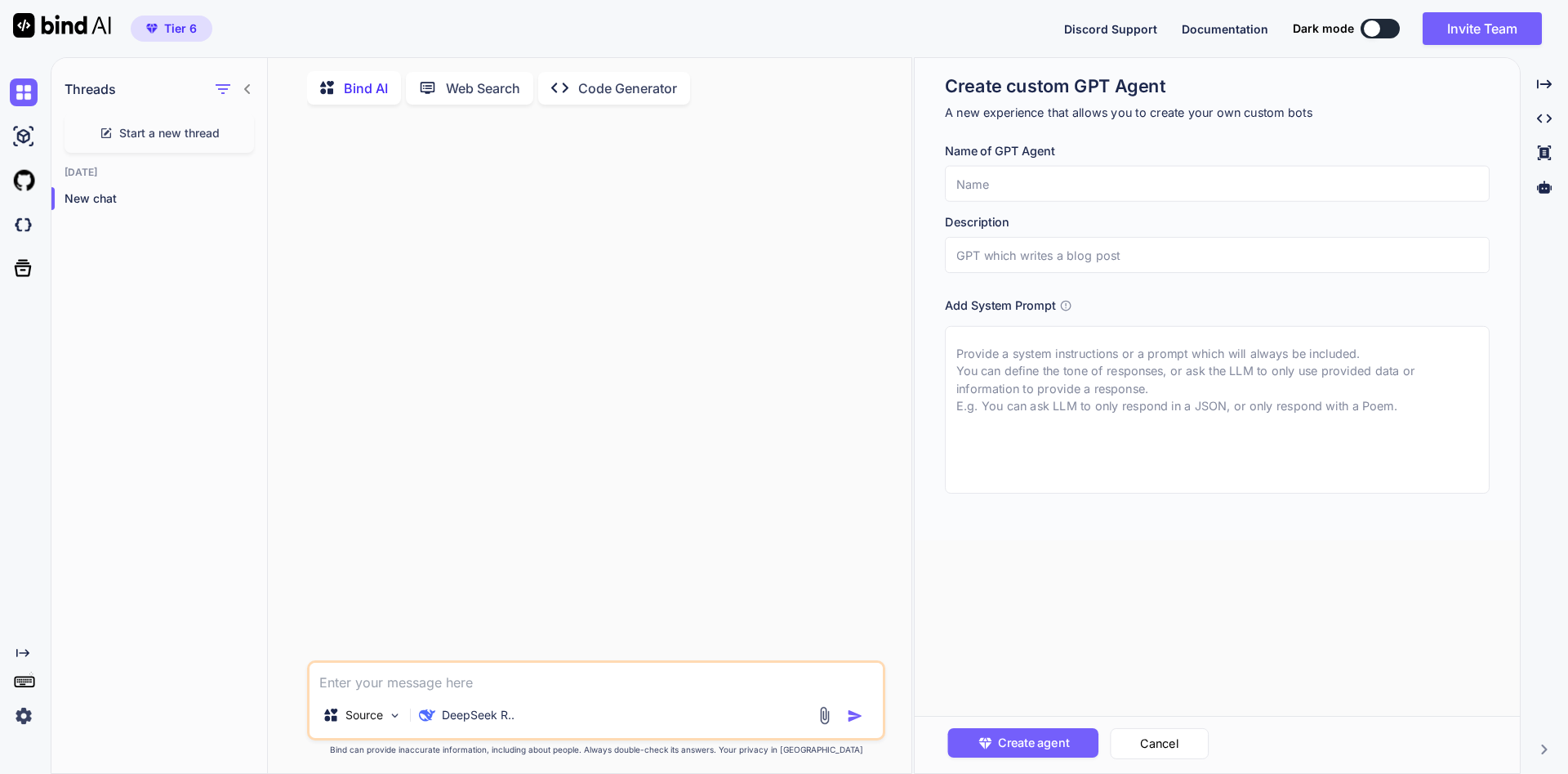
click at [367, 96] on p "Bind AI" at bounding box center [366, 89] width 44 height 20
click at [439, 91] on icon at bounding box center [433, 87] width 27 height 17
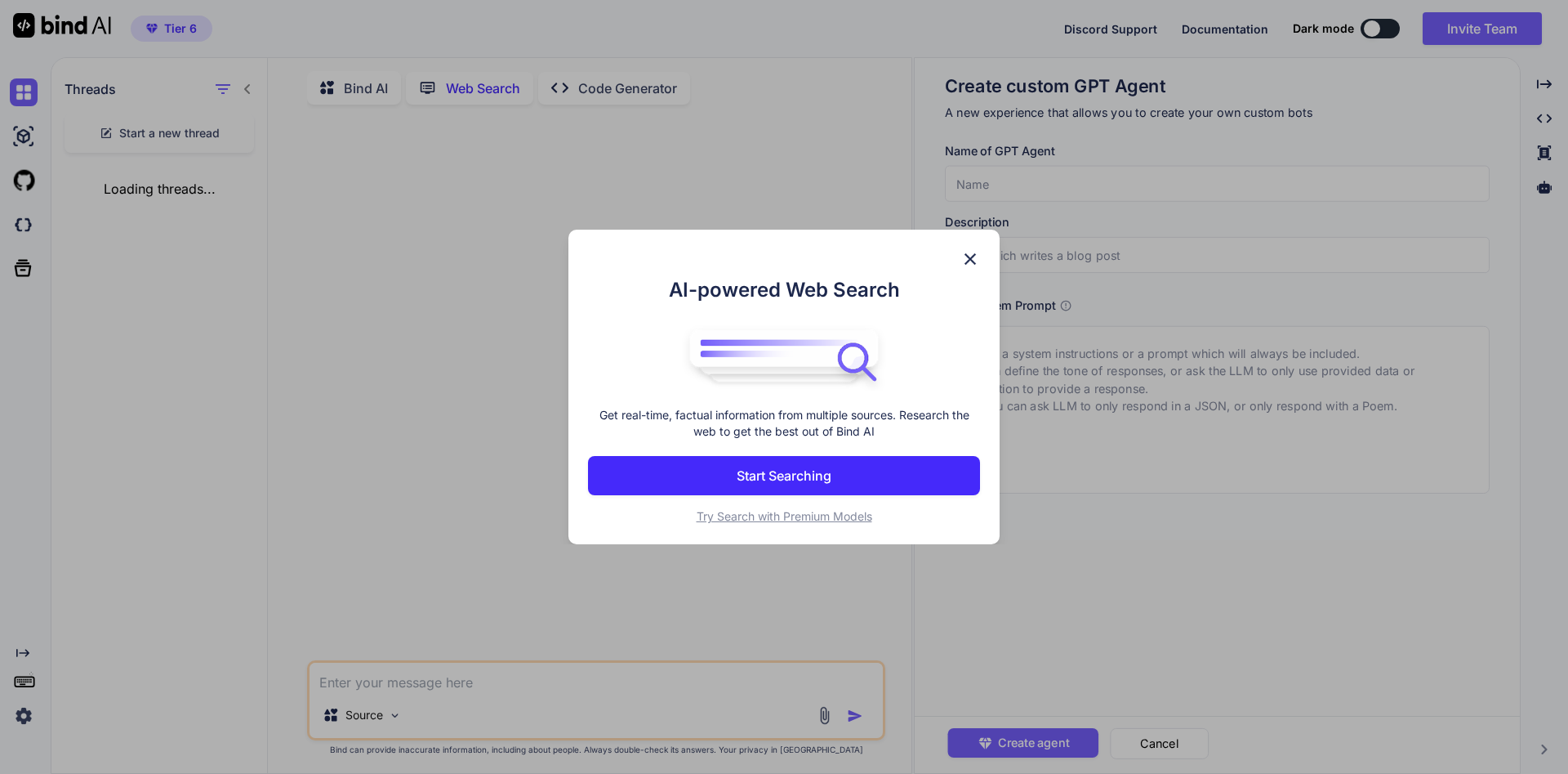
scroll to position [3, 0]
click at [974, 260] on img at bounding box center [970, 259] width 20 height 20
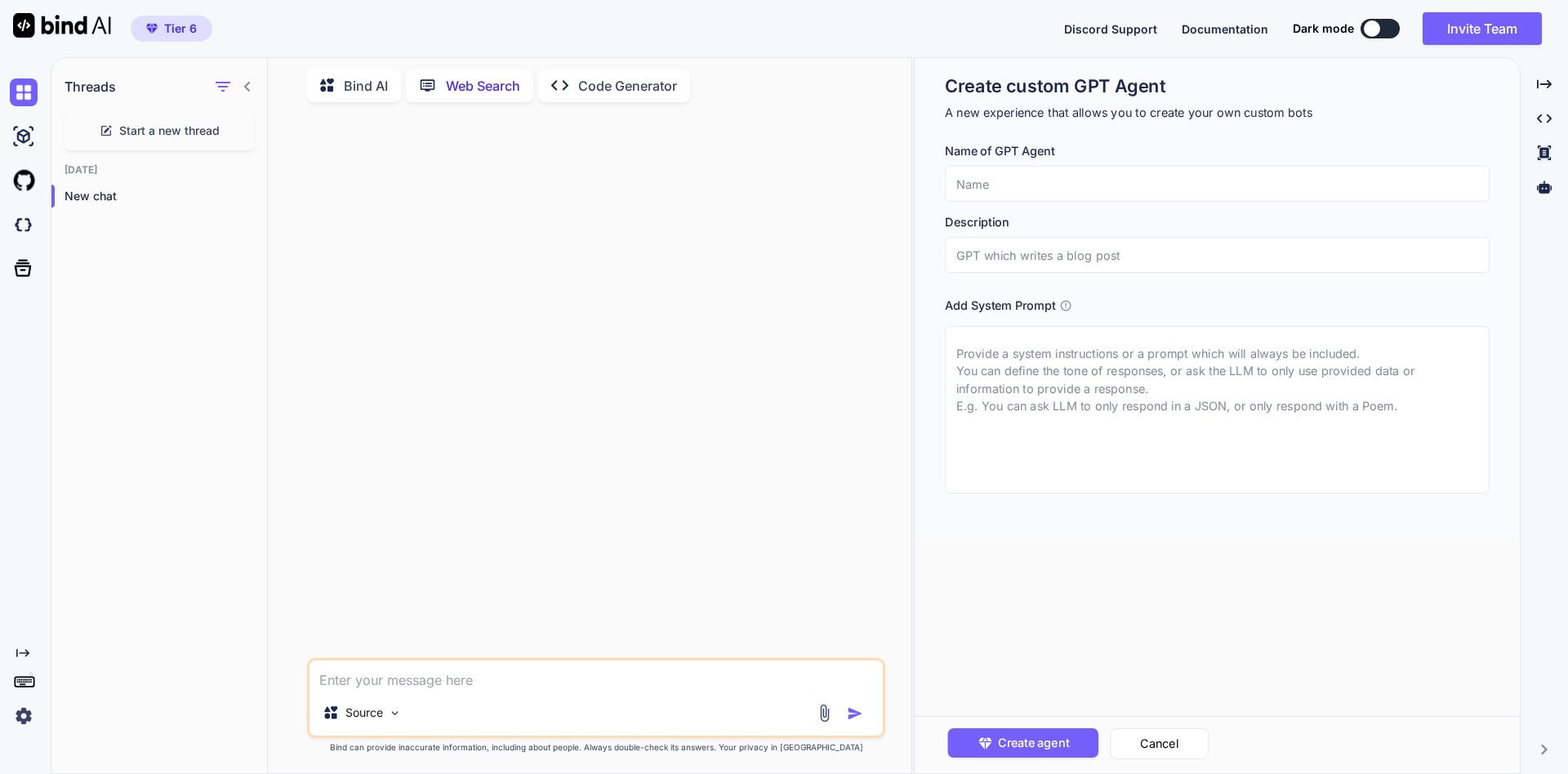
type textarea "x"
click at [29, 180] on img at bounding box center [24, 180] width 28 height 28
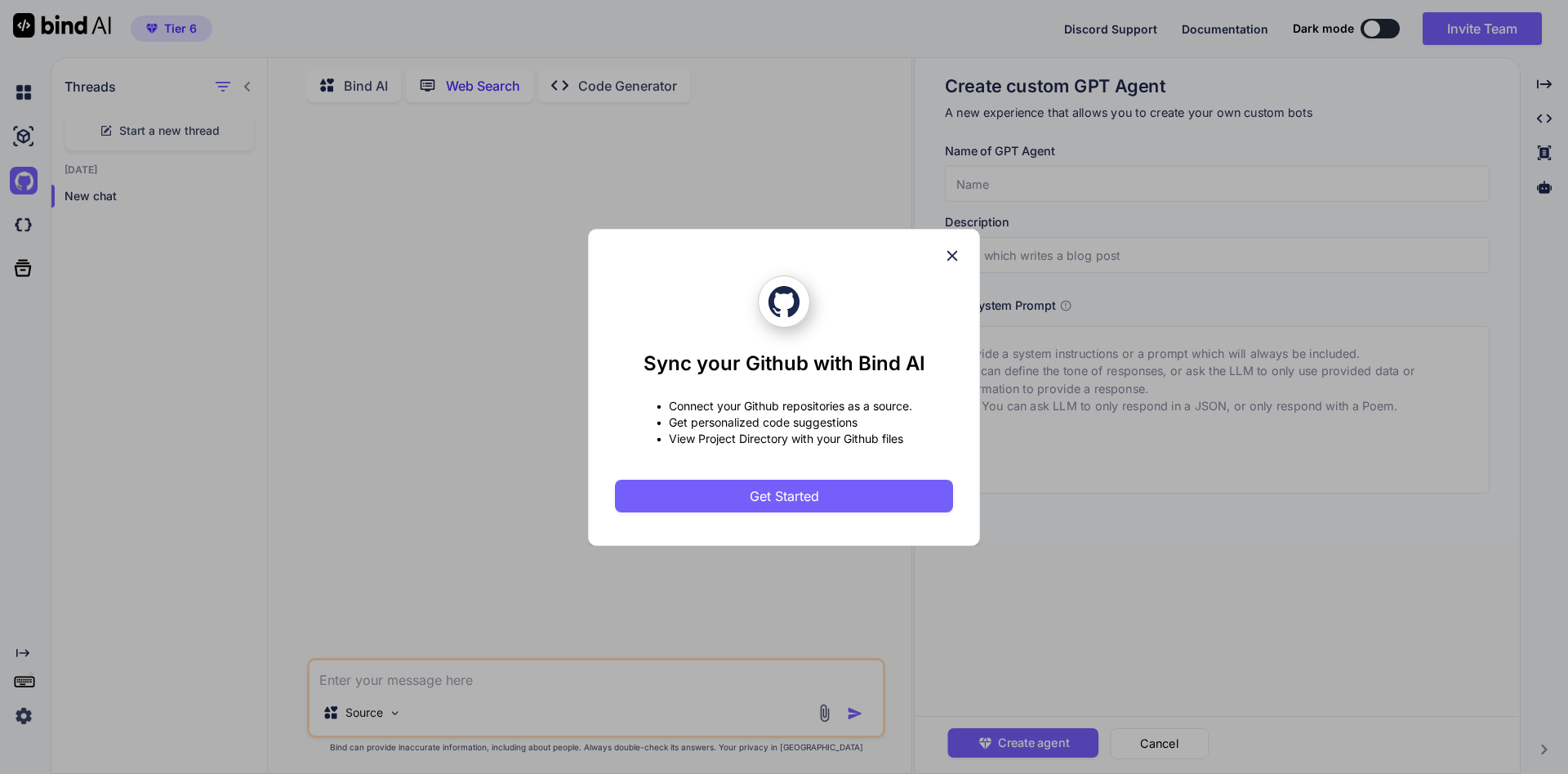
drag, startPoint x: 679, startPoint y: 508, endPoint x: 533, endPoint y: 575, distance: 160.6
click at [533, 575] on div "Sync your Github with Bind AI • Connect your Github repositories as a source. •…" at bounding box center [784, 387] width 1568 height 774
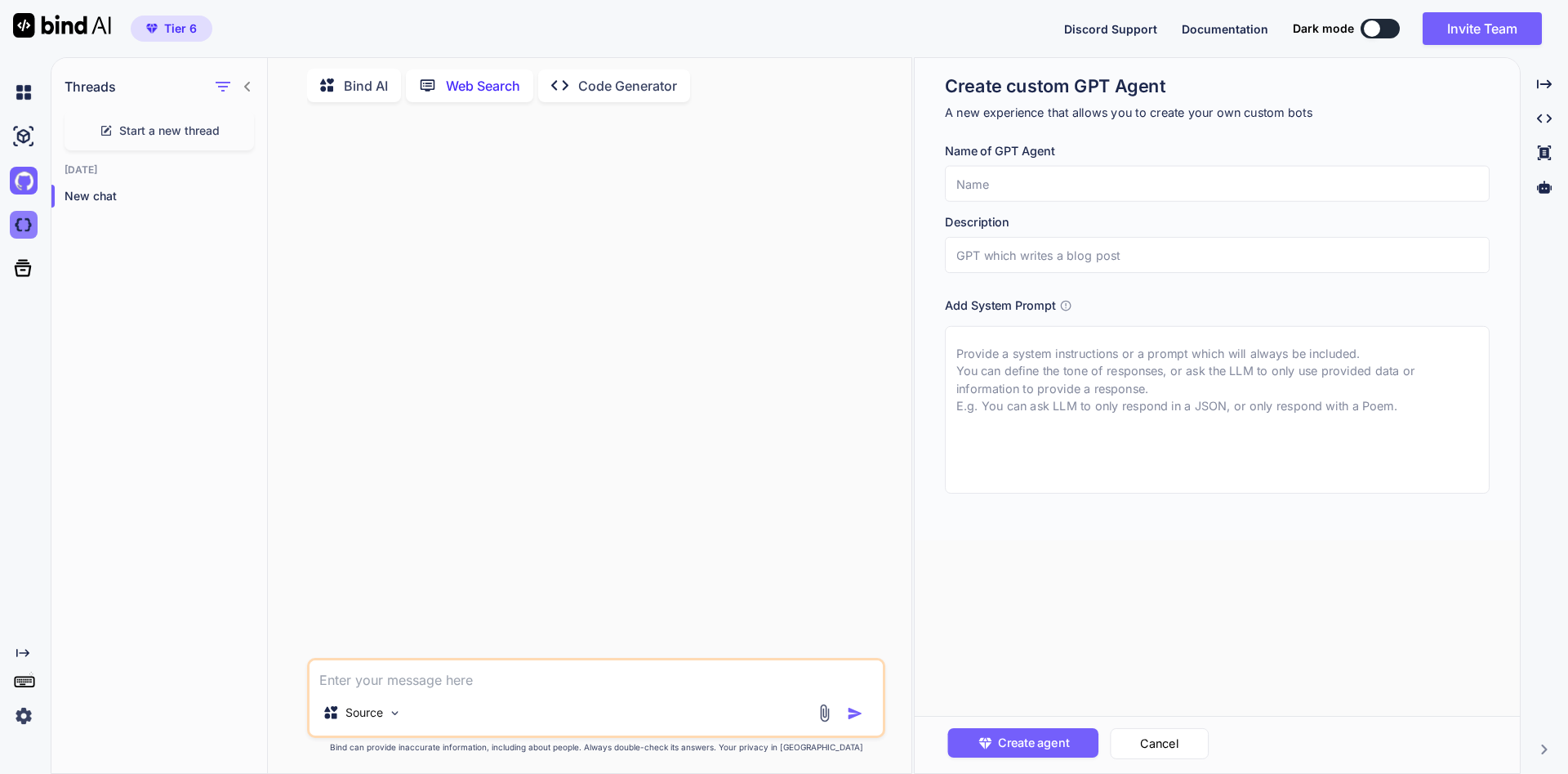
click at [20, 236] on img at bounding box center [24, 225] width 28 height 28
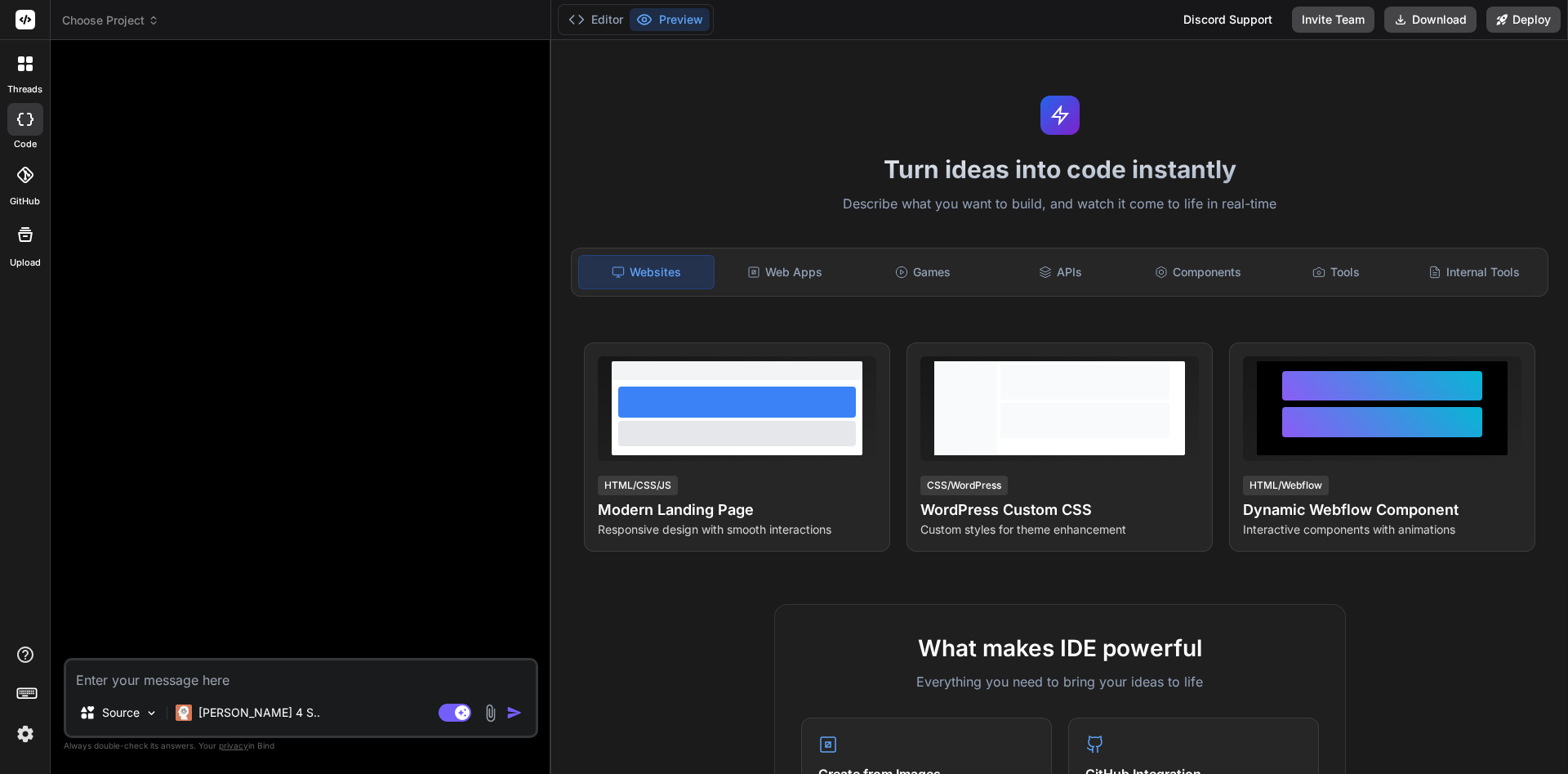
type textarea "x"
click at [34, 729] on img at bounding box center [25, 733] width 28 height 28
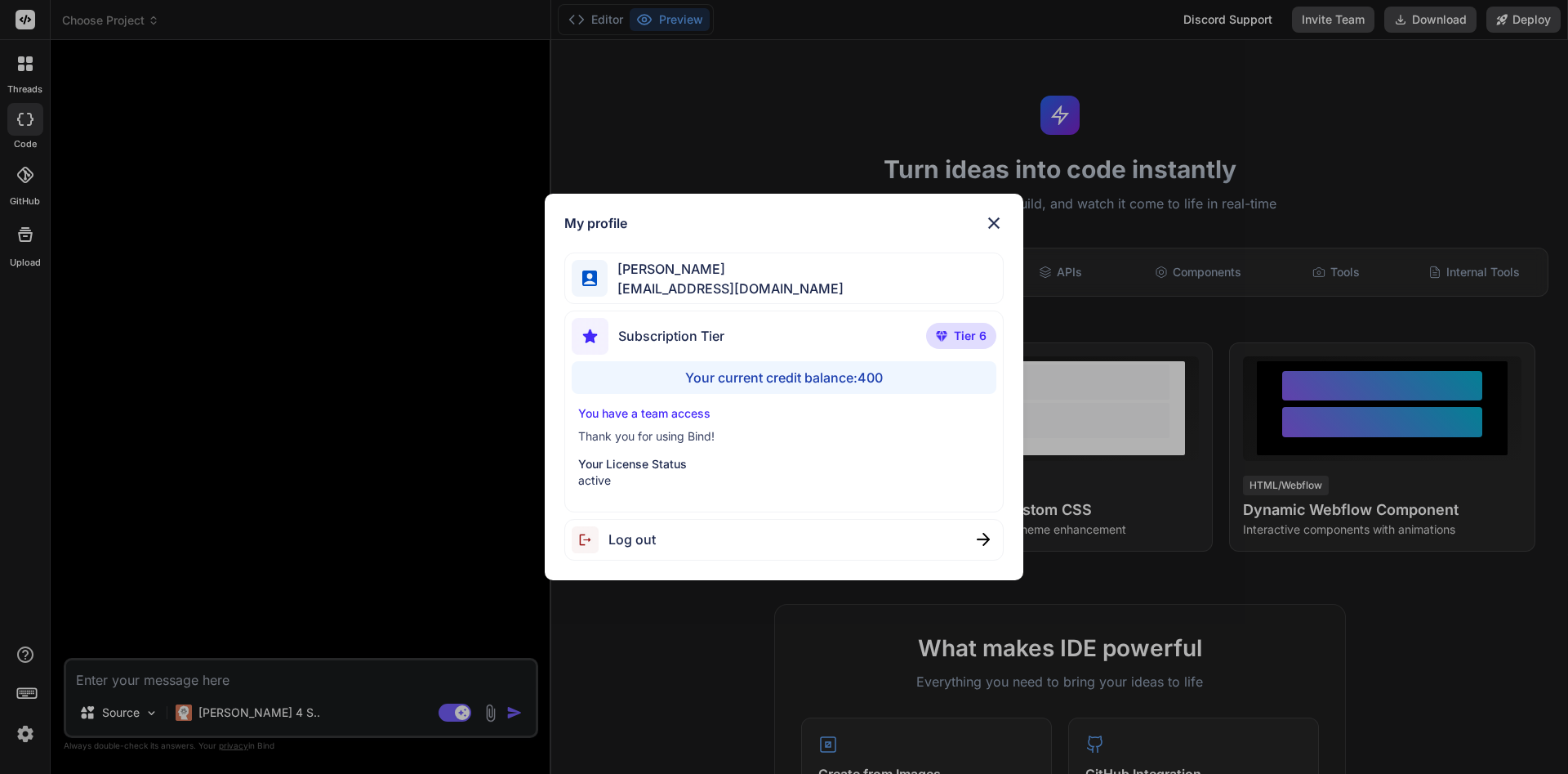
click at [986, 230] on img at bounding box center [994, 223] width 20 height 20
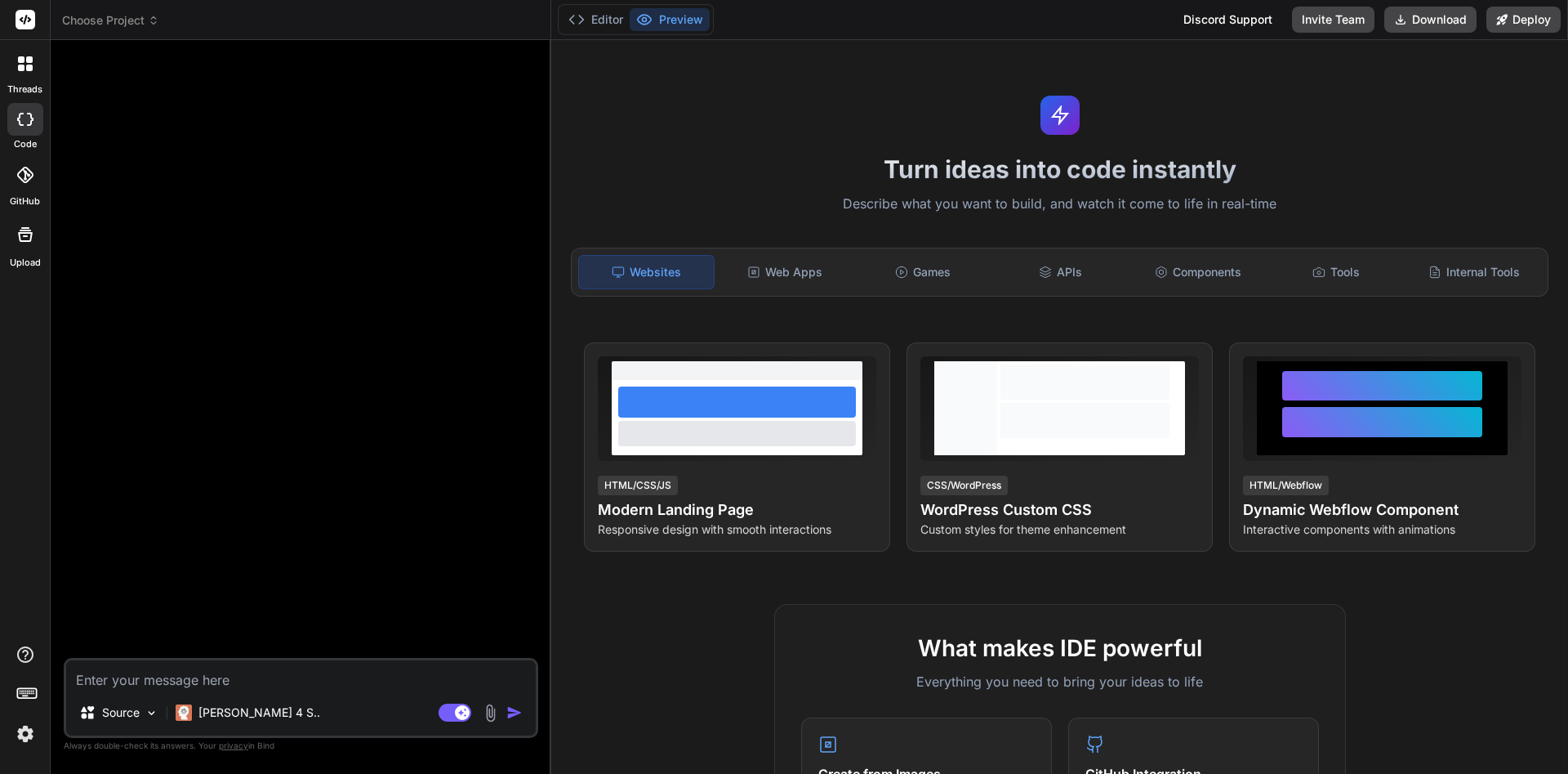
click at [27, 690] on icon at bounding box center [26, 692] width 23 height 23
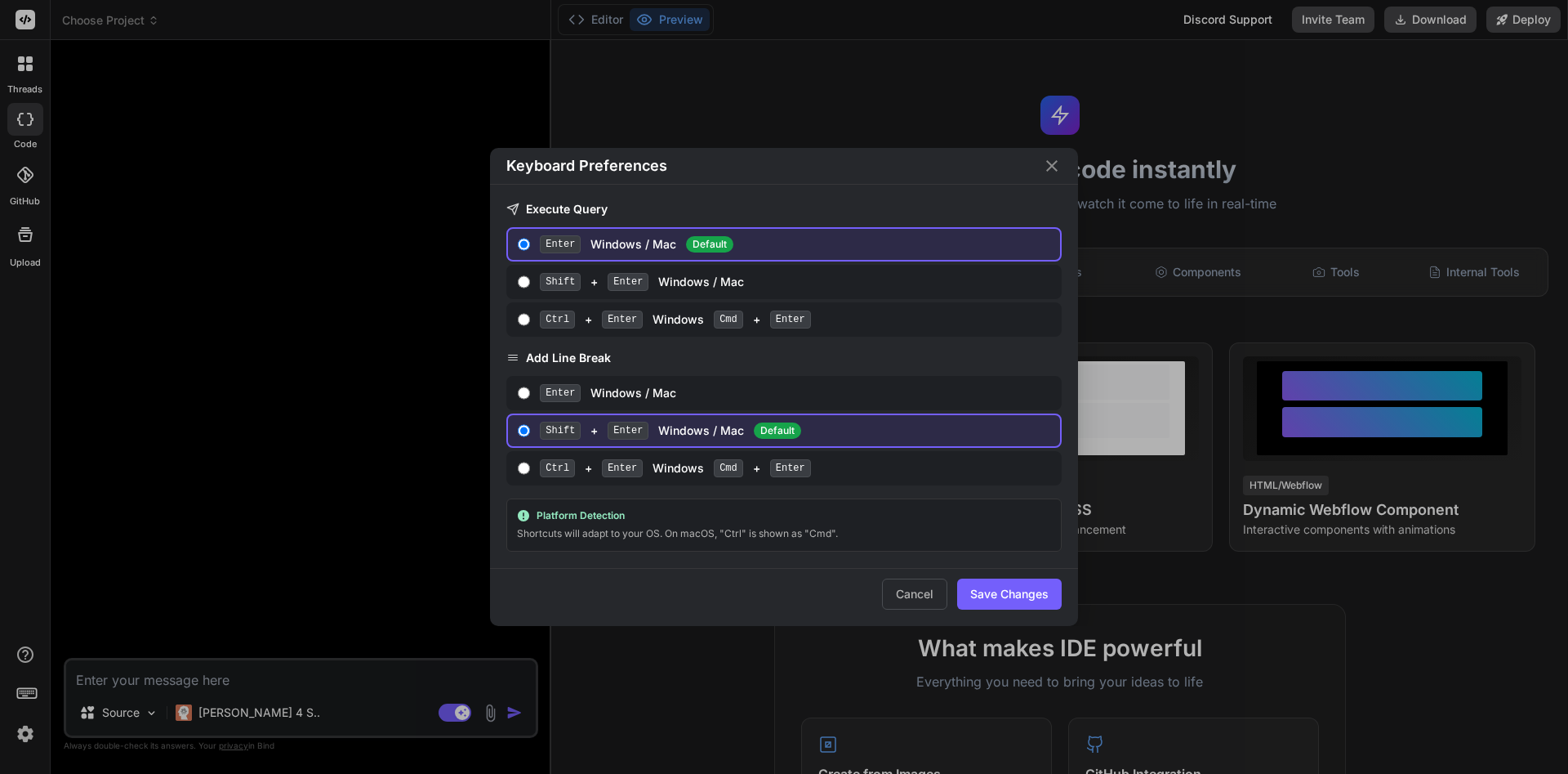
click at [1066, 168] on div "Keyboard Preferences" at bounding box center [784, 166] width 588 height 37
click at [1054, 168] on icon "Close" at bounding box center [1052, 166] width 12 height 12
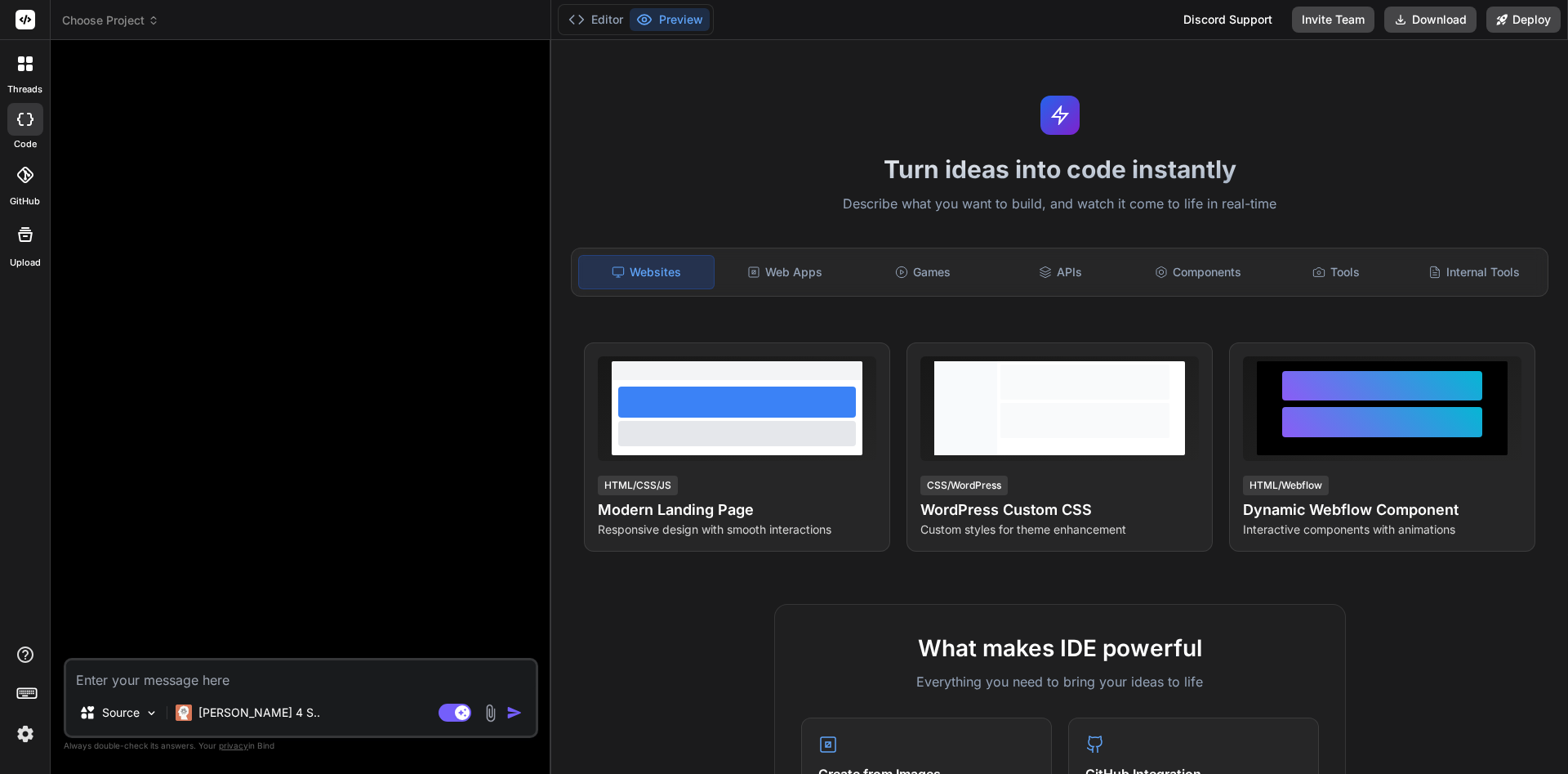
click at [26, 60] on icon at bounding box center [29, 59] width 6 height 6
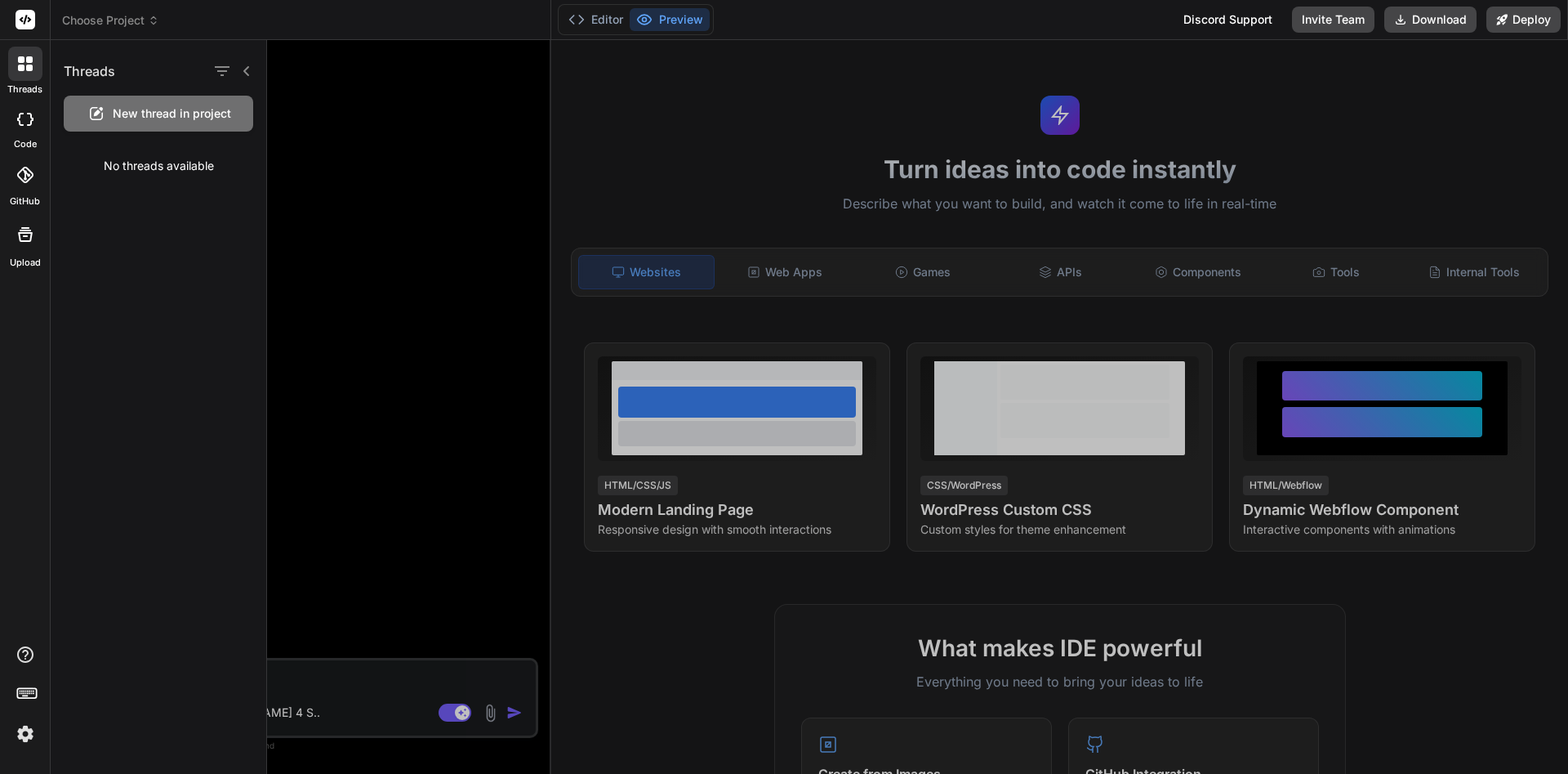
click at [35, 165] on div at bounding box center [25, 175] width 36 height 36
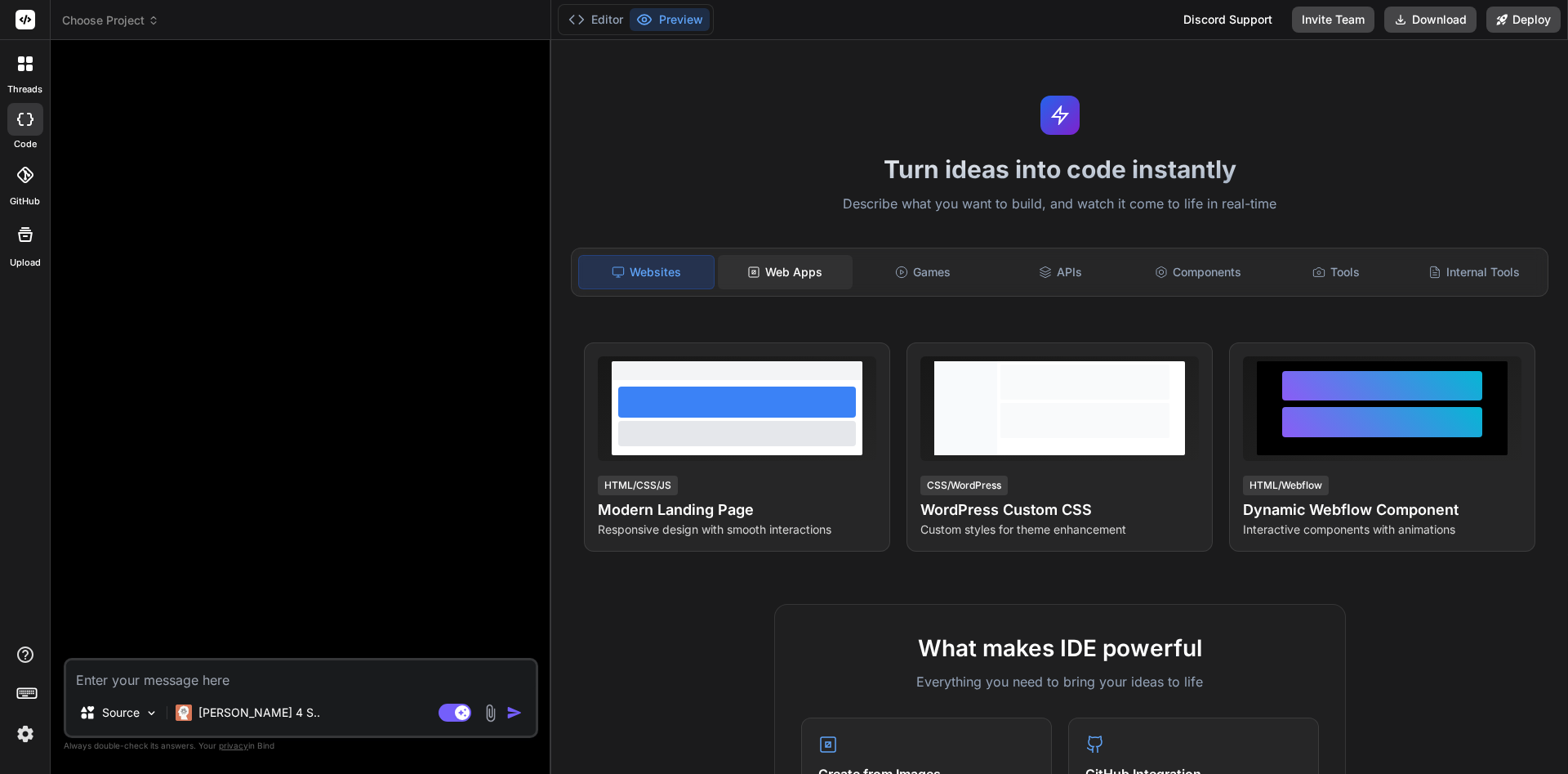
click at [832, 280] on div "Web Apps" at bounding box center [785, 272] width 135 height 34
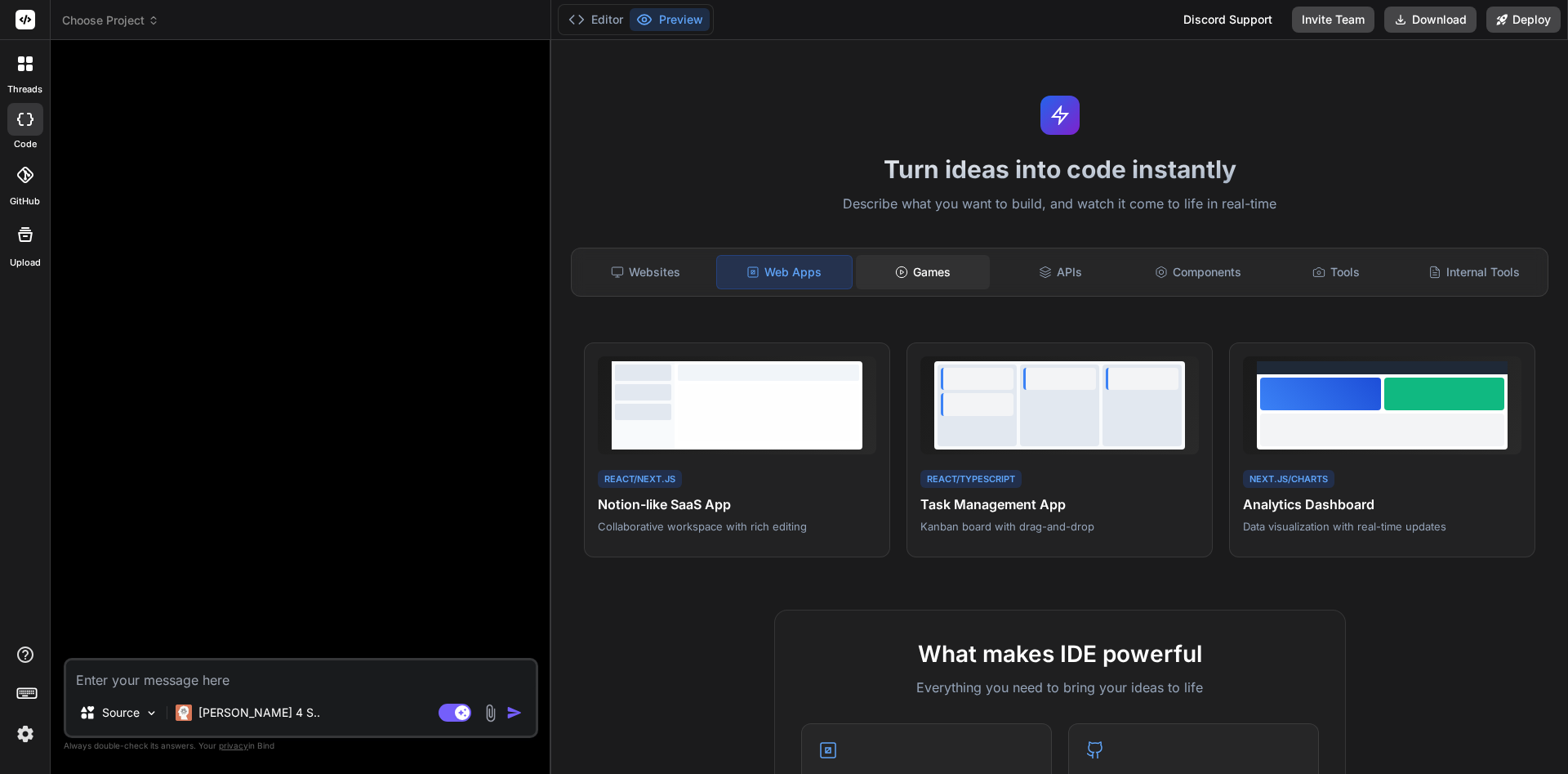
click at [932, 260] on div "Games" at bounding box center [923, 272] width 135 height 34
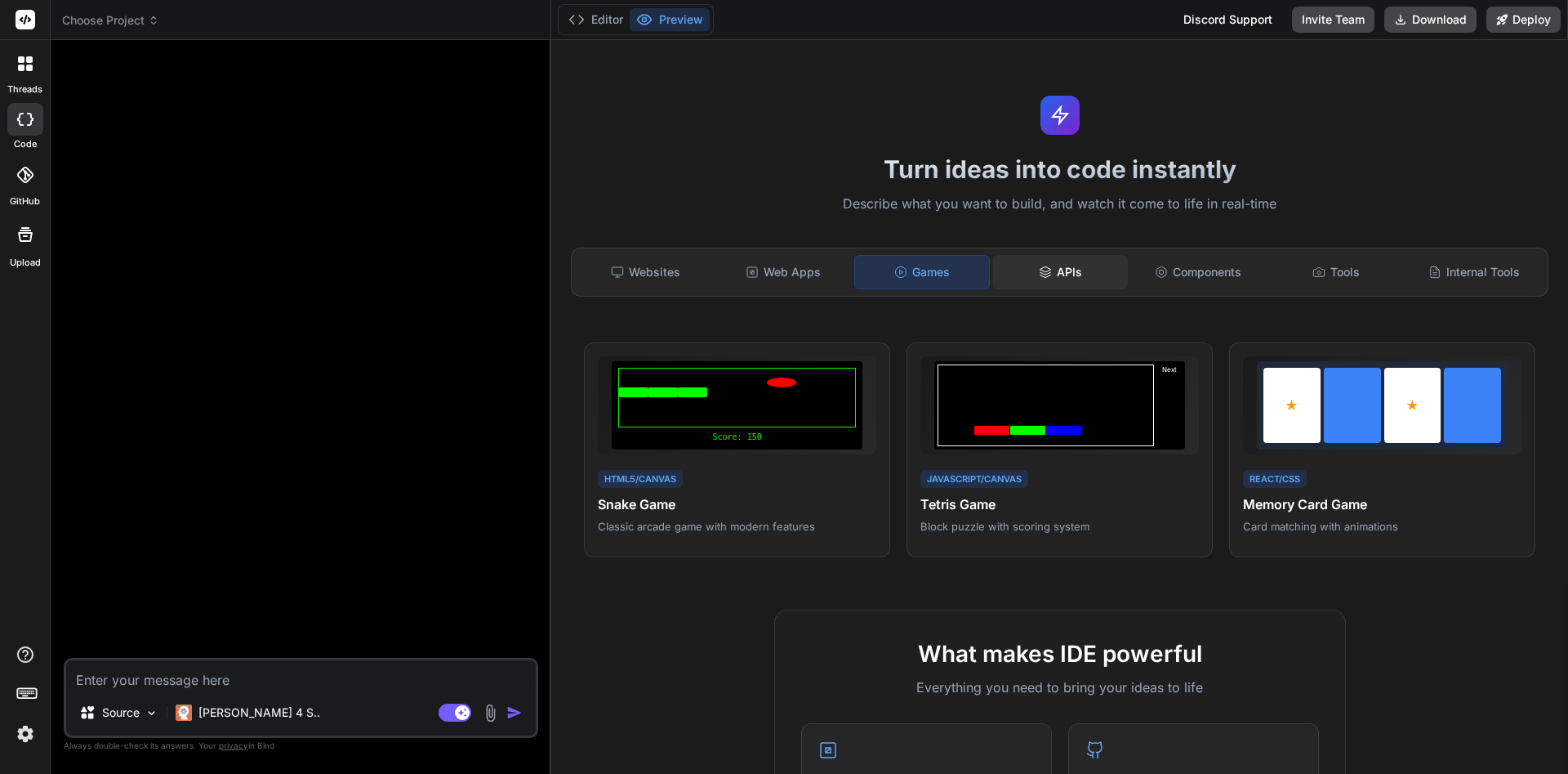
click at [1035, 266] on div "APIs" at bounding box center [1060, 272] width 135 height 34
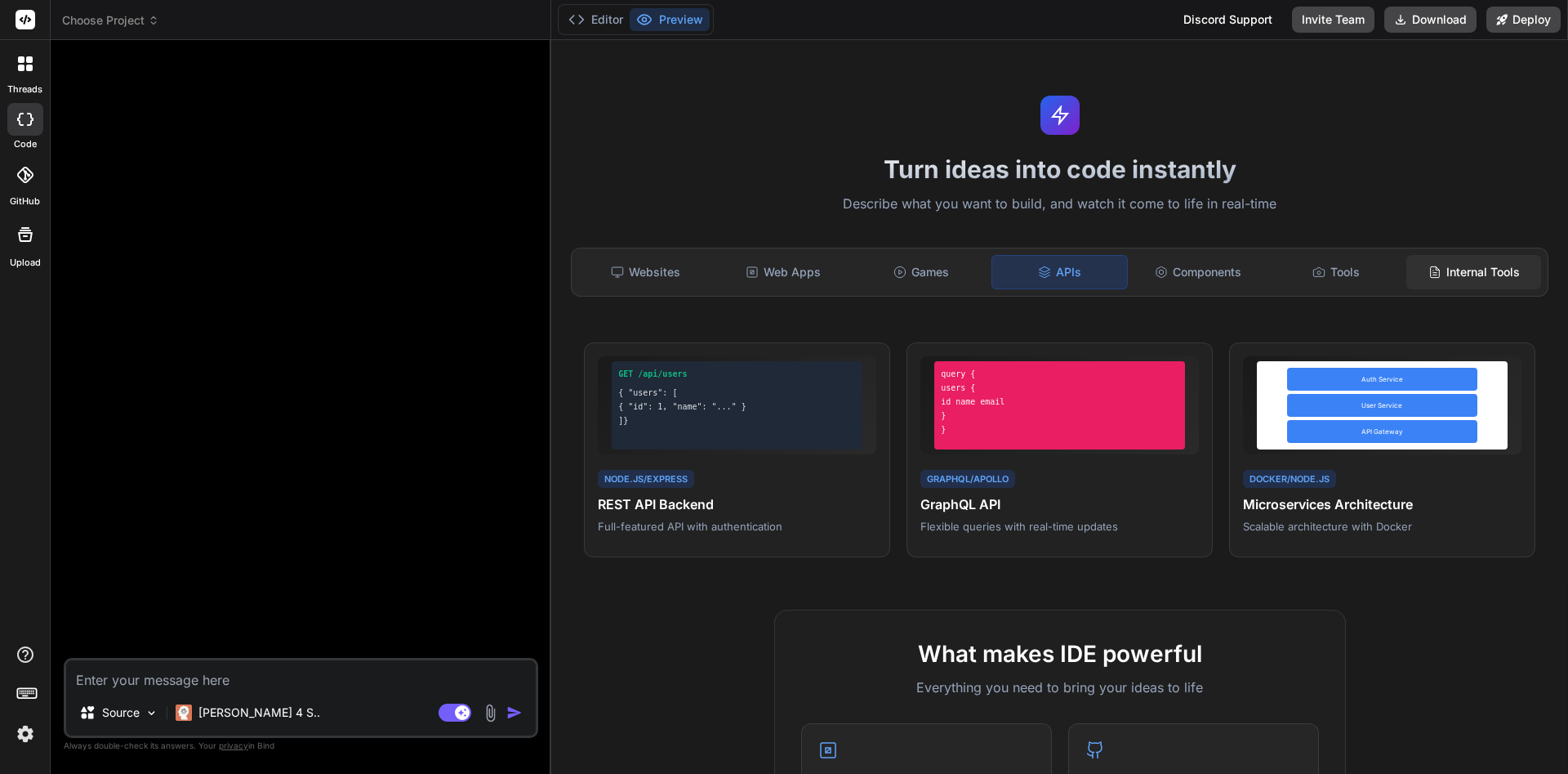
click at [1446, 270] on div "Internal Tools" at bounding box center [1474, 272] width 135 height 34
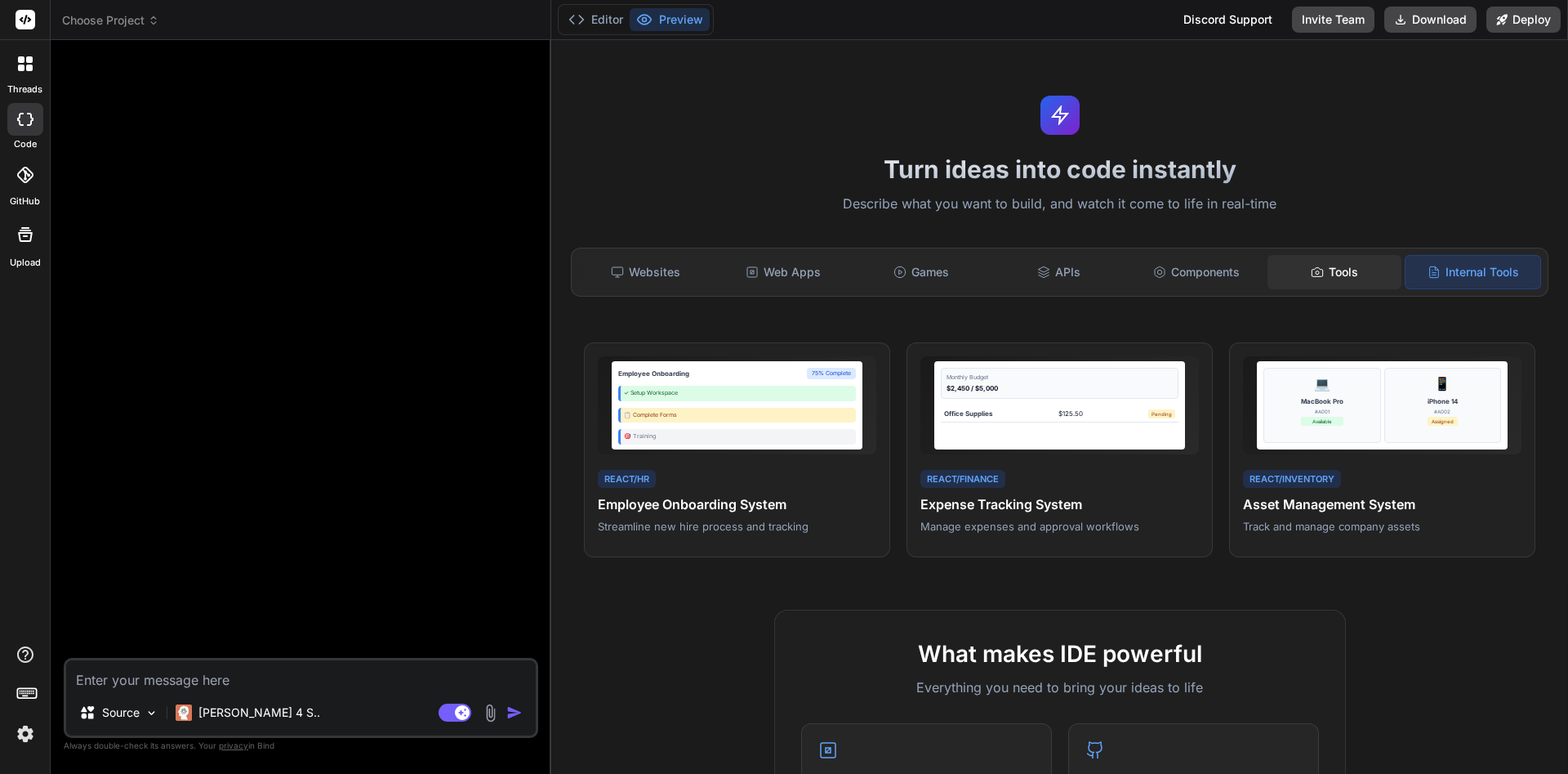
click at [1373, 278] on div "Tools" at bounding box center [1334, 272] width 135 height 34
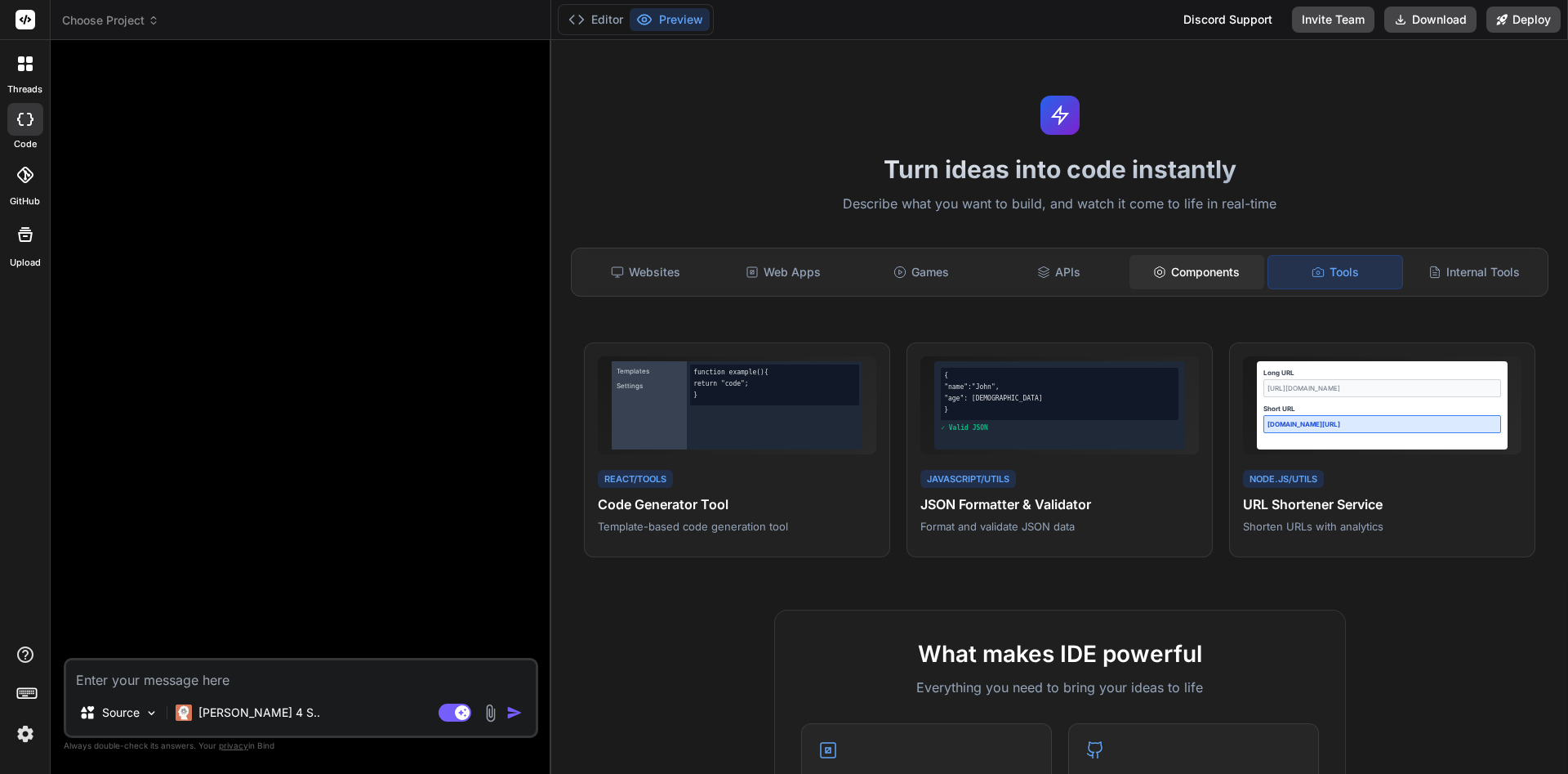
click at [1250, 288] on div "Components" at bounding box center [1197, 272] width 135 height 34
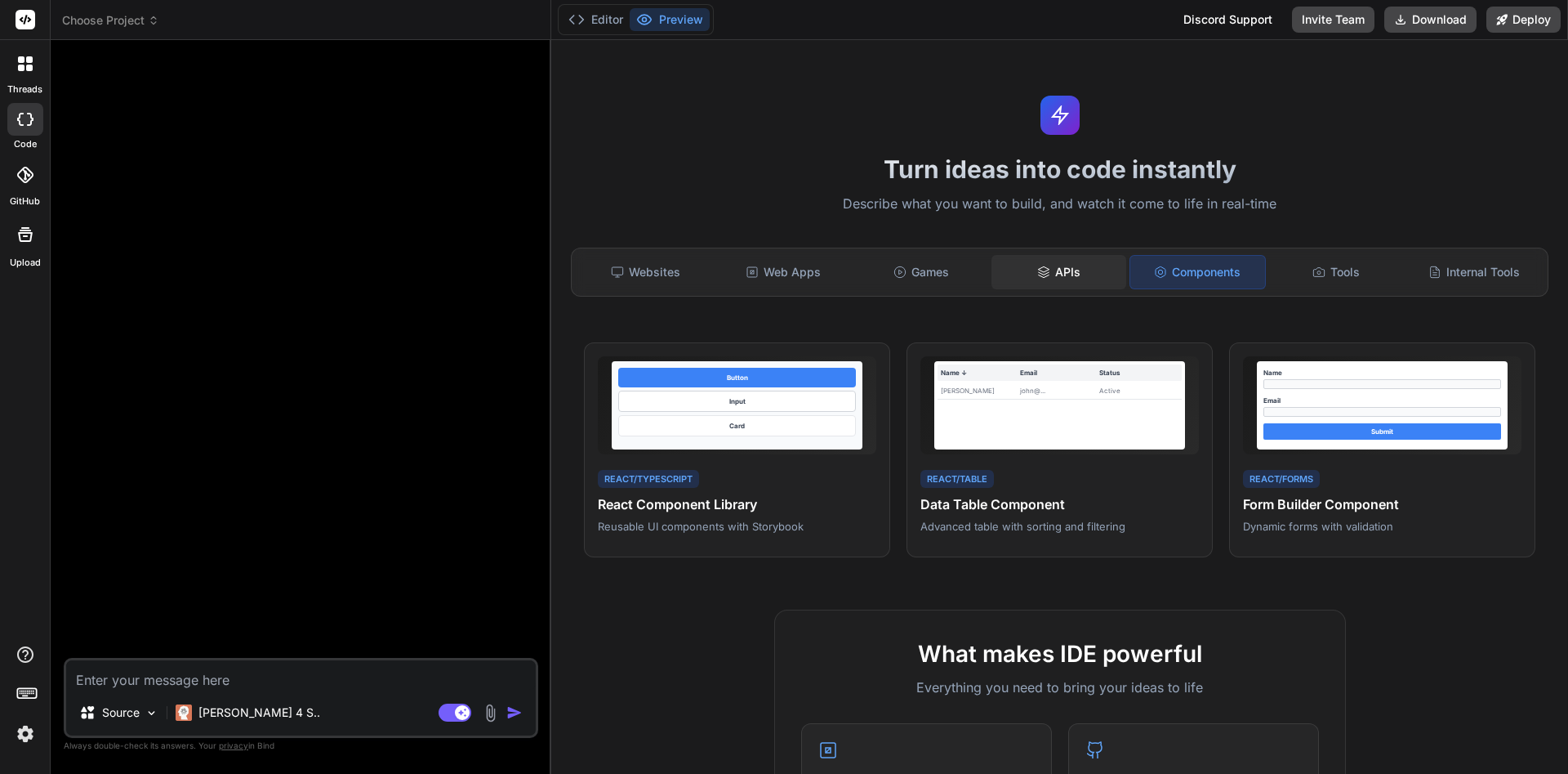
click at [1111, 285] on div "APIs" at bounding box center [1059, 272] width 135 height 34
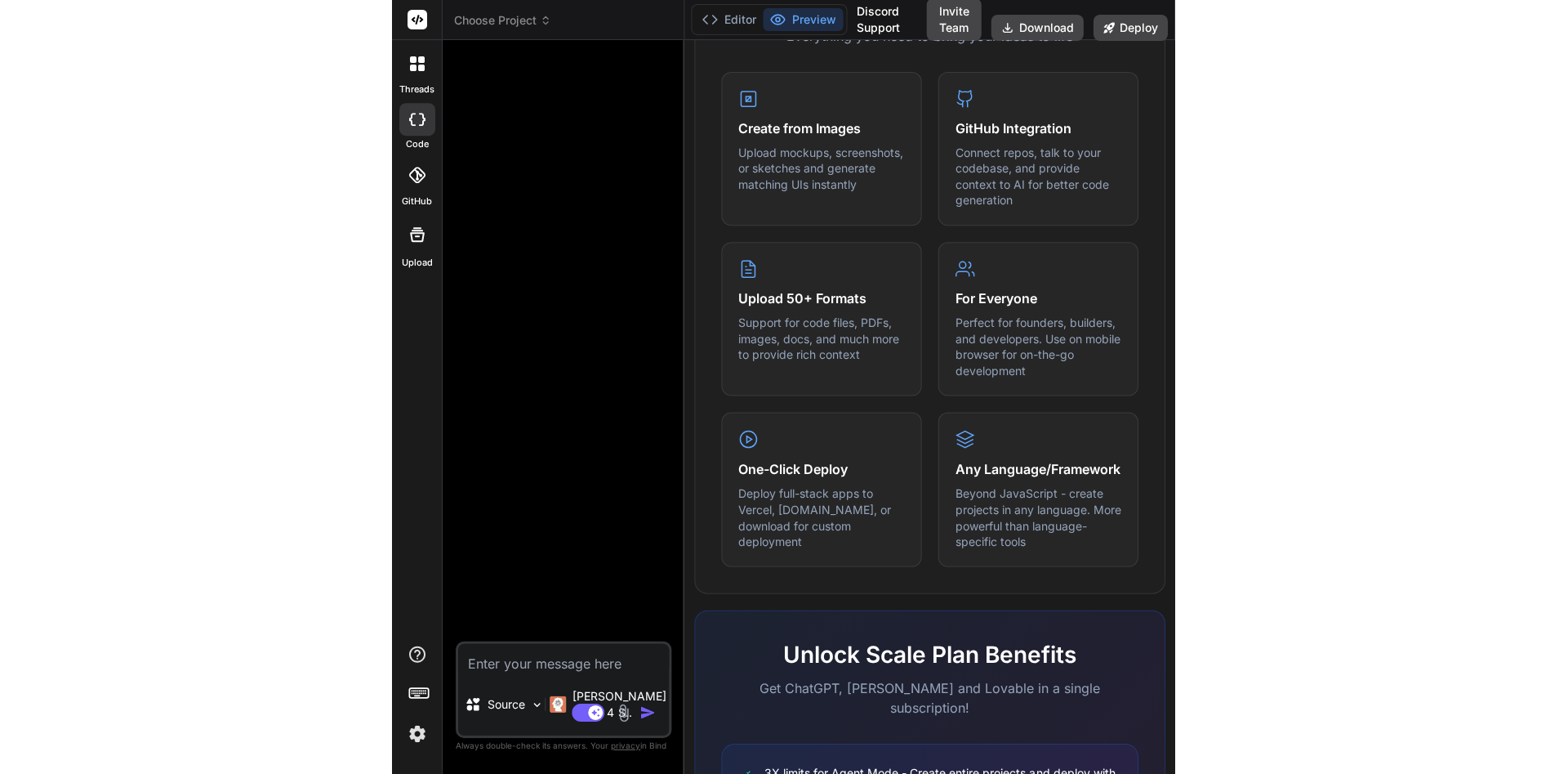
scroll to position [750, 0]
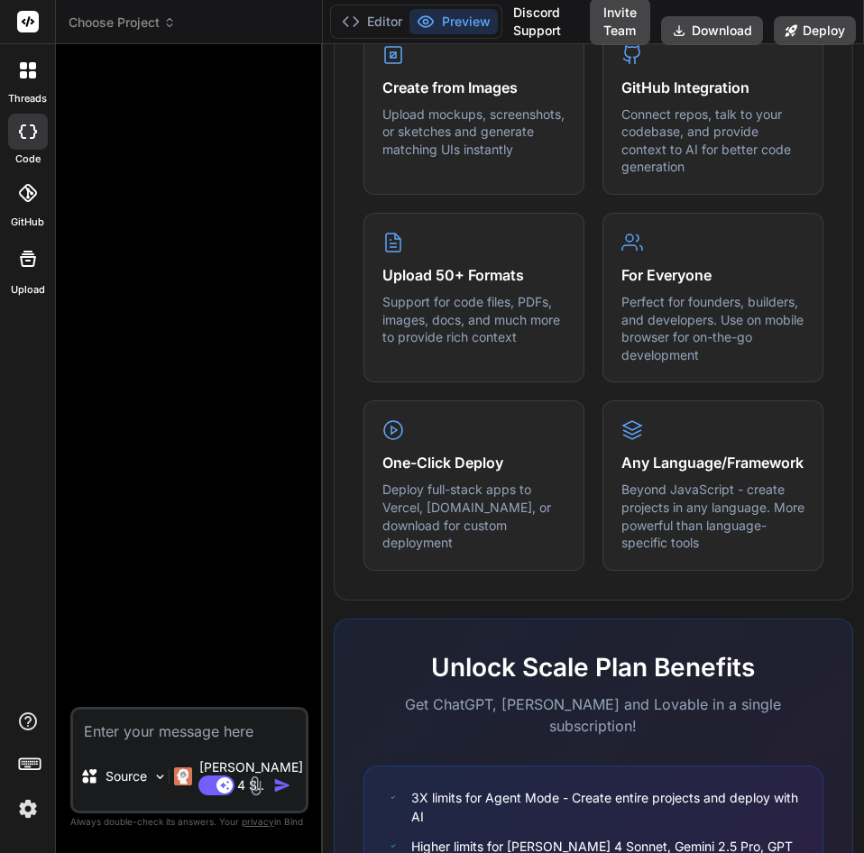
type textarea "x"
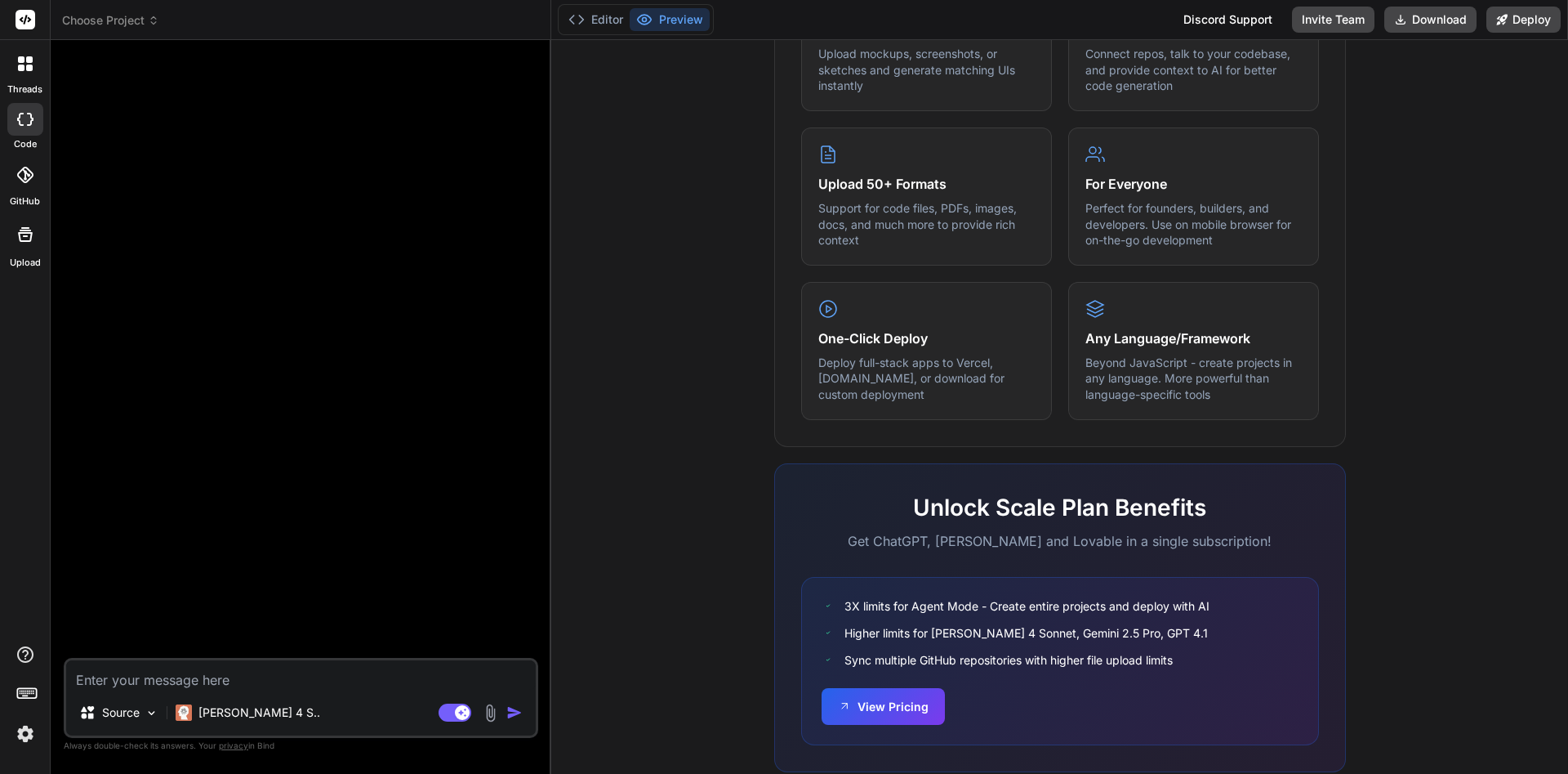
scroll to position [701, 0]
